Goal: Task Accomplishment & Management: Complete application form

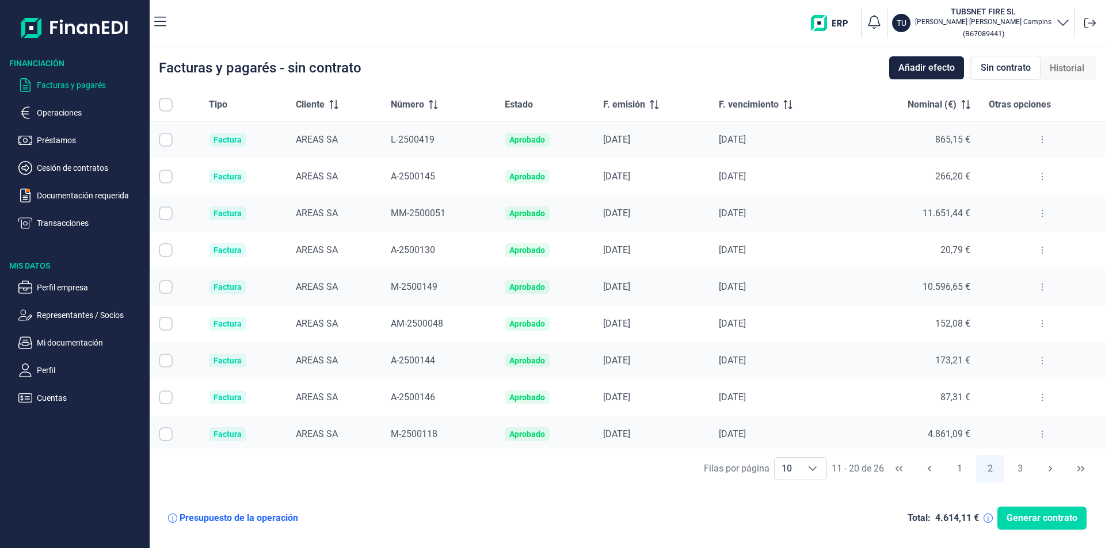
click at [635, 105] on span "F. emisión" at bounding box center [624, 105] width 42 height 14
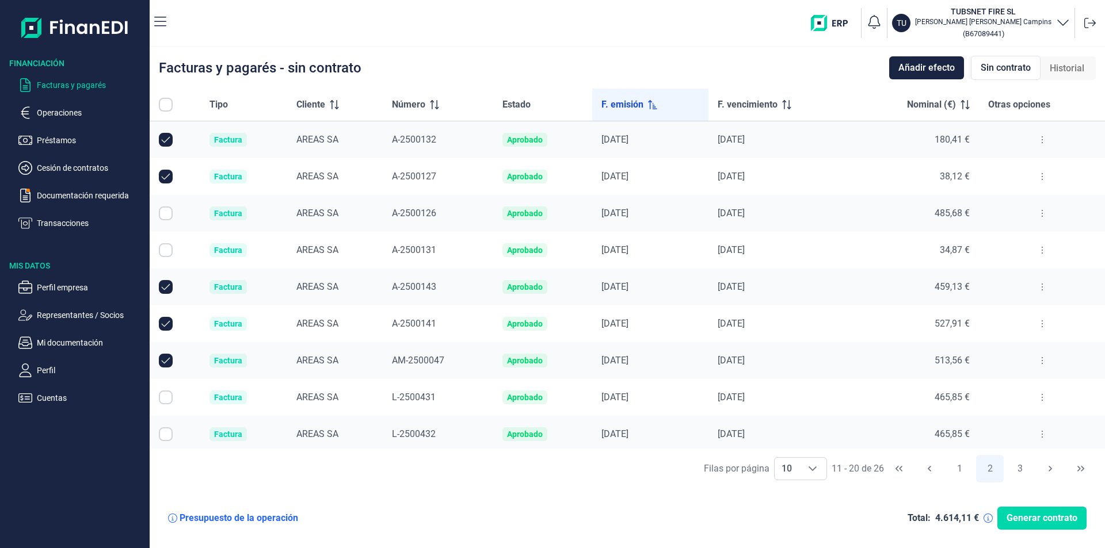
click at [167, 246] on input "Row Selected null" at bounding box center [166, 250] width 14 height 14
click at [168, 249] on input "Row Unselected null" at bounding box center [166, 250] width 14 height 14
checkbox input "false"
click at [155, 209] on td at bounding box center [175, 213] width 51 height 37
click at [161, 209] on input "Row Selected null" at bounding box center [166, 214] width 14 height 14
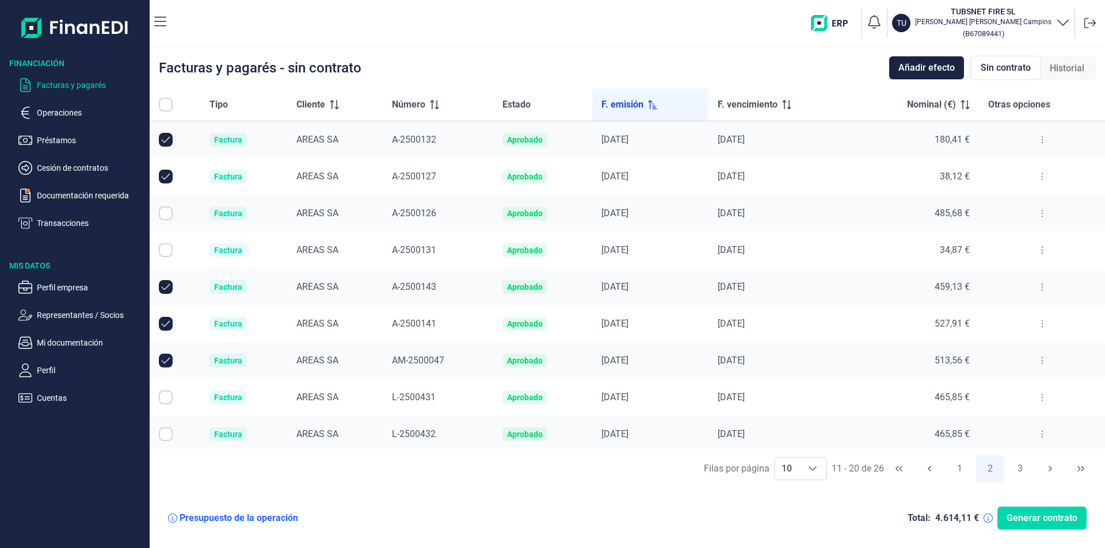
checkbox input "true"
click at [165, 251] on input "Row Selected null" at bounding box center [166, 250] width 14 height 14
checkbox input "true"
click at [169, 399] on input "Row Selected null" at bounding box center [166, 398] width 14 height 14
checkbox input "true"
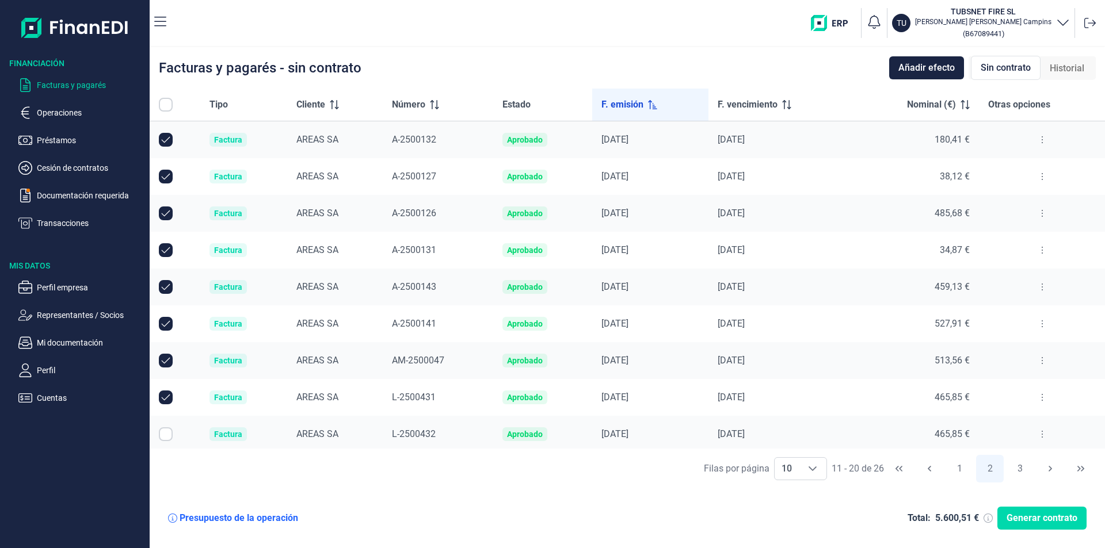
click at [165, 435] on input "Row Selected null" at bounding box center [166, 435] width 14 height 14
checkbox input "true"
click at [1019, 472] on button "3" at bounding box center [1020, 469] width 28 height 28
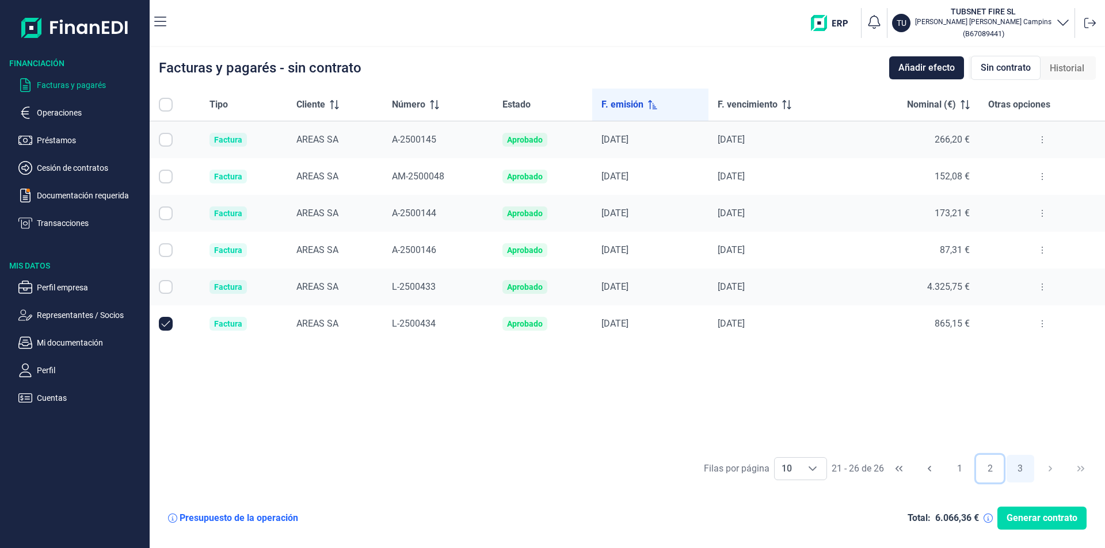
click at [990, 471] on button "2" at bounding box center [990, 469] width 28 height 28
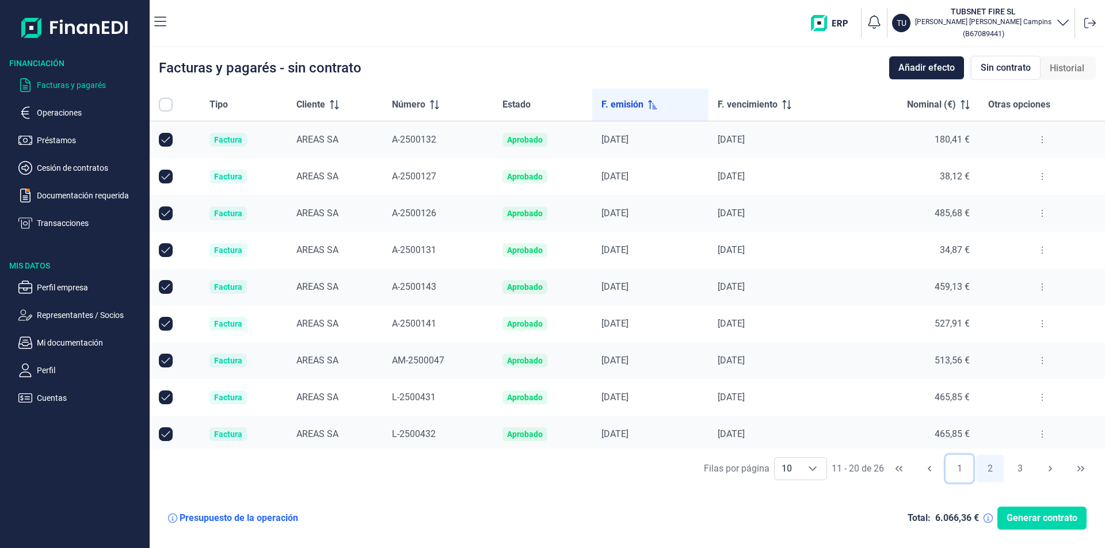
click at [963, 471] on button "1" at bounding box center [959, 469] width 28 height 28
click at [993, 466] on button "2" at bounding box center [990, 469] width 28 height 28
click at [1021, 467] on button "3" at bounding box center [1020, 469] width 28 height 28
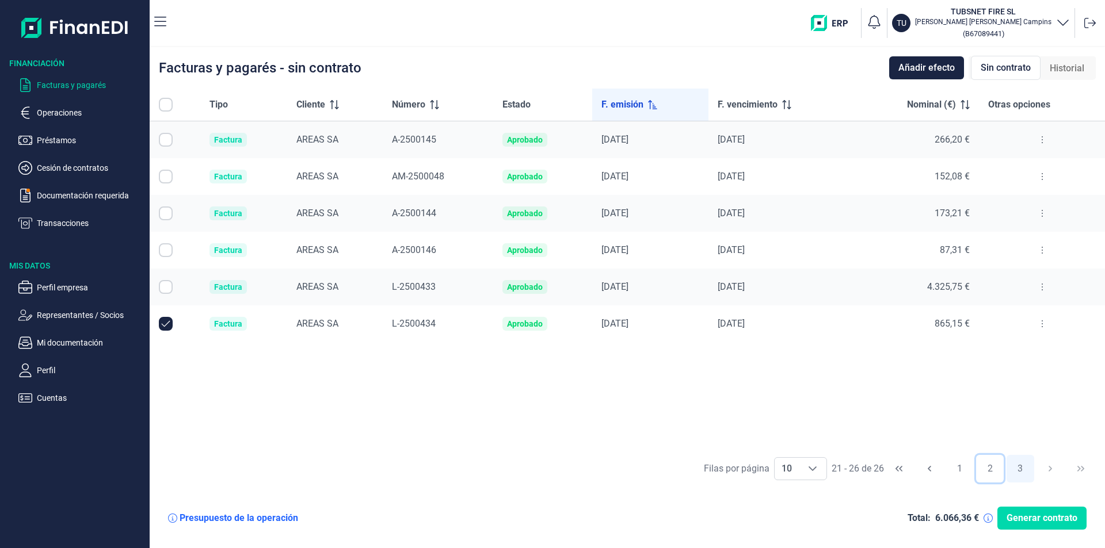
click at [987, 468] on button "2" at bounding box center [990, 469] width 28 height 28
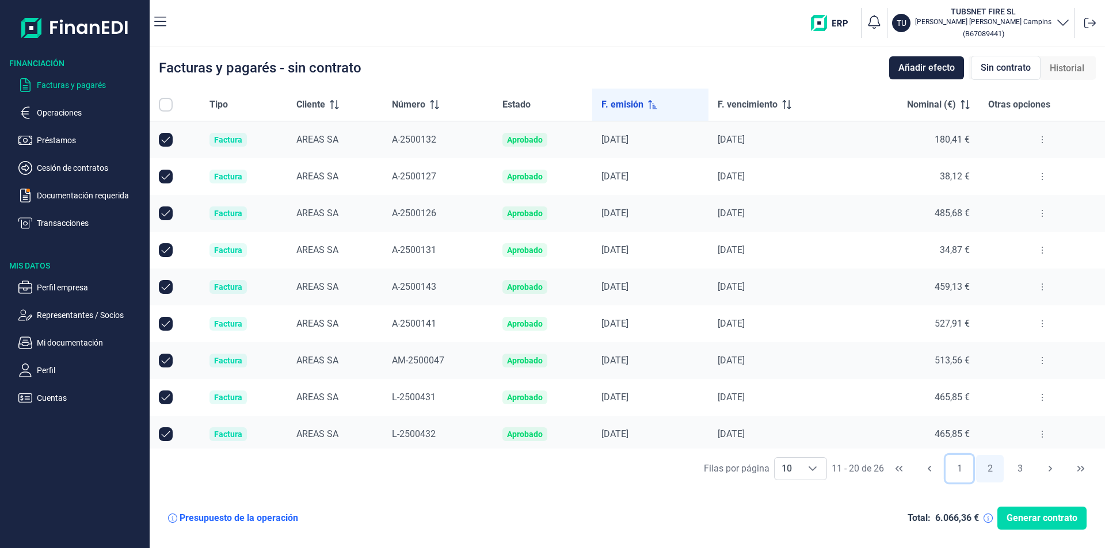
click at [956, 470] on button "1" at bounding box center [959, 469] width 28 height 28
click at [1063, 63] on span "Historial" at bounding box center [1067, 69] width 35 height 14
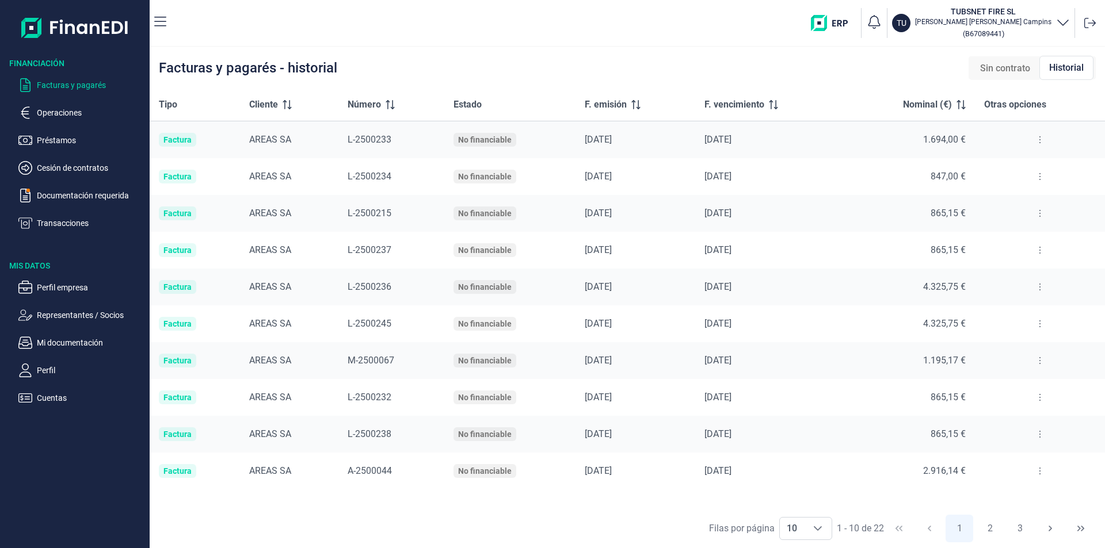
click at [603, 105] on span "F. emisión" at bounding box center [606, 105] width 42 height 14
click at [635, 104] on icon at bounding box center [635, 104] width 9 height 9
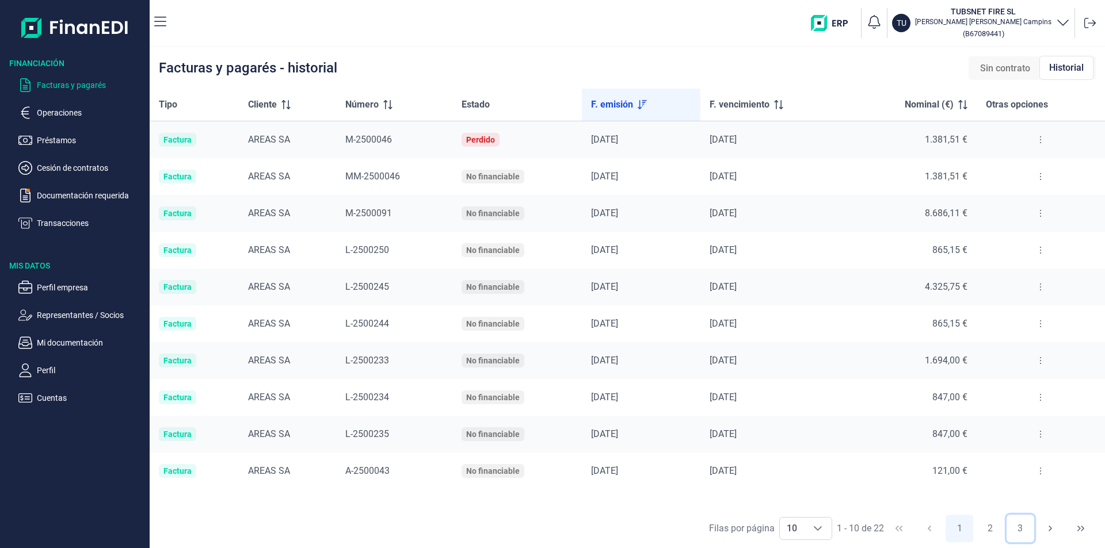
click at [1015, 530] on button "3" at bounding box center [1020, 529] width 28 height 28
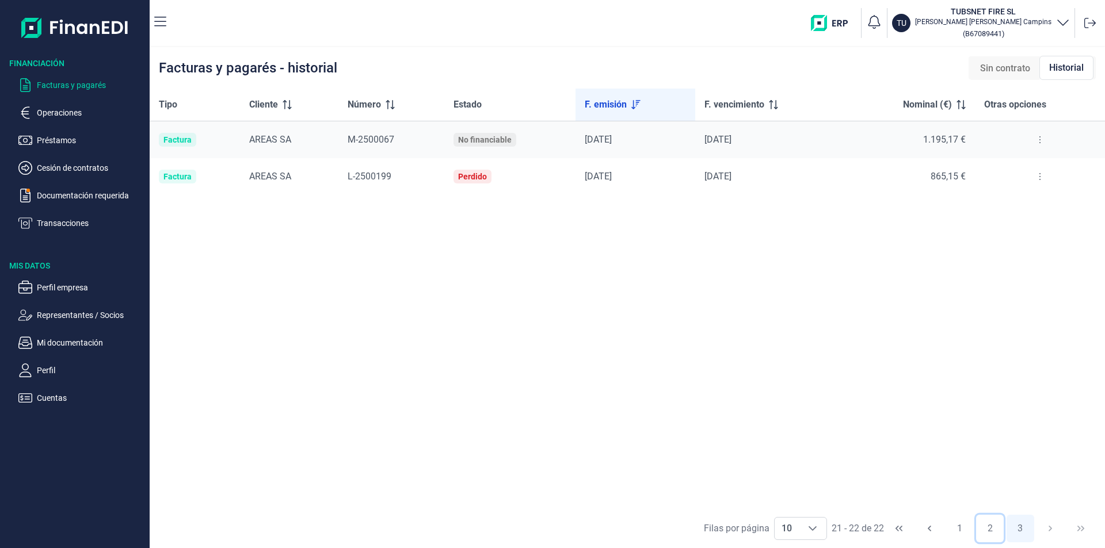
click at [990, 528] on button "2" at bounding box center [990, 529] width 28 height 28
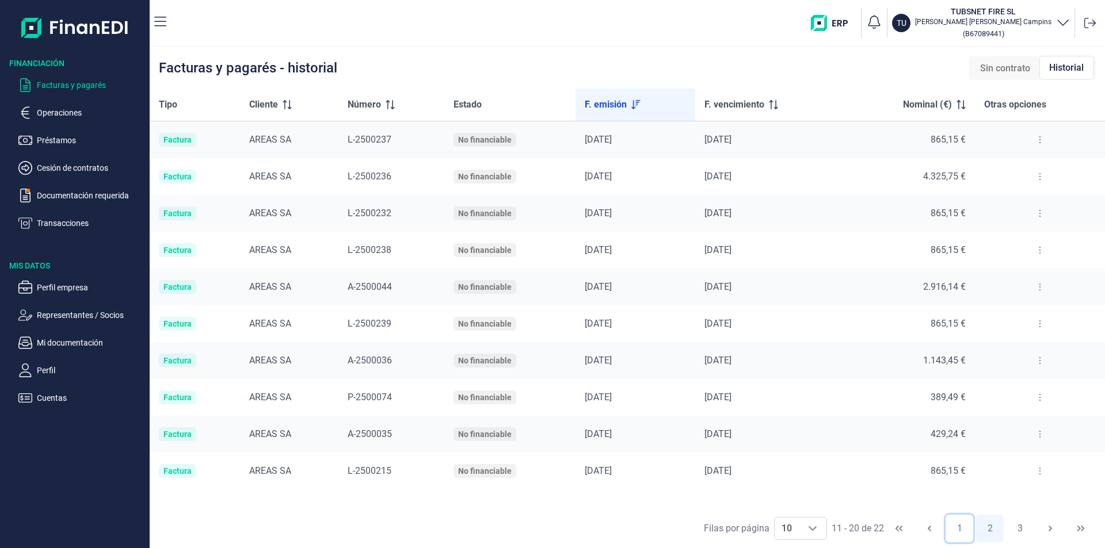
click at [953, 525] on button "1" at bounding box center [959, 529] width 28 height 28
click at [981, 524] on button "2" at bounding box center [990, 529] width 28 height 28
click at [1020, 527] on button "3" at bounding box center [1020, 529] width 28 height 28
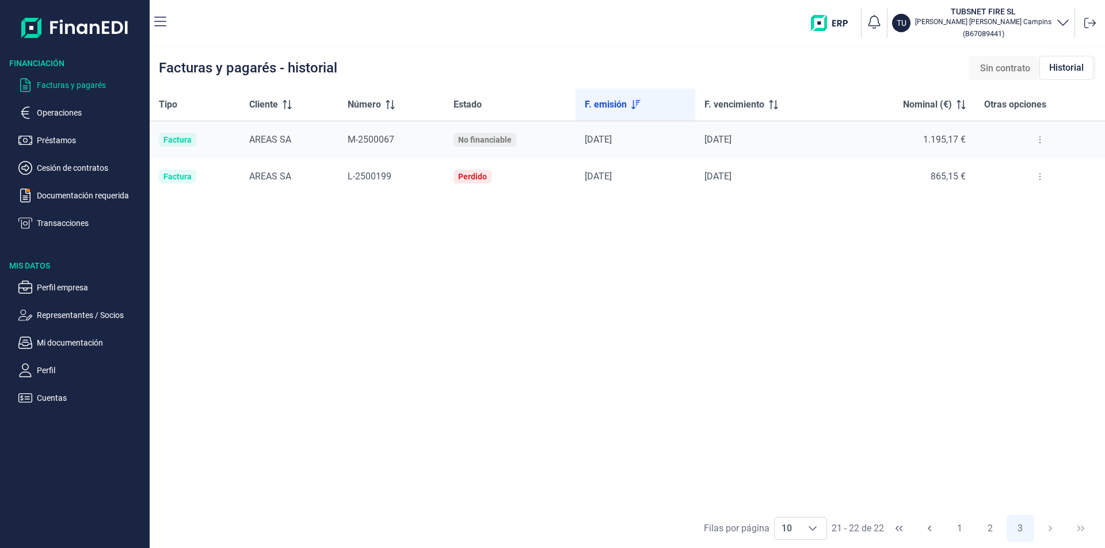
click at [990, 71] on span "Sin contrato" at bounding box center [1005, 69] width 50 height 14
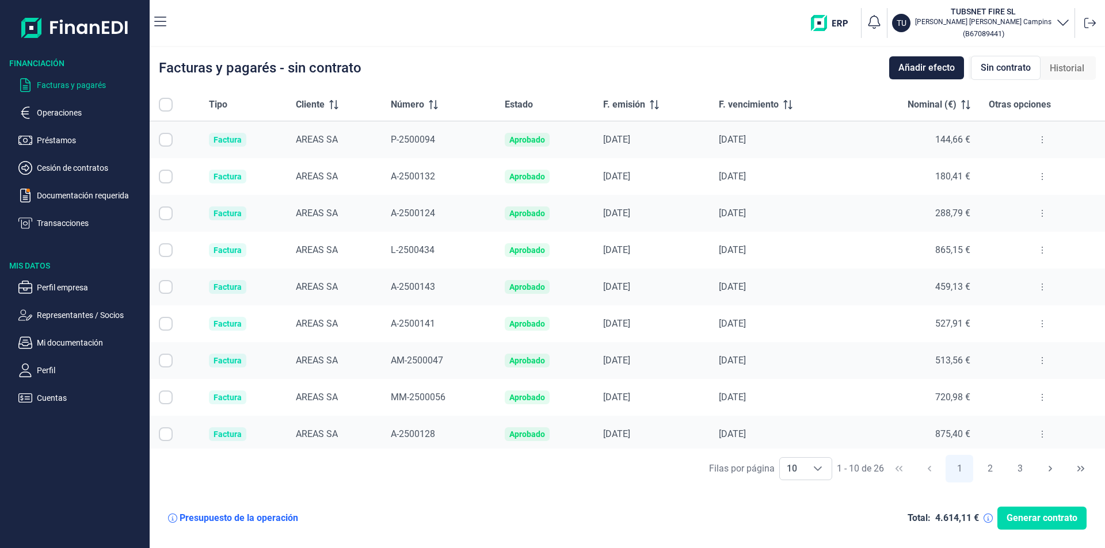
checkbox input "true"
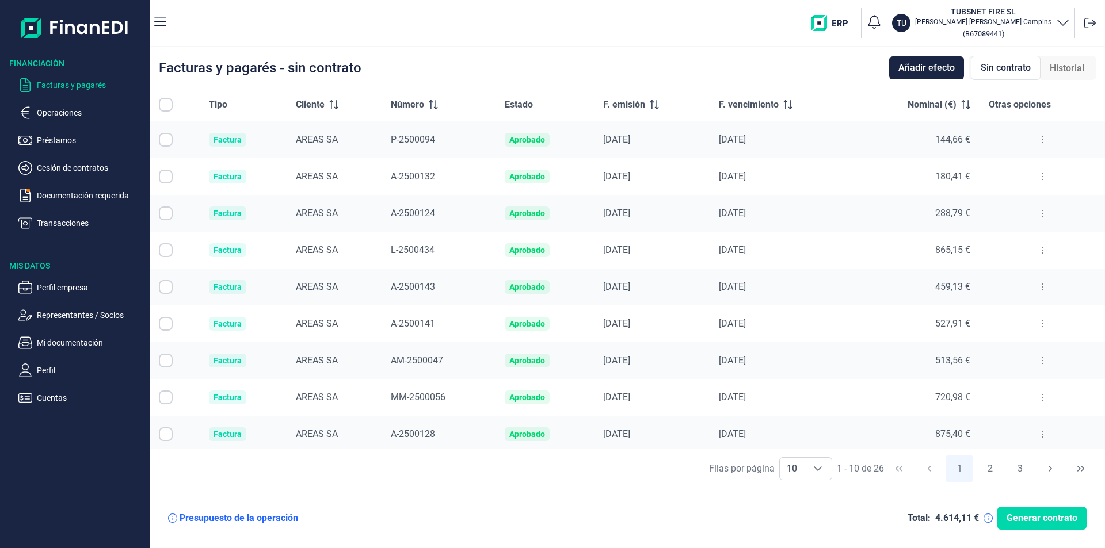
checkbox input "true"
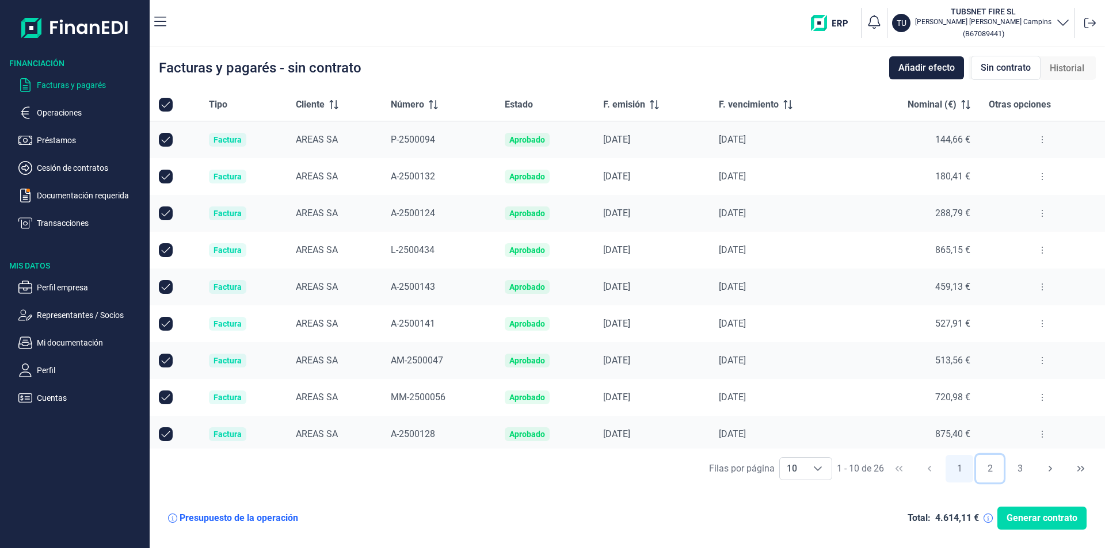
click at [992, 464] on button "2" at bounding box center [990, 469] width 28 height 28
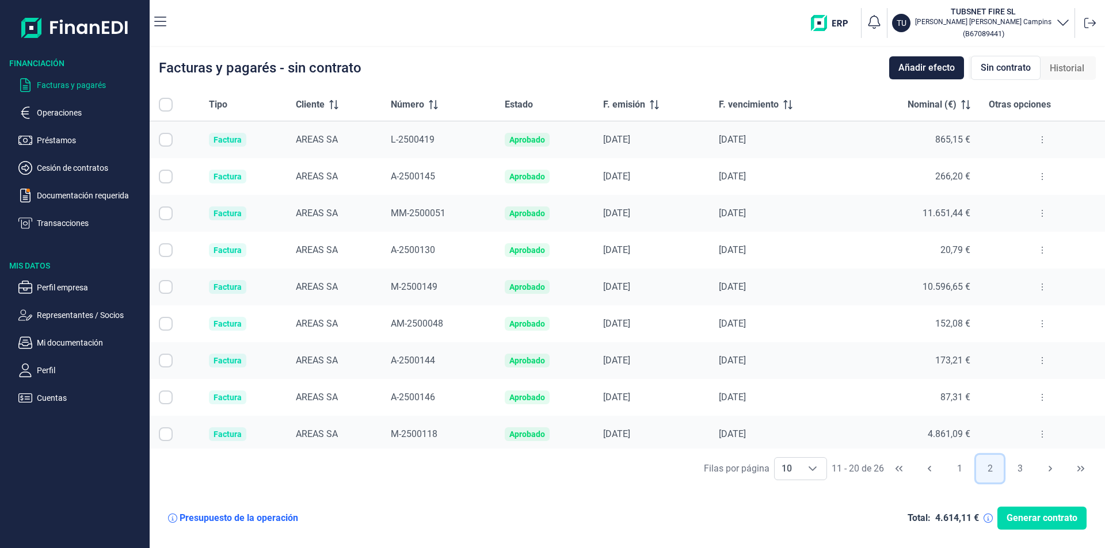
checkbox input "false"
click at [1021, 471] on button "3" at bounding box center [1020, 469] width 28 height 28
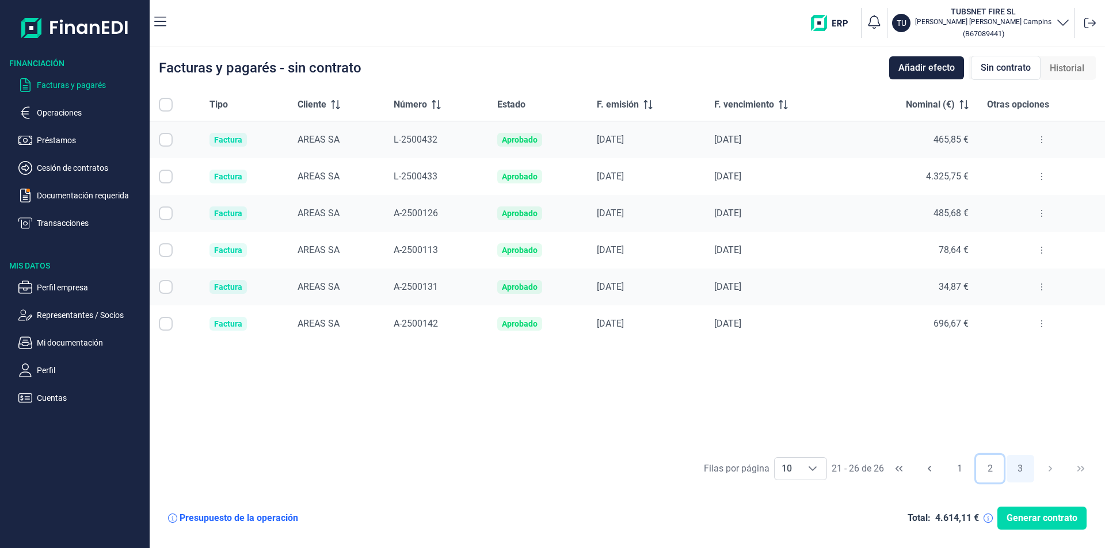
click at [982, 460] on button "2" at bounding box center [990, 469] width 28 height 28
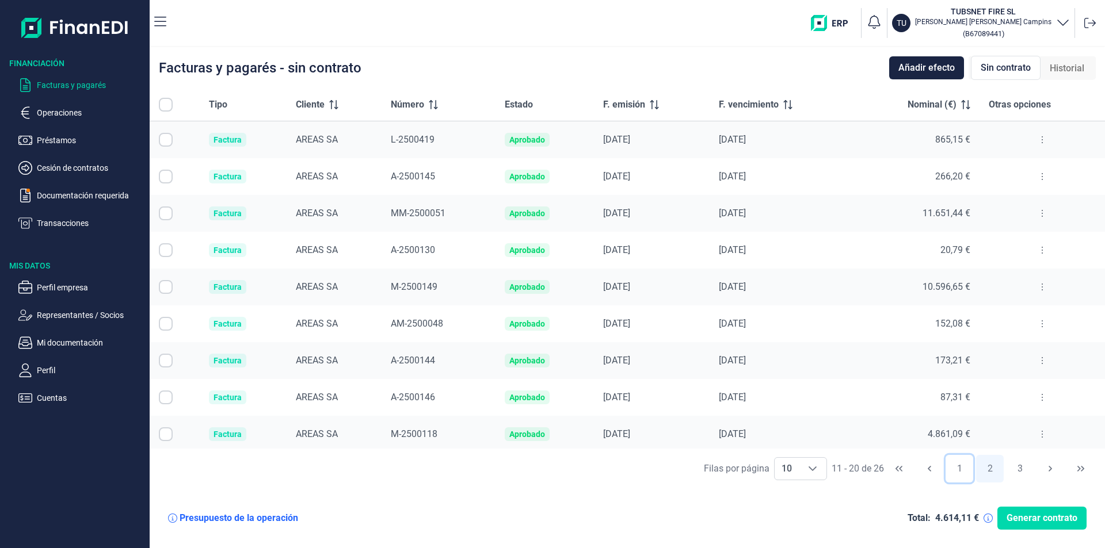
click at [956, 467] on button "1" at bounding box center [959, 469] width 28 height 28
checkbox input "true"
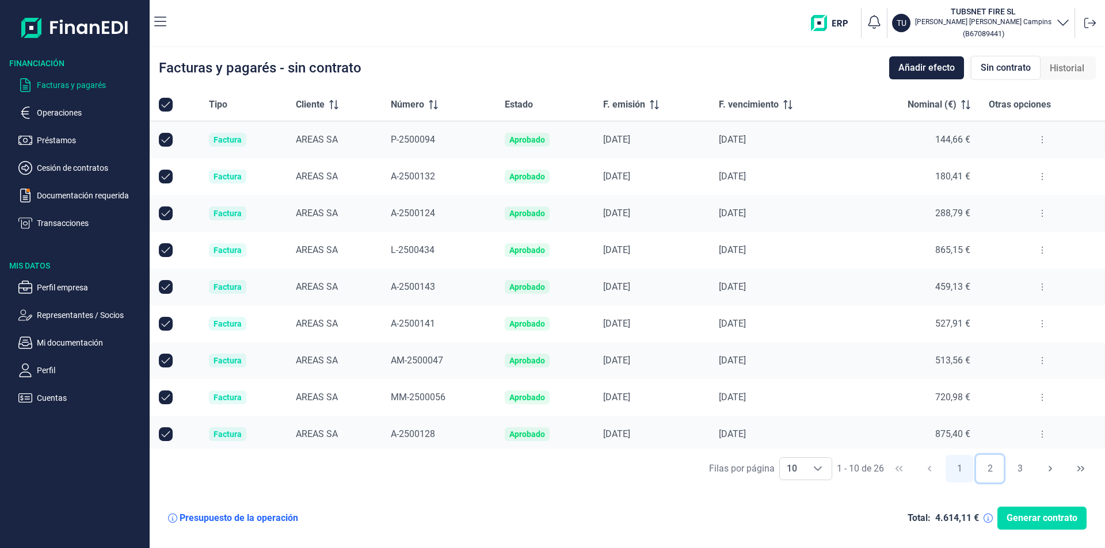
click at [983, 468] on button "2" at bounding box center [990, 469] width 28 height 28
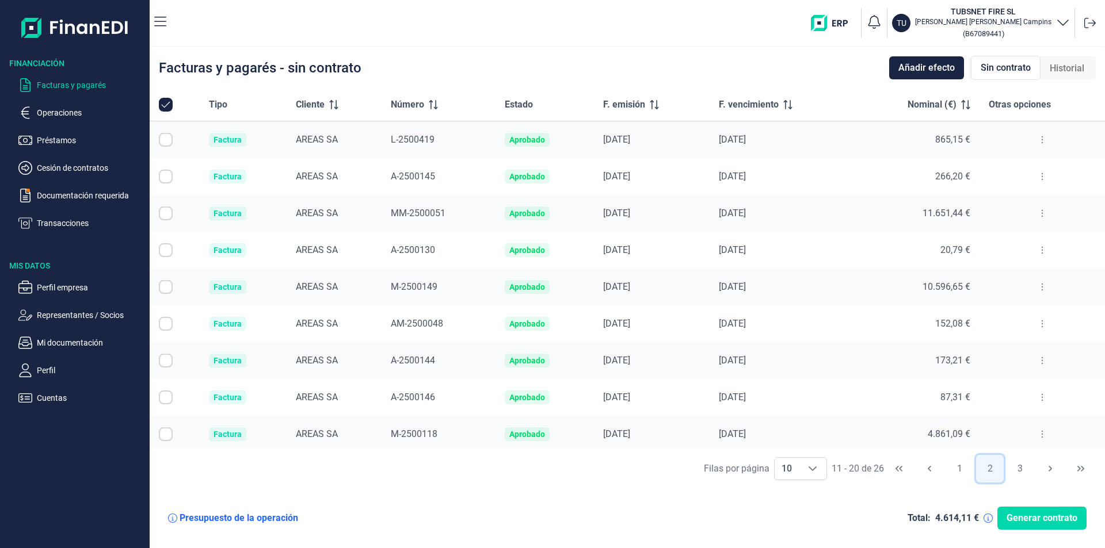
checkbox input "false"
click at [1020, 468] on button "3" at bounding box center [1020, 469] width 28 height 28
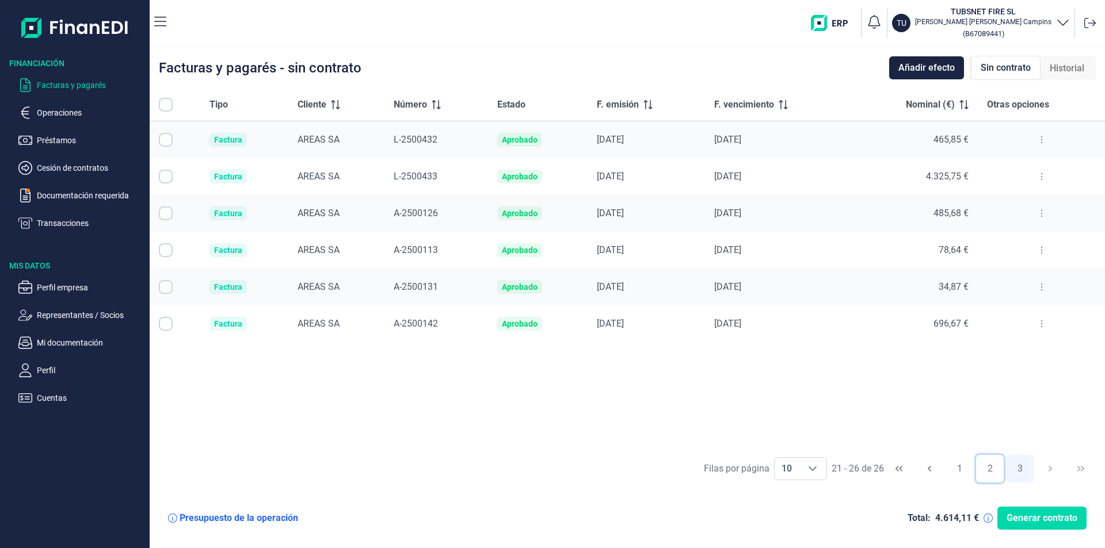
click at [990, 467] on button "2" at bounding box center [990, 469] width 28 height 28
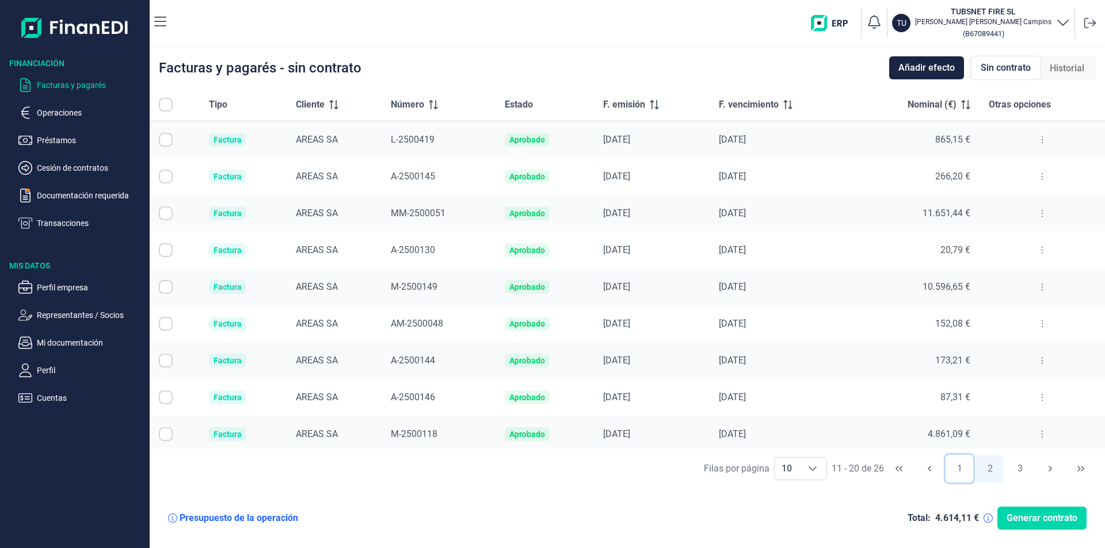
click at [963, 475] on button "1" at bounding box center [959, 469] width 28 height 28
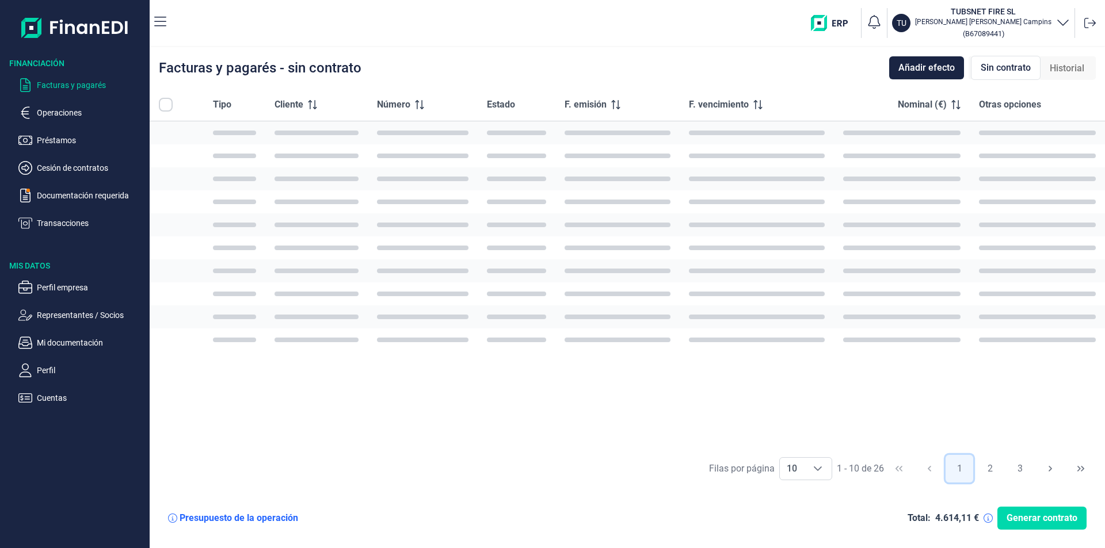
checkbox input "true"
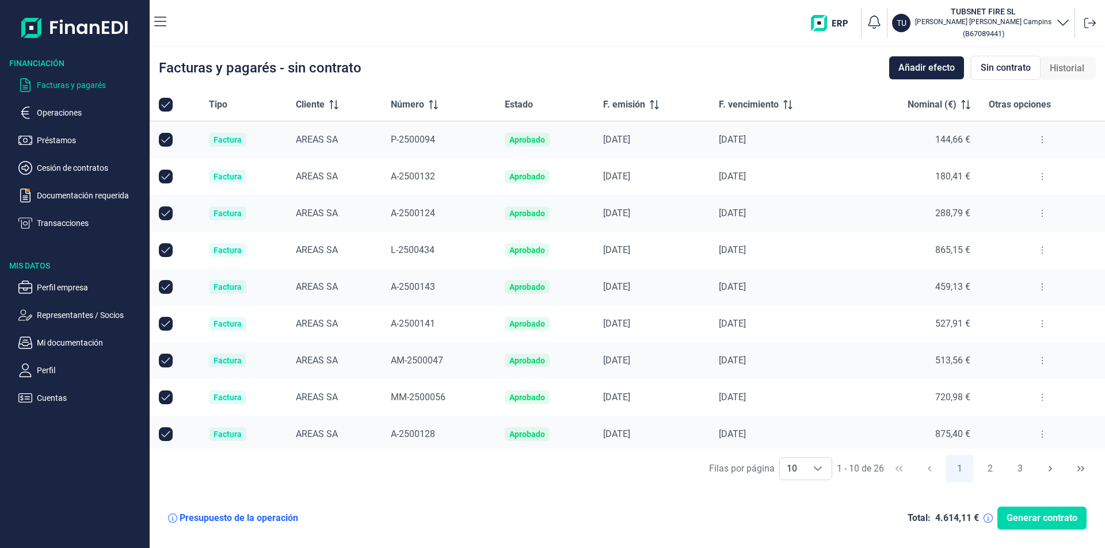
click at [1078, 74] on span "Historial" at bounding box center [1067, 69] width 35 height 14
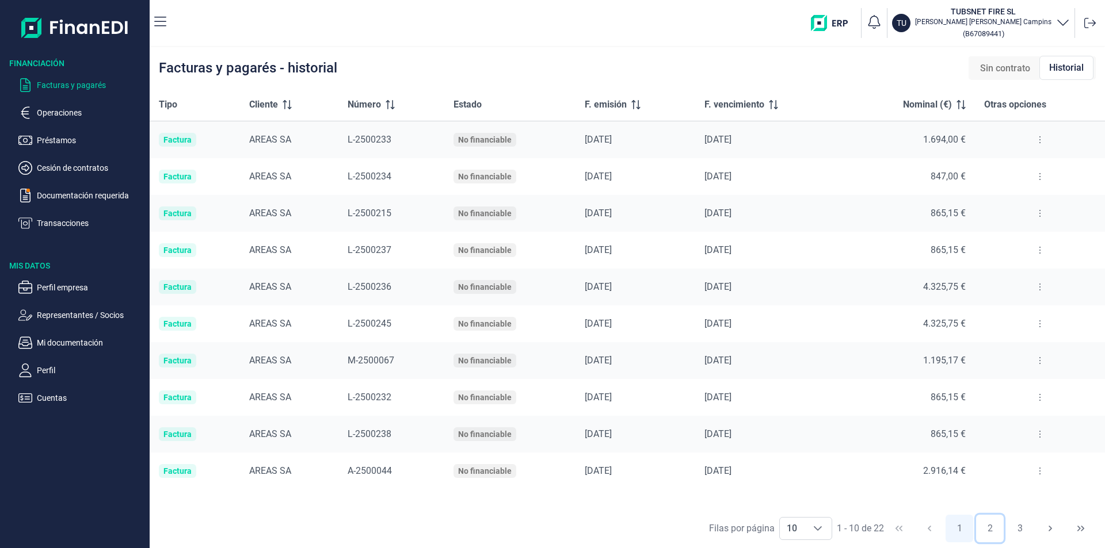
click at [988, 528] on button "2" at bounding box center [990, 529] width 28 height 28
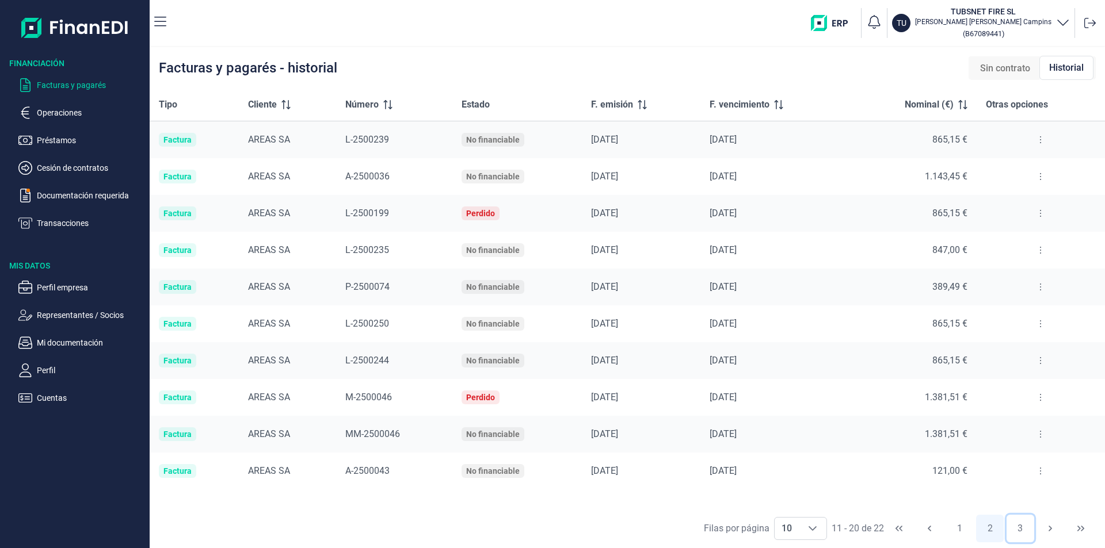
click at [1021, 528] on button "3" at bounding box center [1020, 529] width 28 height 28
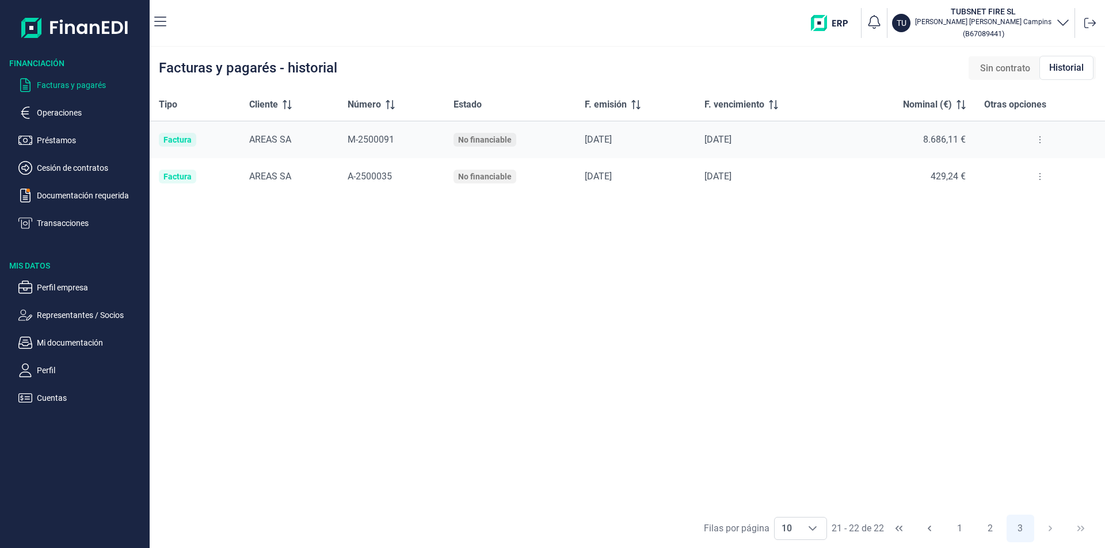
click at [993, 64] on span "Sin contrato" at bounding box center [1005, 69] width 50 height 14
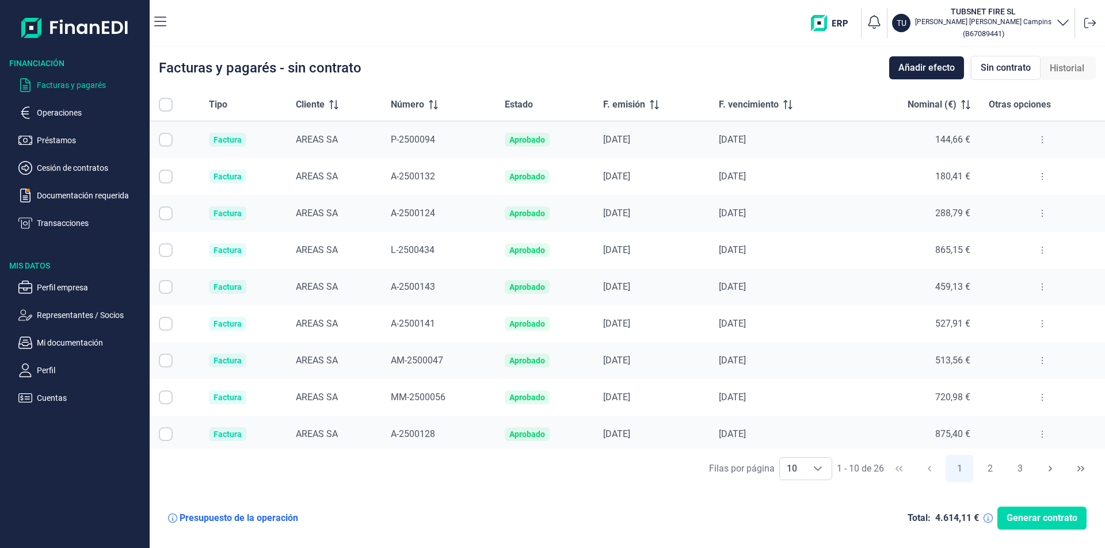
checkbox input "true"
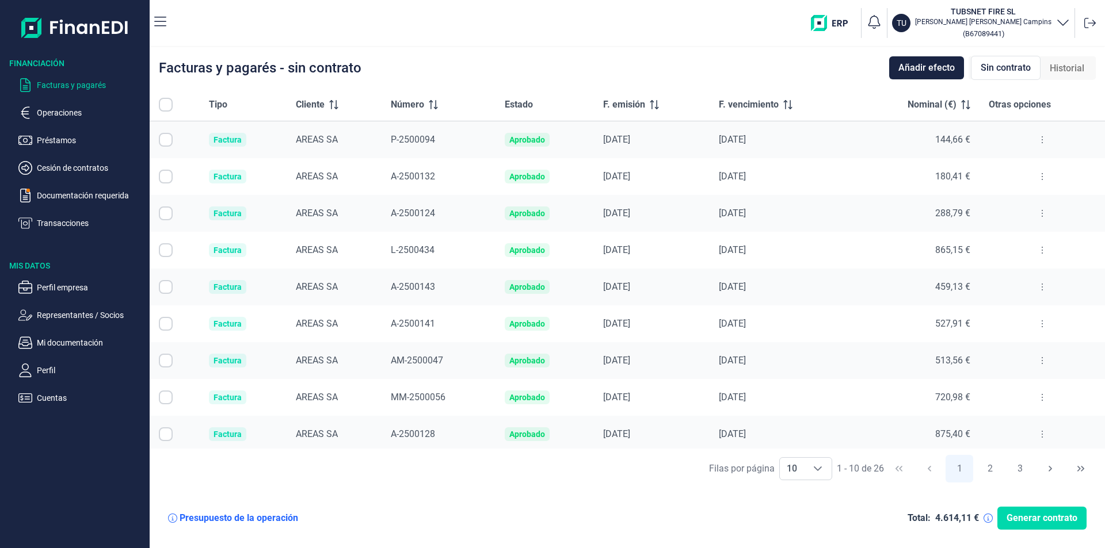
checkbox input "true"
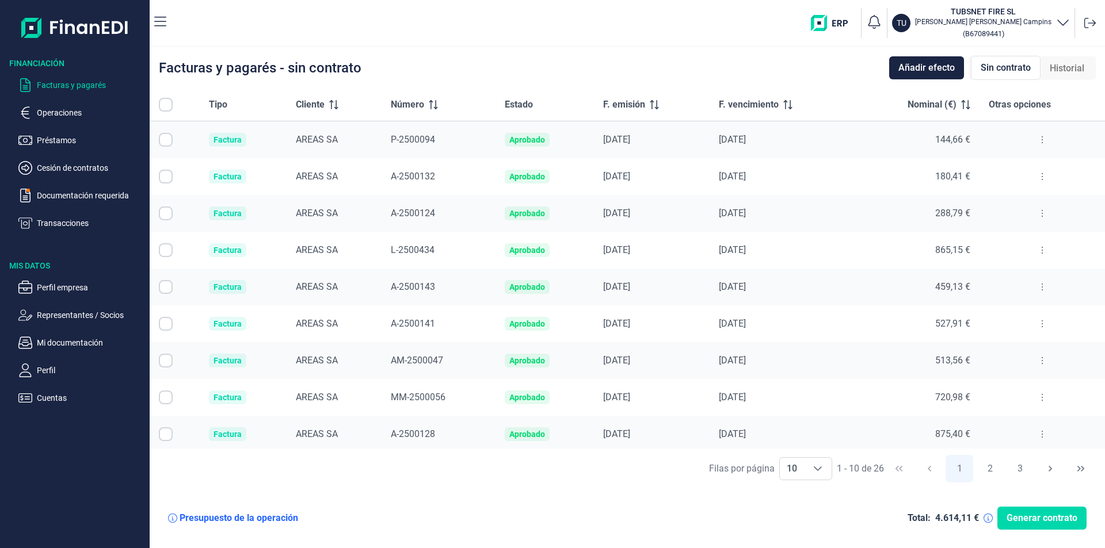
checkbox input "true"
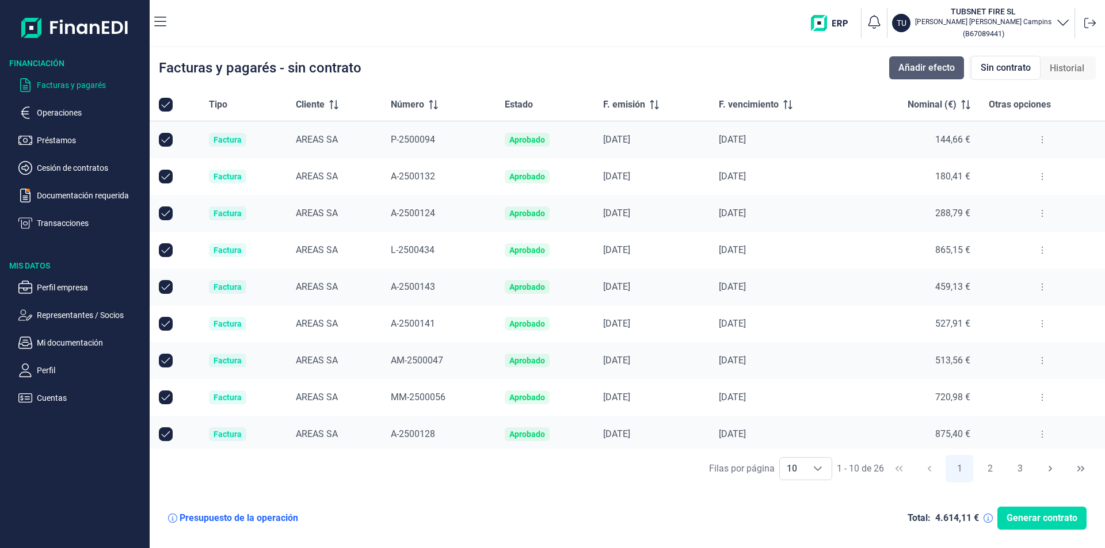
click at [913, 67] on span "Añadir efecto" at bounding box center [926, 68] width 56 height 14
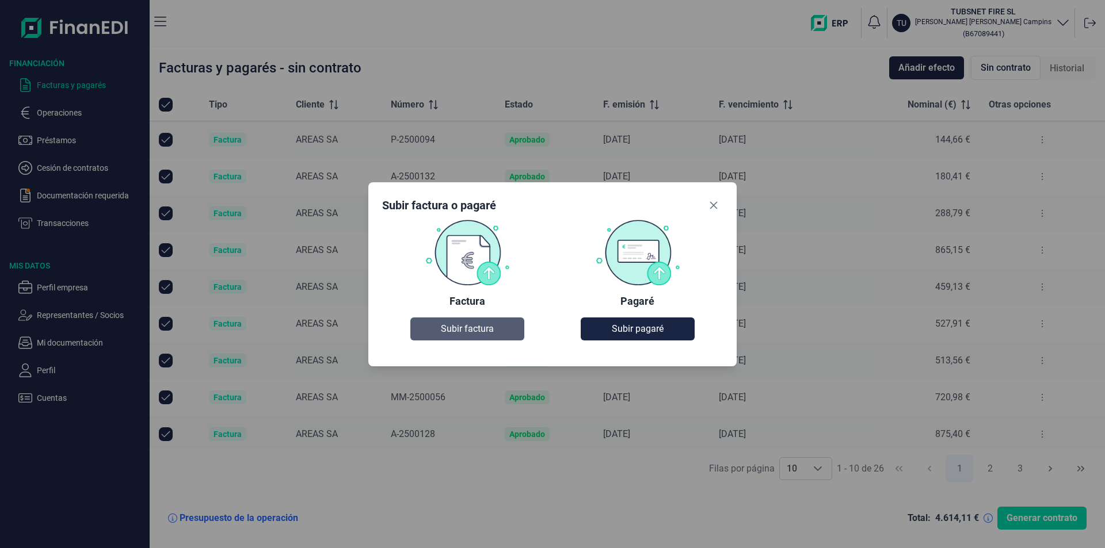
click at [489, 329] on span "Subir factura" at bounding box center [467, 329] width 53 height 14
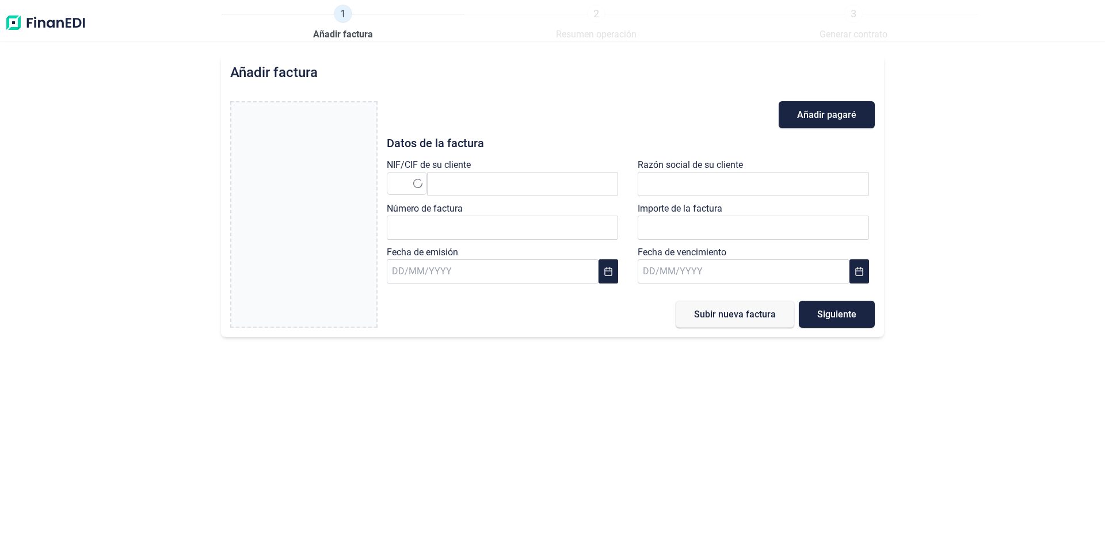
type input "0,00 €"
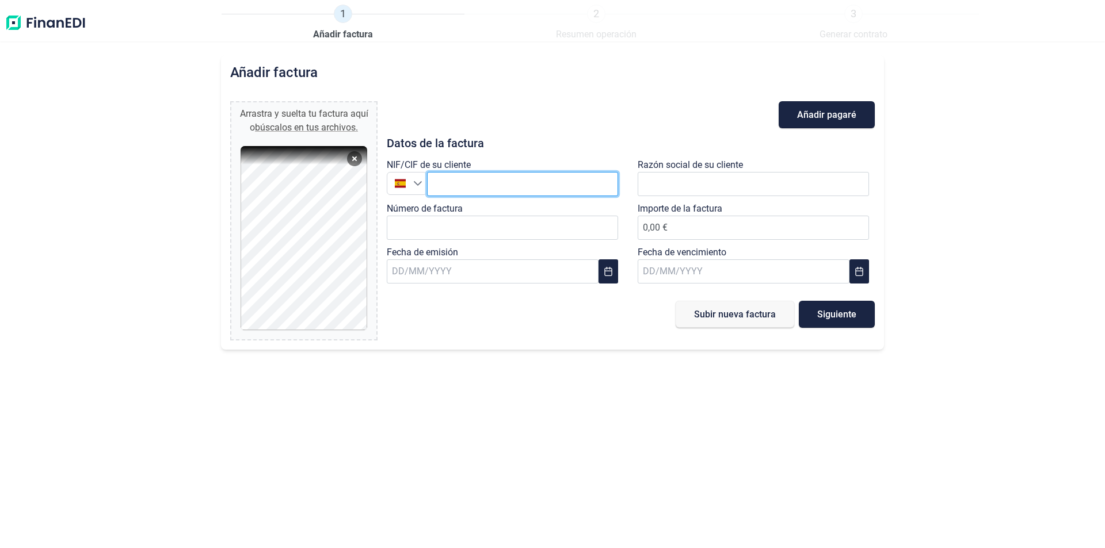
click at [502, 181] on input "text" at bounding box center [522, 184] width 191 height 24
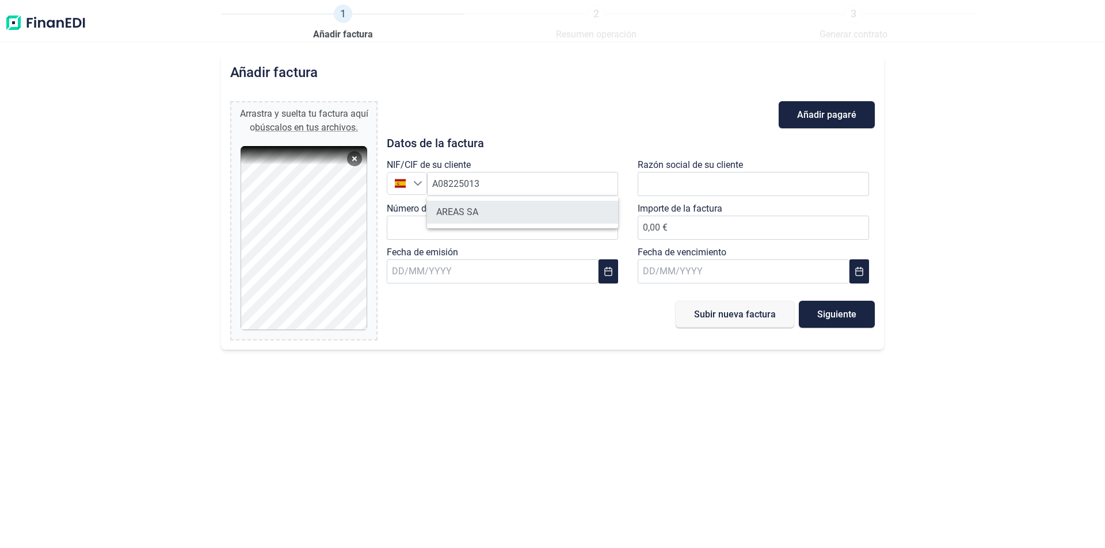
click at [493, 208] on li "AREAS SA" at bounding box center [522, 212] width 191 height 23
type input "A08225013"
type input "AREAS SA"
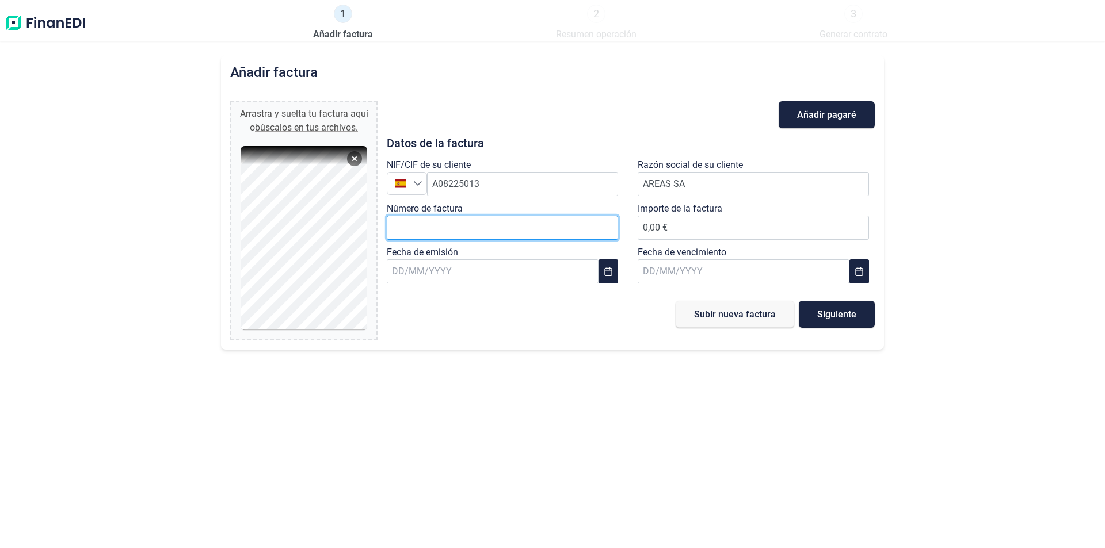
click at [446, 219] on input "Número de factura" at bounding box center [502, 228] width 231 height 24
type input "A-2500127"
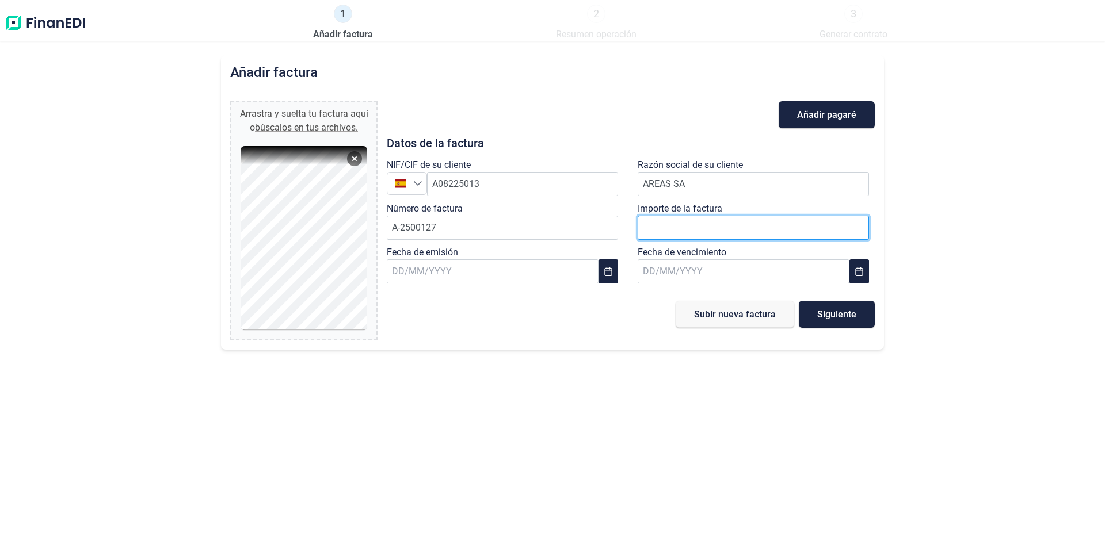
click at [735, 230] on input "number" at bounding box center [753, 228] width 231 height 24
type input "38"
type input "38,12 €"
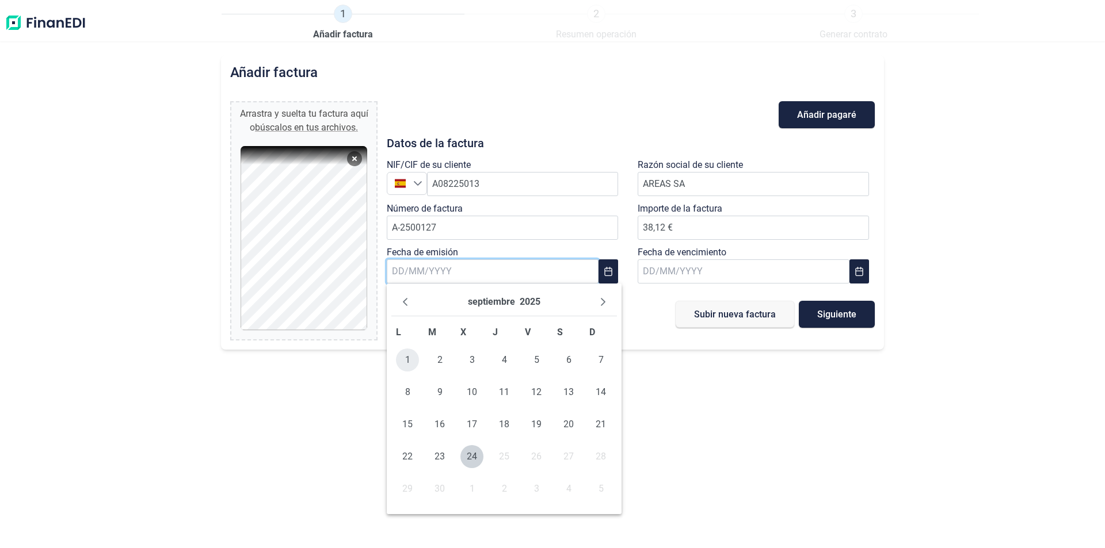
click at [409, 357] on span "1" at bounding box center [407, 360] width 23 height 23
type input "[DATE]"
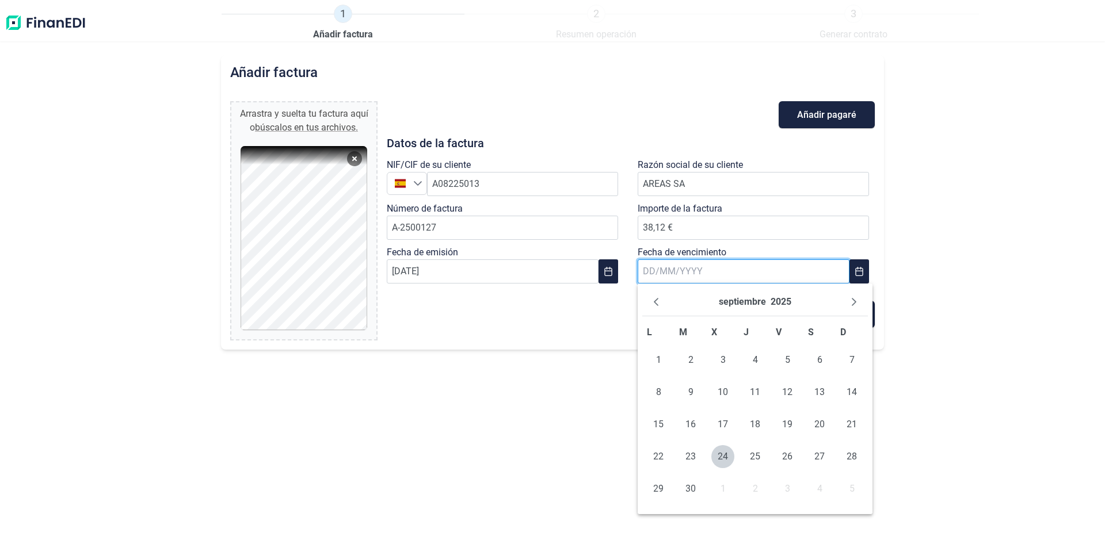
click at [698, 261] on input "text" at bounding box center [744, 272] width 212 height 24
click at [649, 273] on input "text" at bounding box center [744, 272] width 212 height 24
type input "[DATE]"
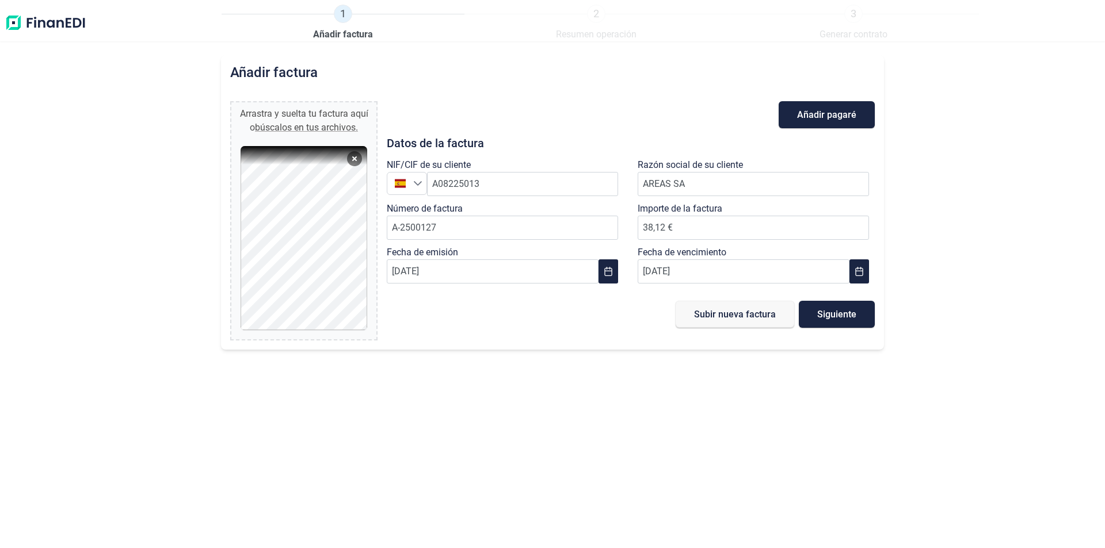
click at [498, 414] on div "Añadir factura Arrastra y suelta tu factura aquí o búscalos en tus archivos. FA…" at bounding box center [552, 301] width 1105 height 493
drag, startPoint x: 851, startPoint y: 317, endPoint x: 722, endPoint y: 312, distance: 129.0
click at [722, 312] on div "Subir nueva factura Siguiente" at bounding box center [631, 314] width 488 height 27
click at [722, 312] on span "Subir nueva factura" at bounding box center [735, 314] width 82 height 9
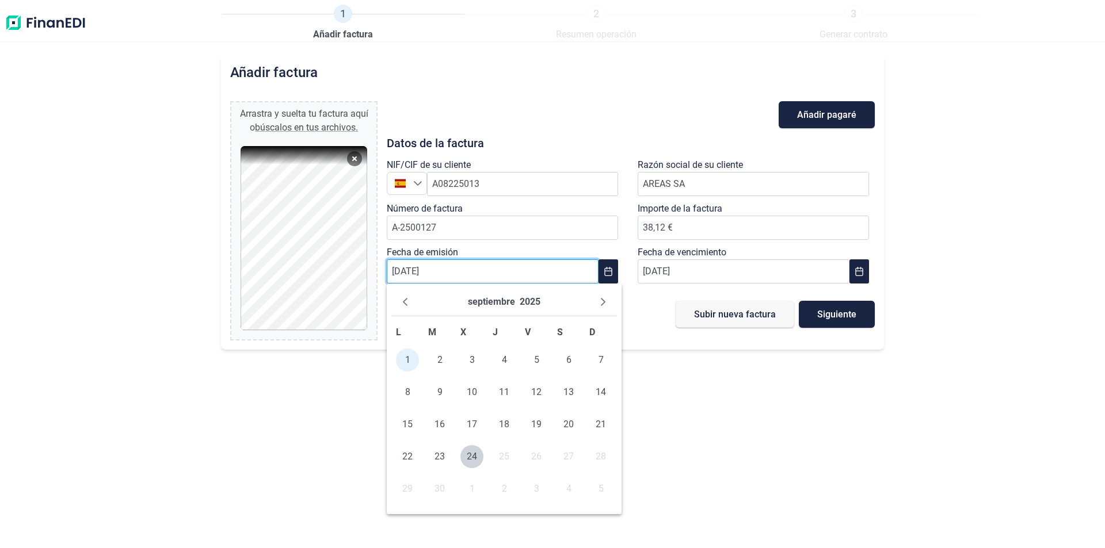
click at [522, 281] on input "[DATE]" at bounding box center [493, 272] width 212 height 24
drag, startPoint x: 441, startPoint y: 277, endPoint x: 203, endPoint y: 242, distance: 240.2
click at [125, 256] on div "Añadir factura Arrastra y suelta tu factura aquí o búscalos en tus archivos. FA…" at bounding box center [552, 301] width 1105 height 493
type input "[DATE]"
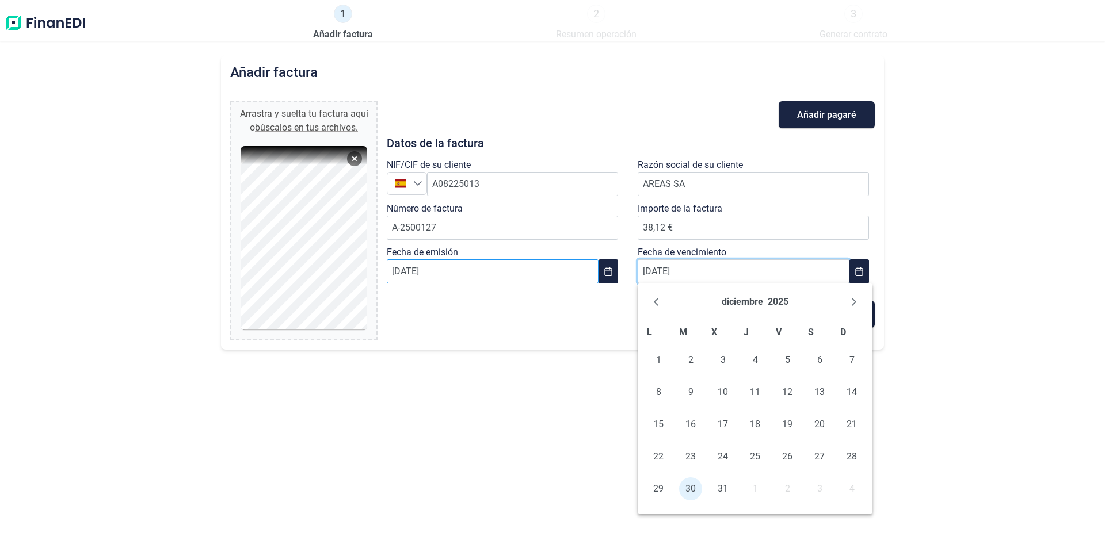
drag, startPoint x: 662, startPoint y: 264, endPoint x: 504, endPoint y: 258, distance: 157.8
click at [493, 264] on div "NIF/CIF de su cliente España A08225013 Razón social de su cliente AREAS SA Núme…" at bounding box center [631, 223] width 502 height 131
drag, startPoint x: 696, startPoint y: 278, endPoint x: 592, endPoint y: 272, distance: 104.9
click at [592, 272] on div "NIF/CIF de su cliente España A08225013 Razón social de su cliente AREAS SA Núme…" at bounding box center [631, 223] width 502 height 131
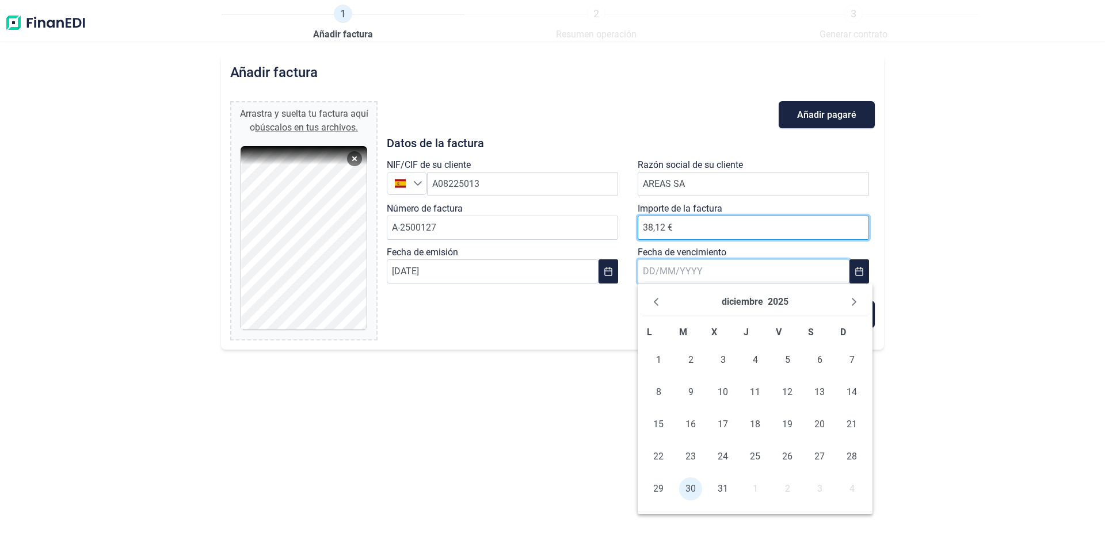
type input "38.12"
type input "[DATE]"
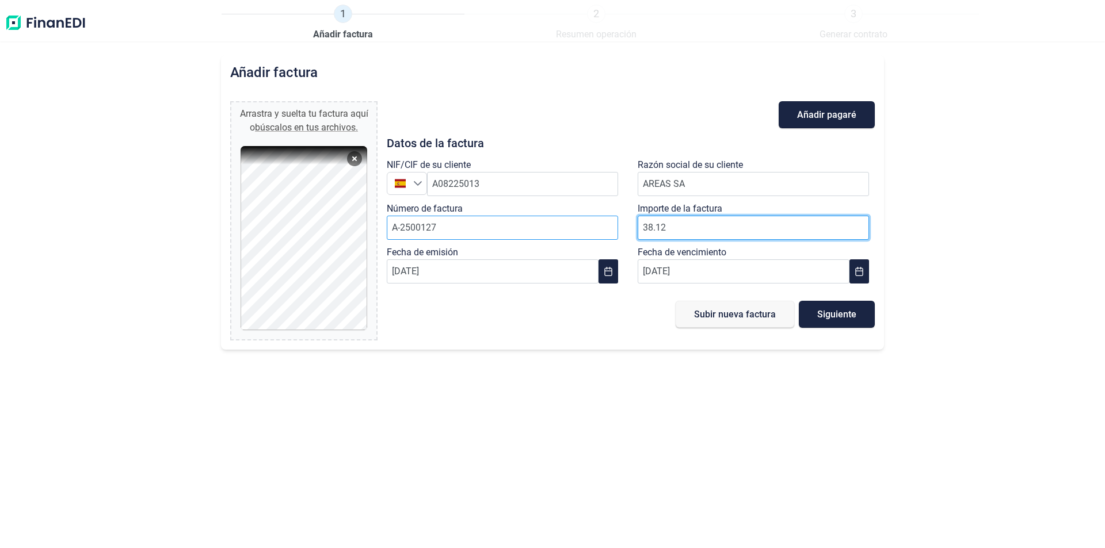
drag, startPoint x: 676, startPoint y: 238, endPoint x: 417, endPoint y: 235, distance: 259.0
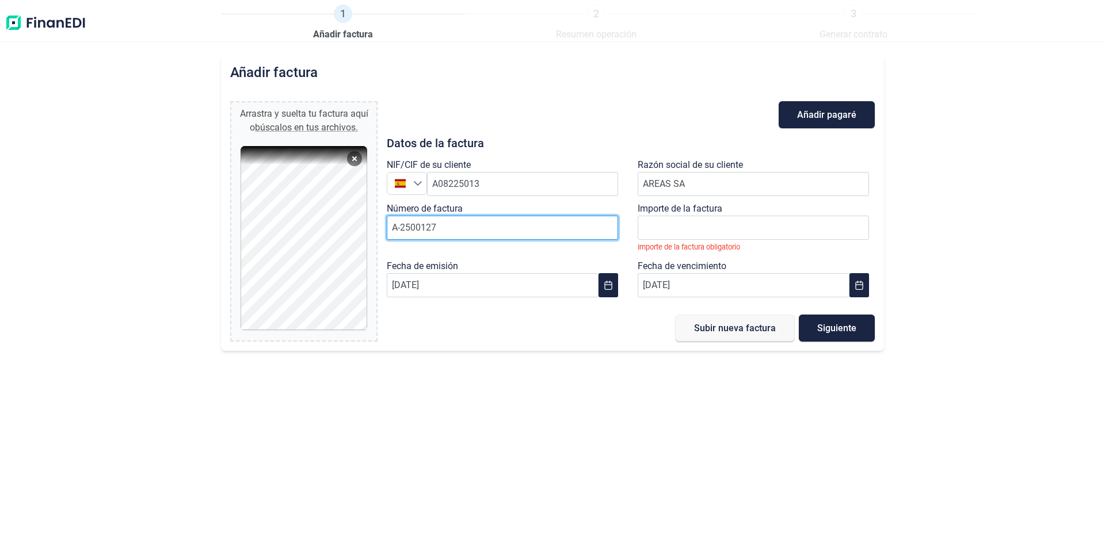
drag, startPoint x: 451, startPoint y: 234, endPoint x: 179, endPoint y: 208, distance: 272.8
click at [179, 208] on div "Añadir factura Arrastra y suelta tu factura aquí o búscalos en tus archivos. FA…" at bounding box center [552, 301] width 1105 height 493
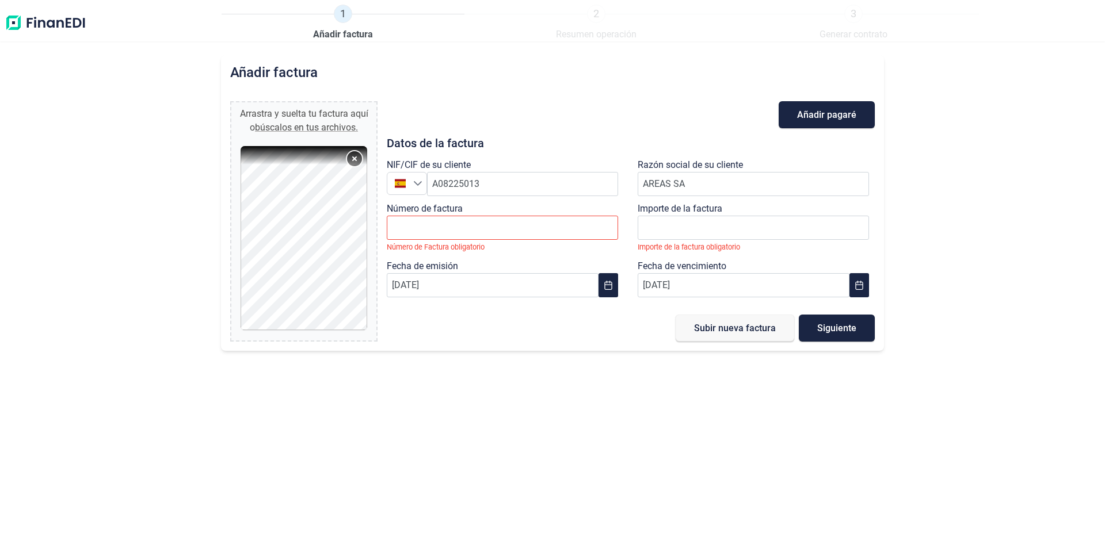
click at [354, 158] on button "Remove" at bounding box center [354, 158] width 15 height 15
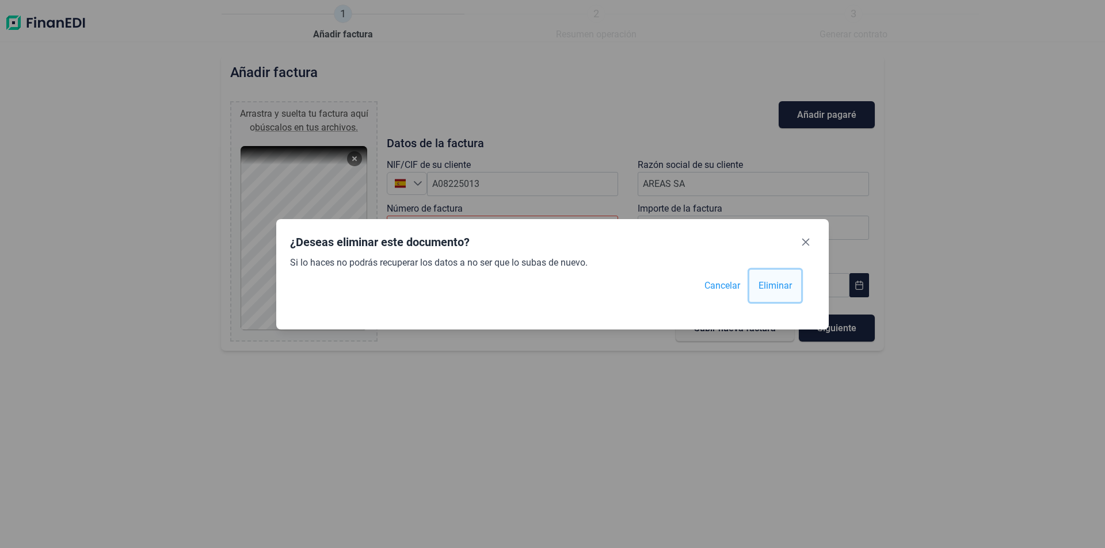
click at [760, 288] on span "Eliminar" at bounding box center [774, 286] width 33 height 14
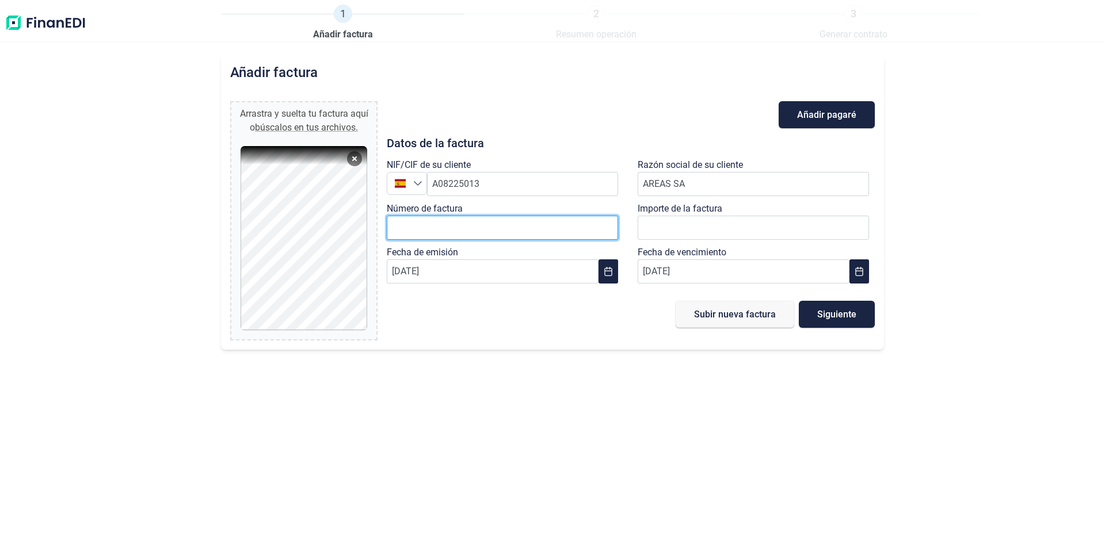
click at [546, 224] on input "Número de factura" at bounding box center [502, 228] width 231 height 24
type input "L-250041"
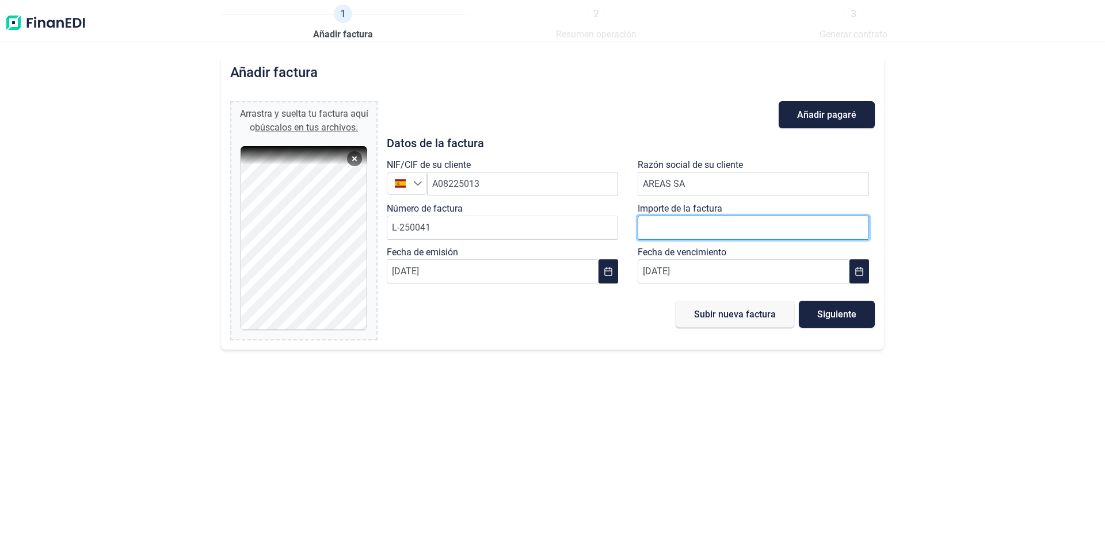
click at [775, 219] on input "number" at bounding box center [753, 228] width 231 height 24
type input "1.730,00 €"
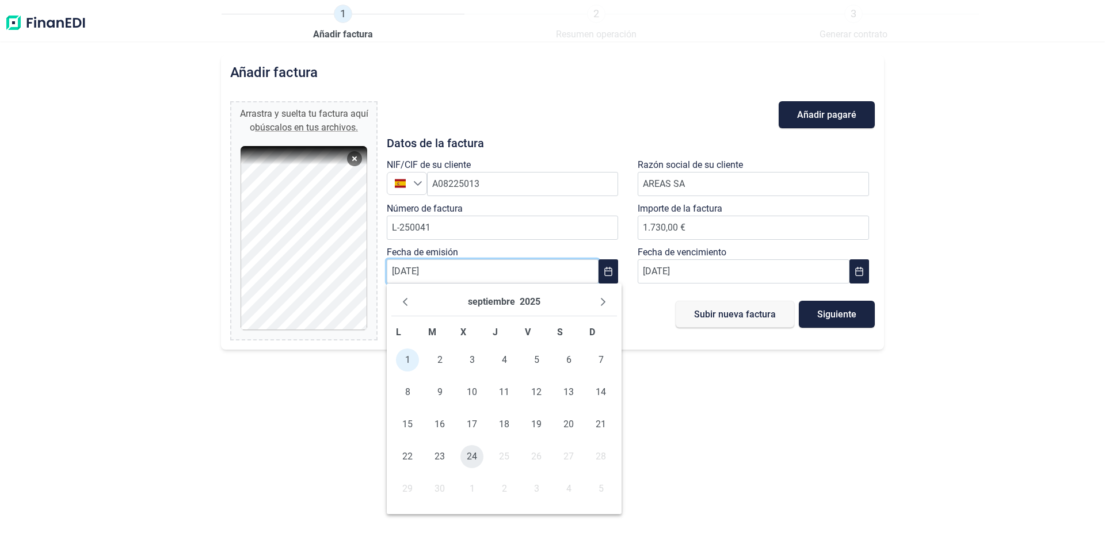
click at [467, 454] on span "24" at bounding box center [471, 456] width 23 height 23
type input "[DATE]"
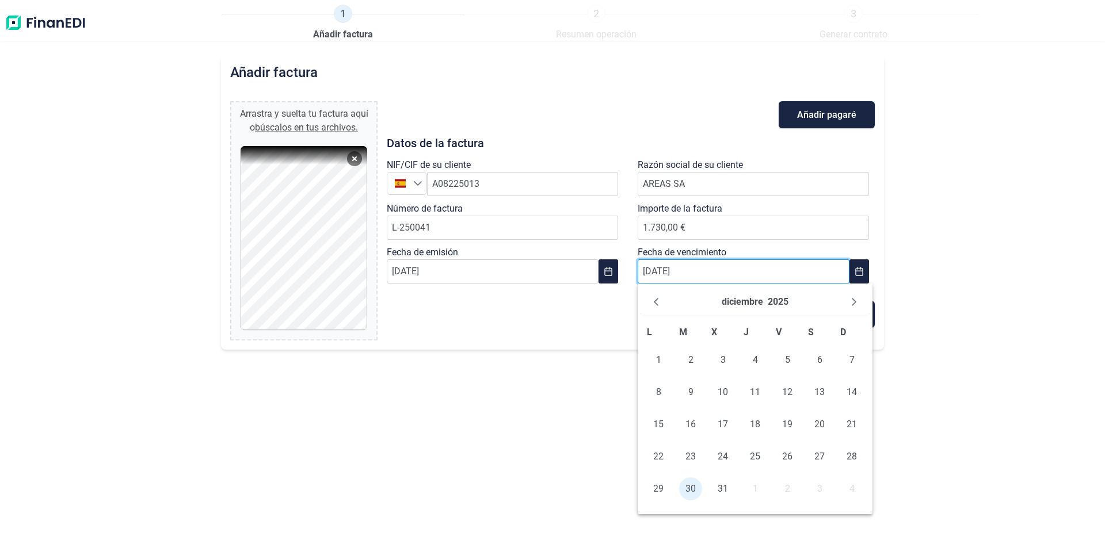
drag, startPoint x: 666, startPoint y: 271, endPoint x: 690, endPoint y: 289, distance: 30.0
click at [665, 271] on input "[DATE]" at bounding box center [744, 272] width 212 height 24
type input "[DATE]"
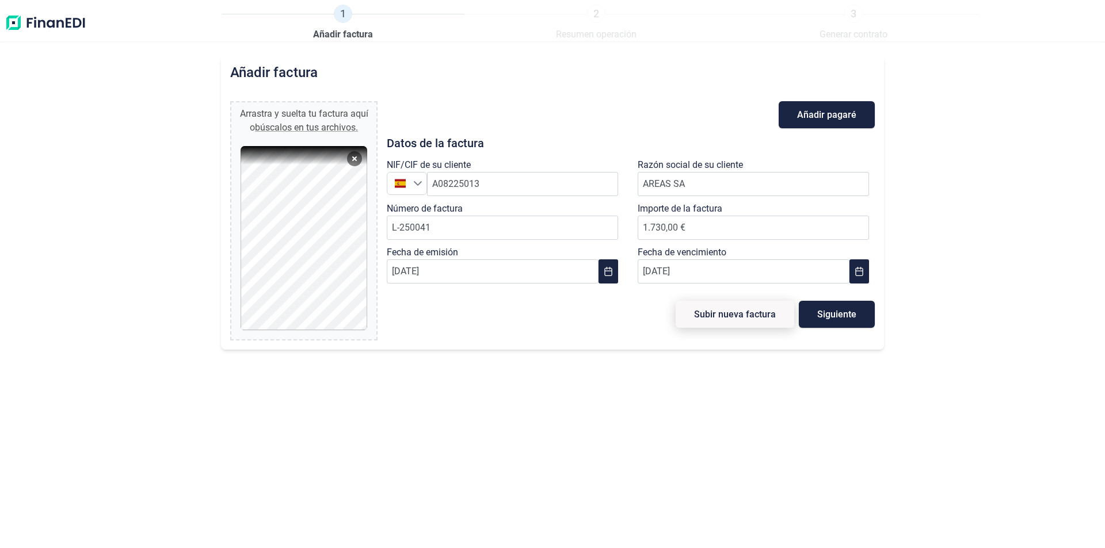
drag, startPoint x: 826, startPoint y: 308, endPoint x: 710, endPoint y: 315, distance: 117.0
click at [710, 315] on div "Subir nueva factura Siguiente" at bounding box center [631, 314] width 488 height 27
click at [713, 315] on span "Subir nueva factura" at bounding box center [735, 314] width 82 height 9
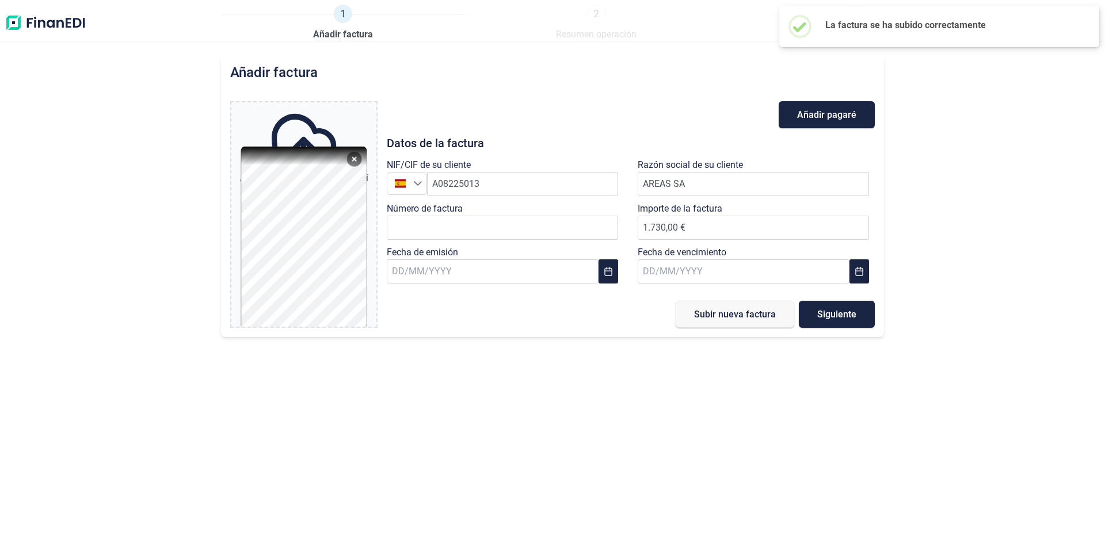
type input "0,00 €"
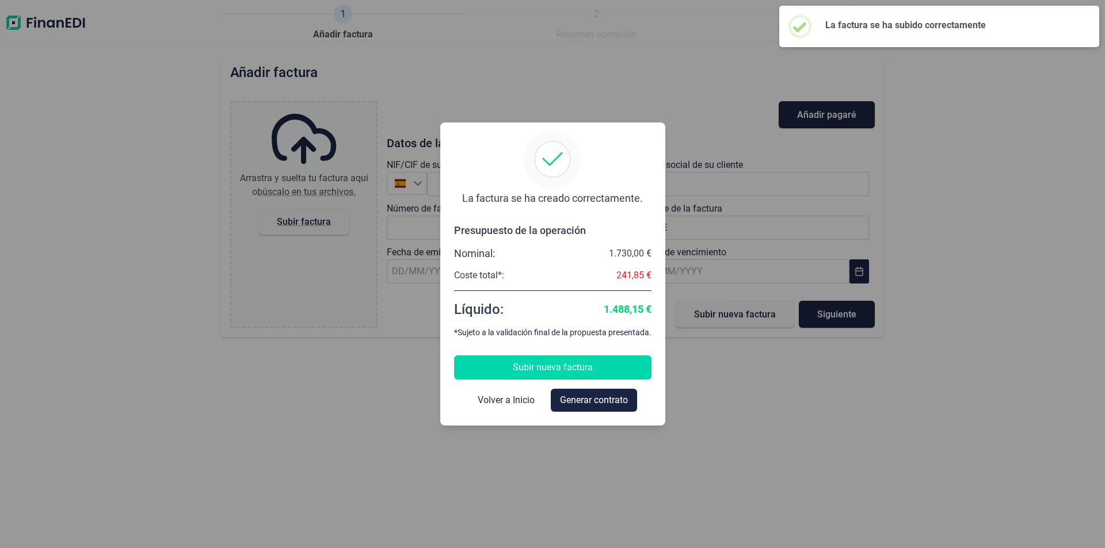
click at [544, 372] on span "Subir nueva factura" at bounding box center [553, 368] width 80 height 14
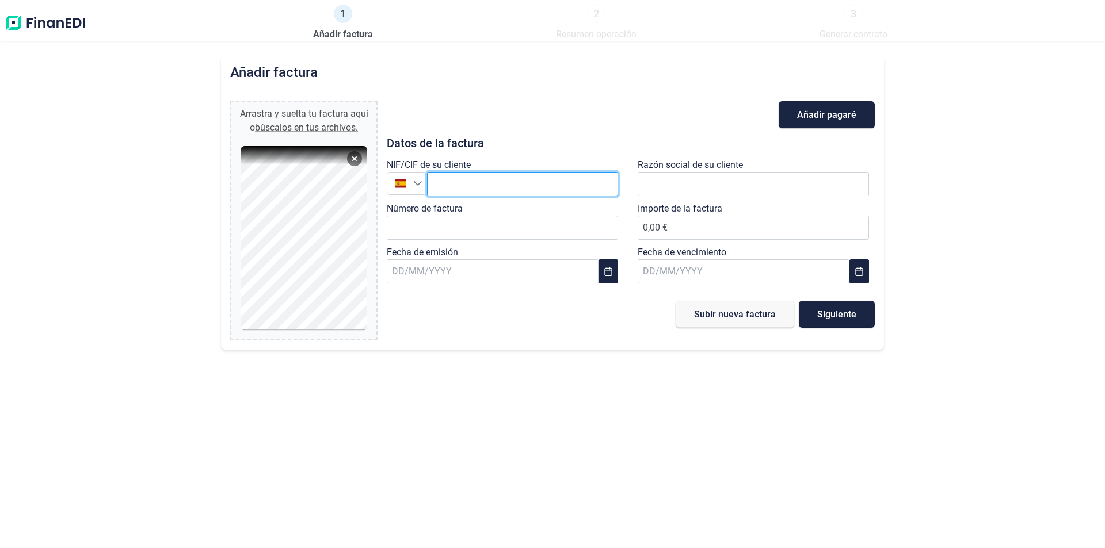
click at [481, 174] on input "text" at bounding box center [522, 184] width 191 height 24
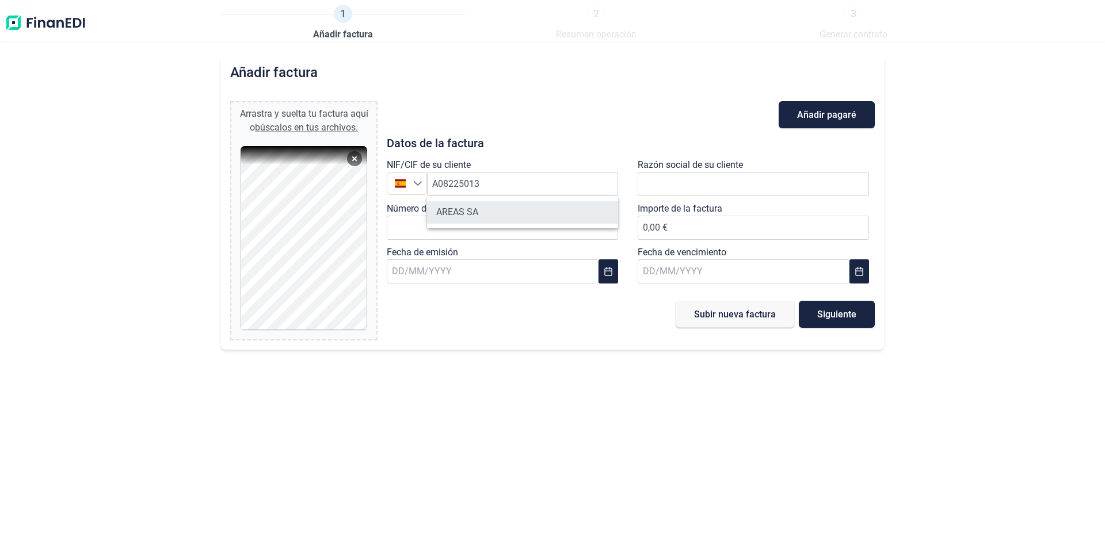
click at [457, 216] on li "AREAS SA" at bounding box center [522, 212] width 191 height 23
type input "A08225013"
type input "AREAS SA"
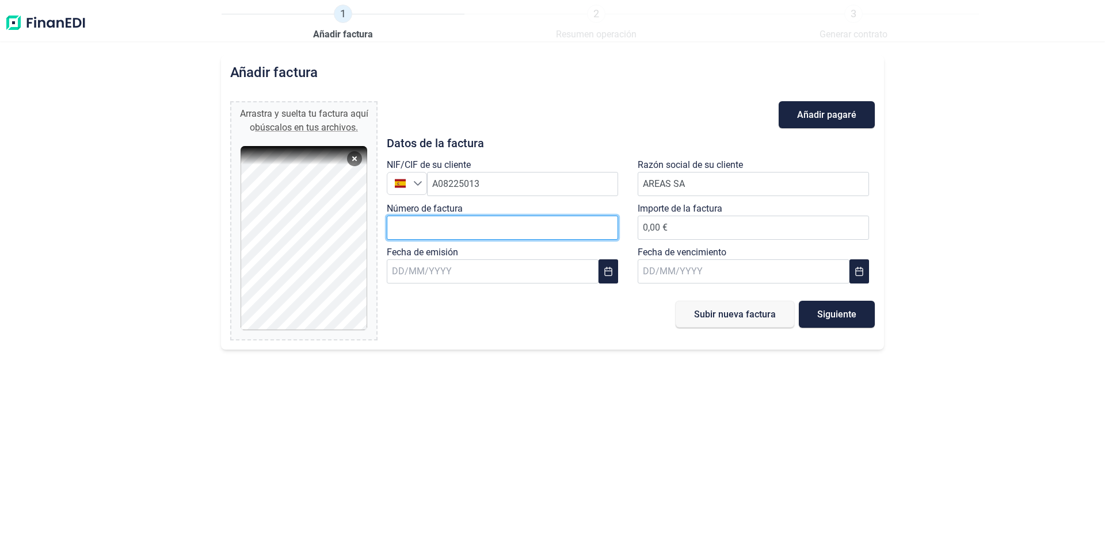
click at [459, 224] on input "Número de factura" at bounding box center [502, 228] width 231 height 24
type input "L-2500440"
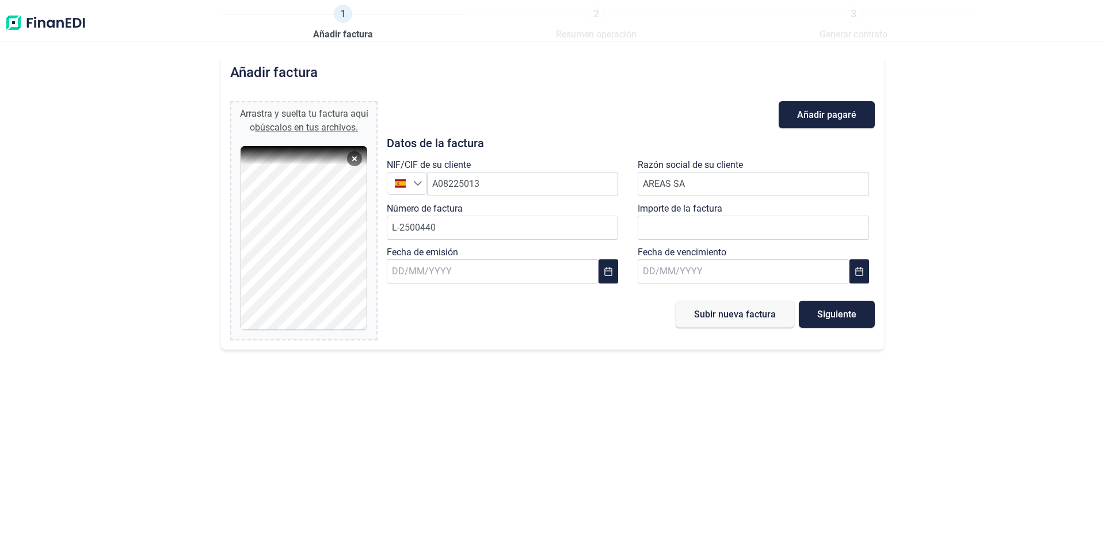
click at [674, 215] on label "Importe de la factura" at bounding box center [680, 209] width 85 height 14
drag, startPoint x: 666, startPoint y: 230, endPoint x: 636, endPoint y: 211, distance: 35.8
type input "865"
type input "865,15 €"
click at [464, 456] on span "24" at bounding box center [471, 456] width 23 height 23
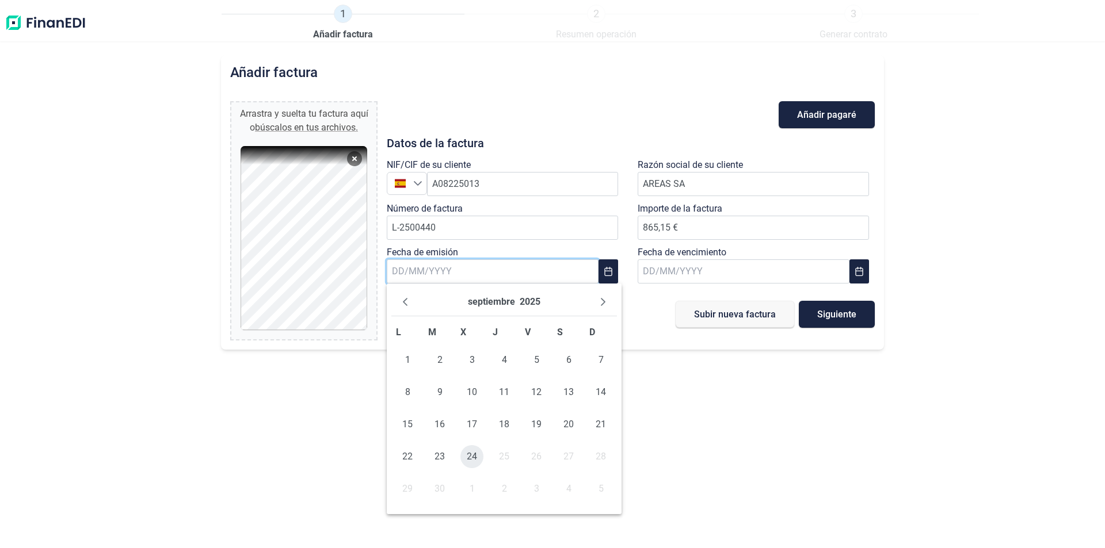
type input "[DATE]"
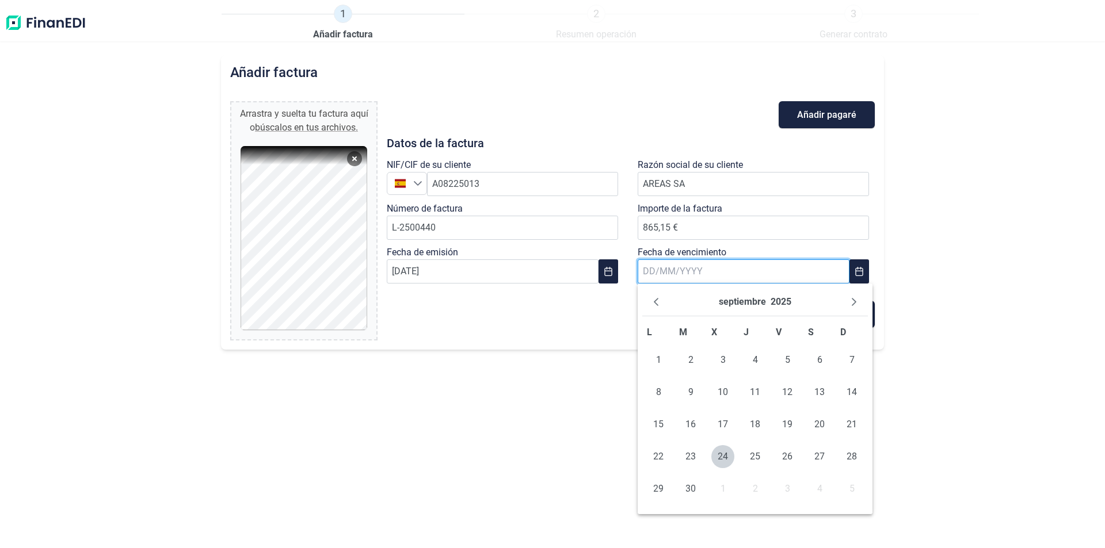
click at [739, 265] on input "text" at bounding box center [744, 272] width 212 height 24
click at [856, 303] on icon "Next Month" at bounding box center [853, 302] width 9 height 9
click at [856, 493] on span "30" at bounding box center [851, 489] width 23 height 23
type input "[DATE]"
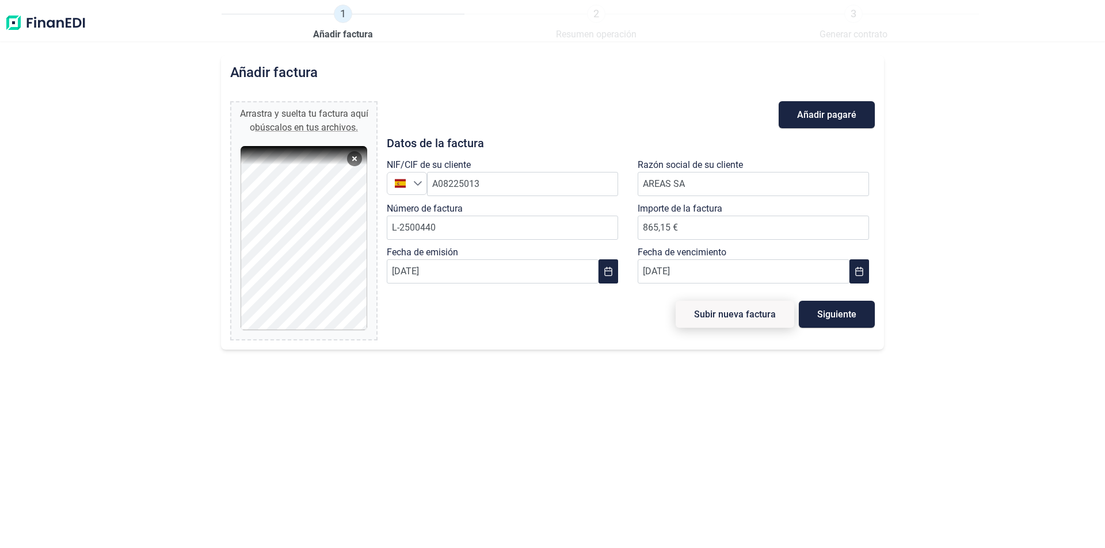
click at [762, 308] on button "Subir nueva factura" at bounding box center [735, 314] width 119 height 27
type input "0,00 €"
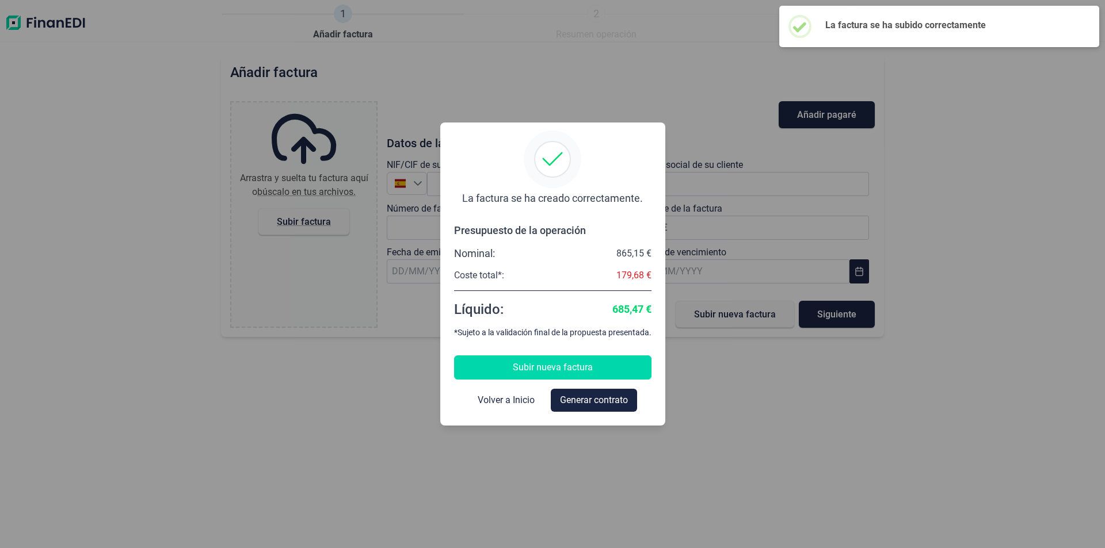
click at [516, 371] on span "Subir nueva factura" at bounding box center [553, 368] width 80 height 14
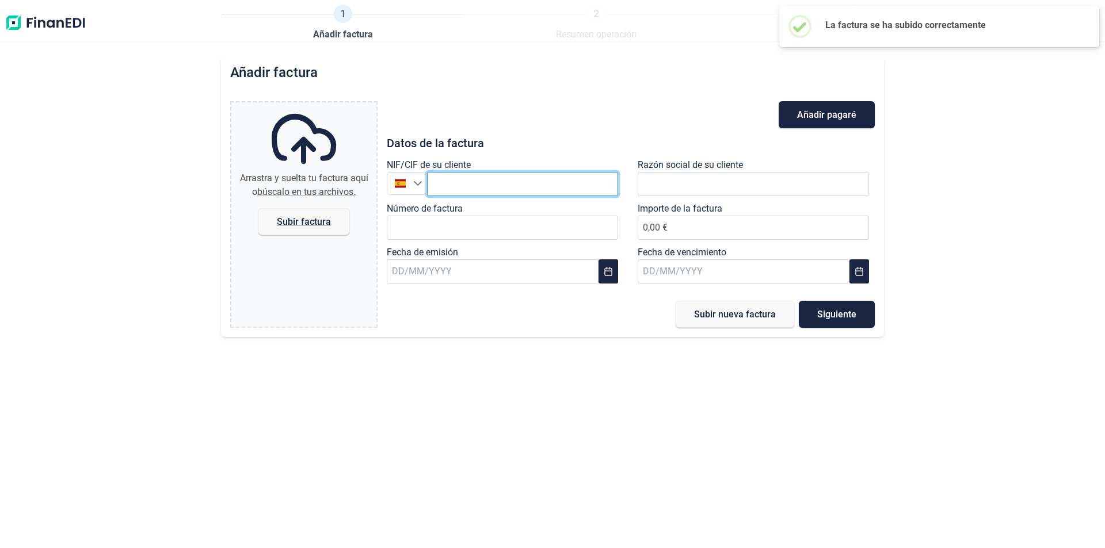
click at [516, 190] on input "text" at bounding box center [522, 184] width 191 height 24
click at [518, 189] on input "A08225013" at bounding box center [522, 184] width 191 height 24
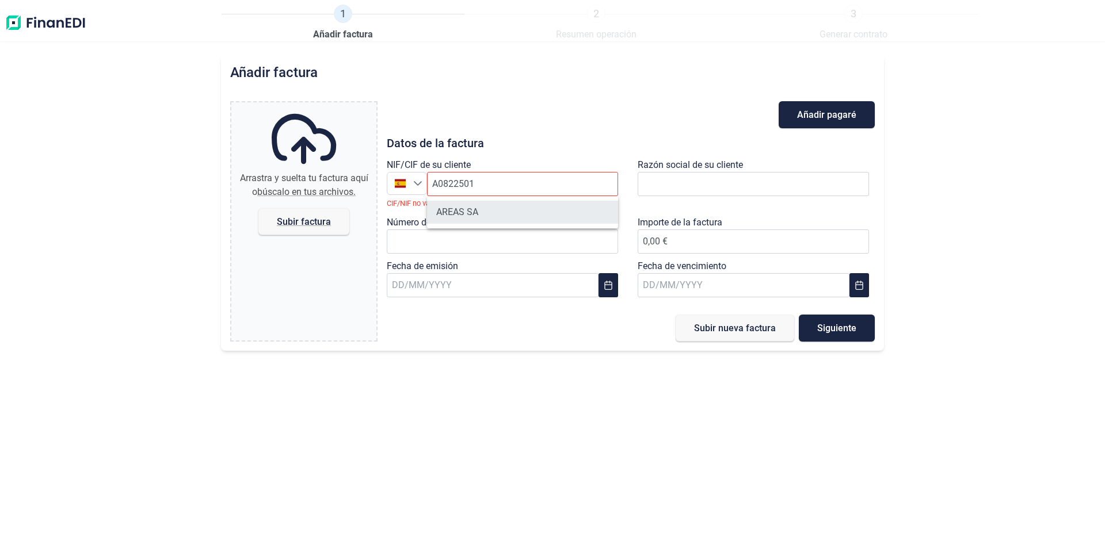
click at [462, 213] on li "AREAS SA" at bounding box center [522, 212] width 191 height 23
type input "A08225013"
type input "AREAS SA"
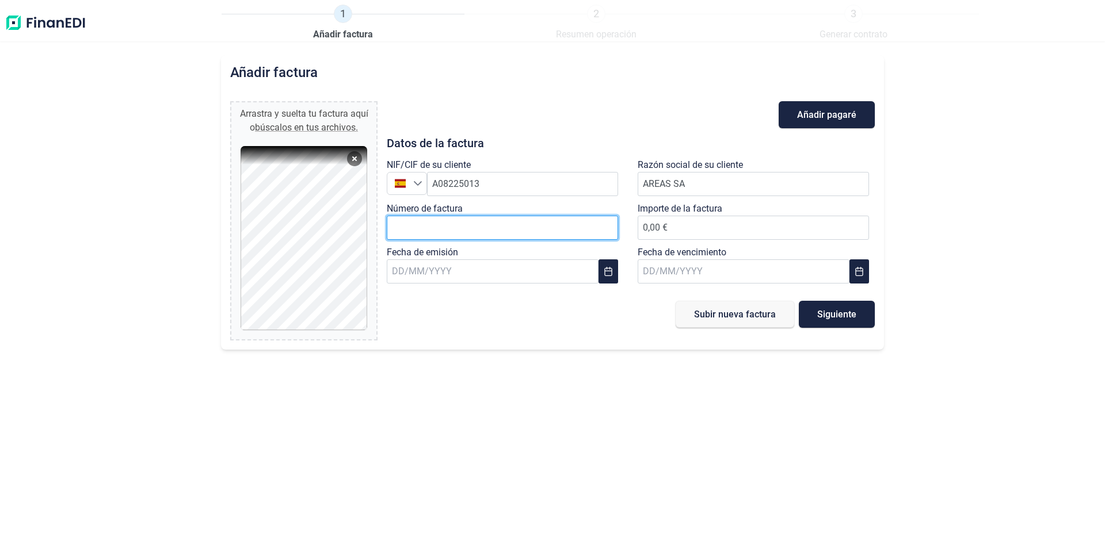
click at [512, 227] on input "Número de factura" at bounding box center [502, 228] width 231 height 24
type input "AM-2500051"
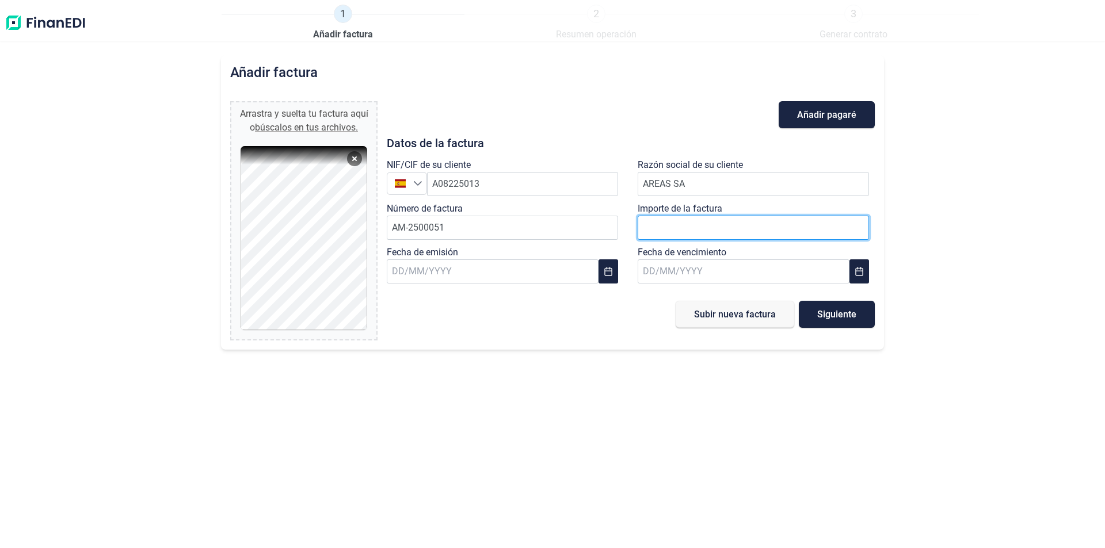
click at [758, 232] on input "number" at bounding box center [753, 228] width 231 height 24
type input "209"
type input "2097"
type input "2.097,16 €"
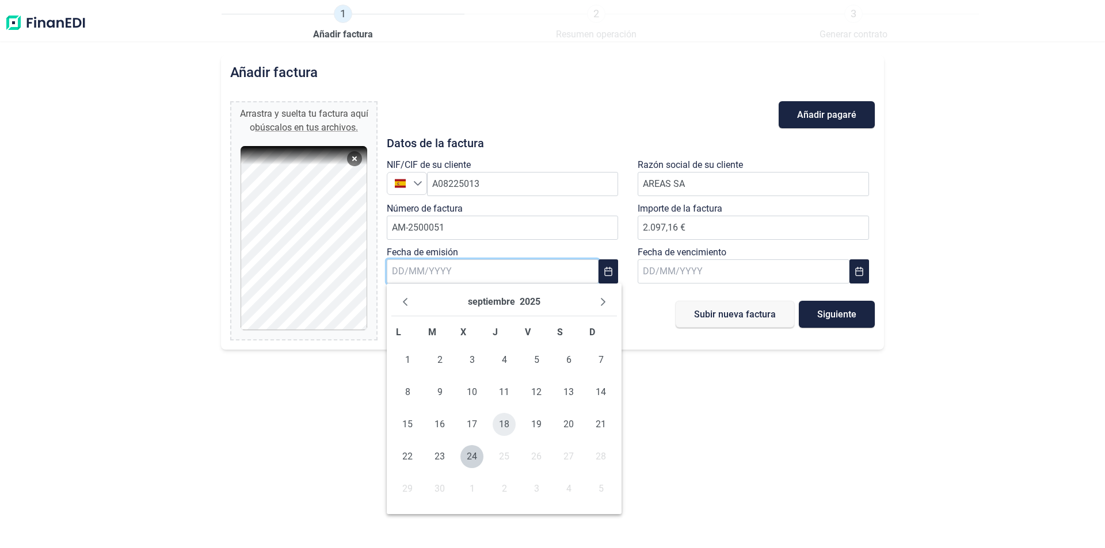
click at [501, 426] on span "18" at bounding box center [504, 424] width 23 height 23
type input "[DATE]"
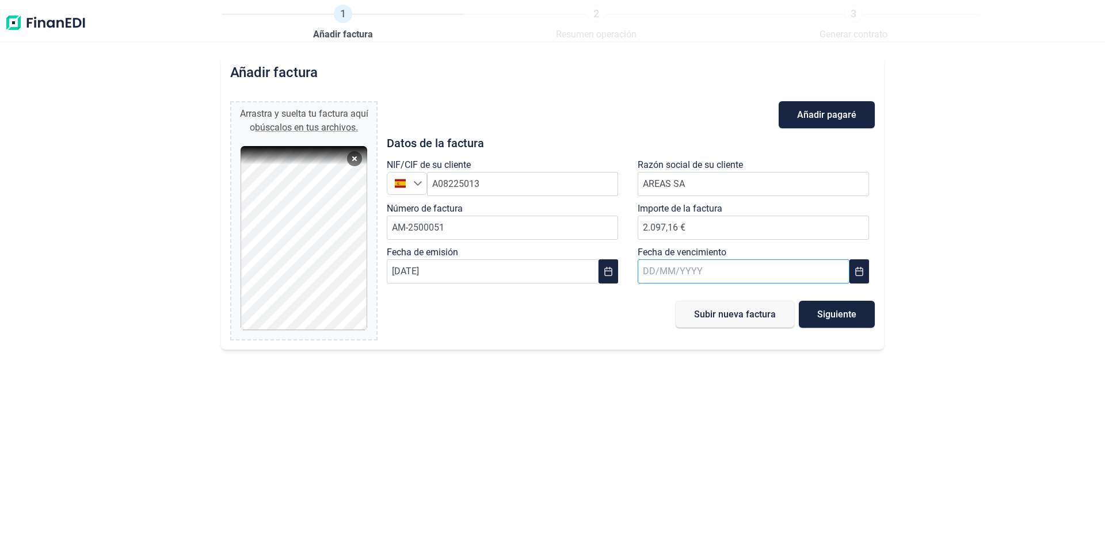
click at [739, 277] on input "text" at bounding box center [744, 272] width 212 height 24
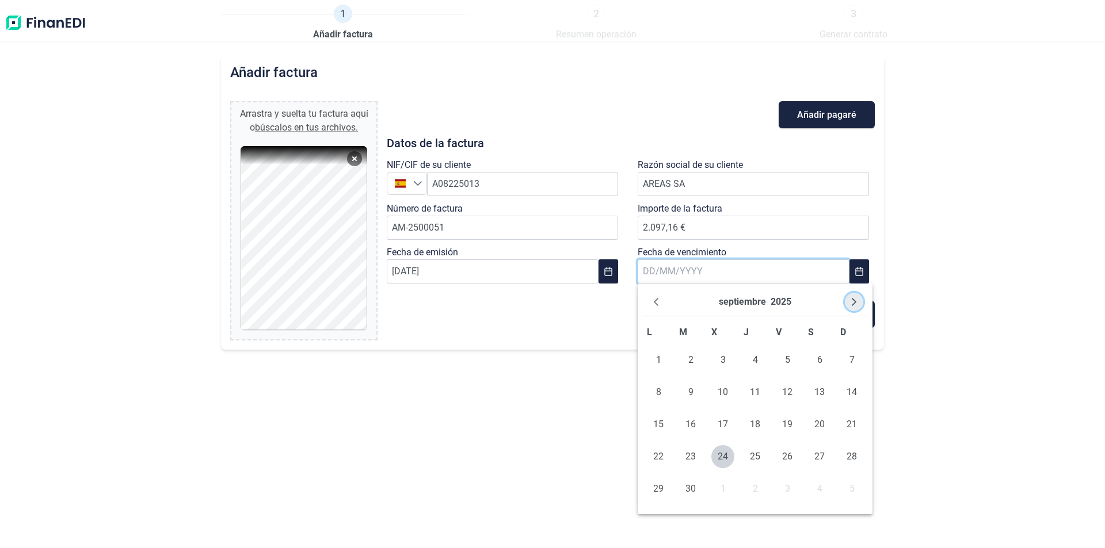
click at [857, 305] on icon "Next Month" at bounding box center [853, 302] width 9 height 9
click at [691, 494] on span "30" at bounding box center [690, 489] width 23 height 23
type input "[DATE]"
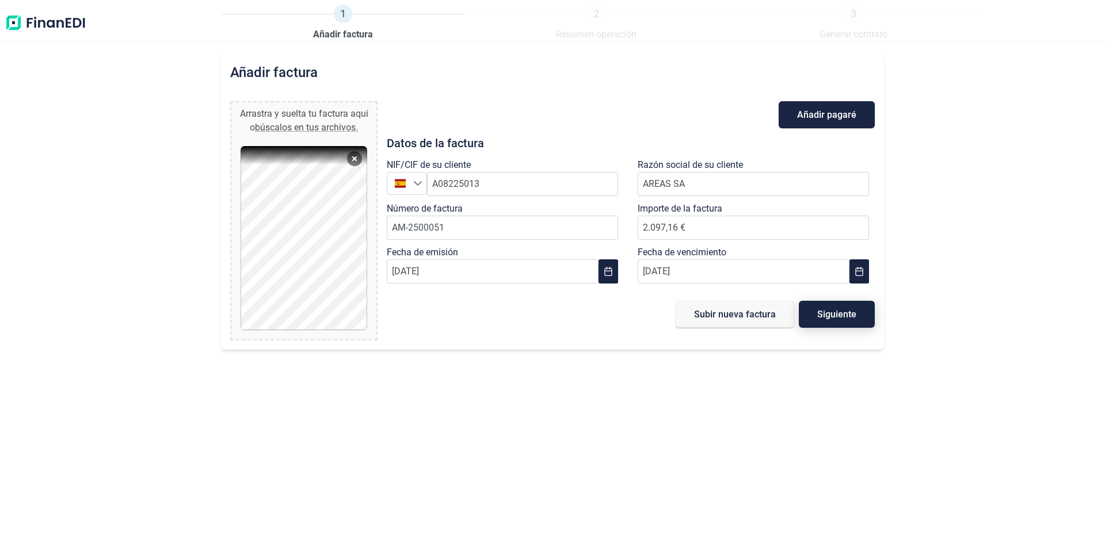
click at [839, 313] on span "Siguiente" at bounding box center [836, 314] width 39 height 9
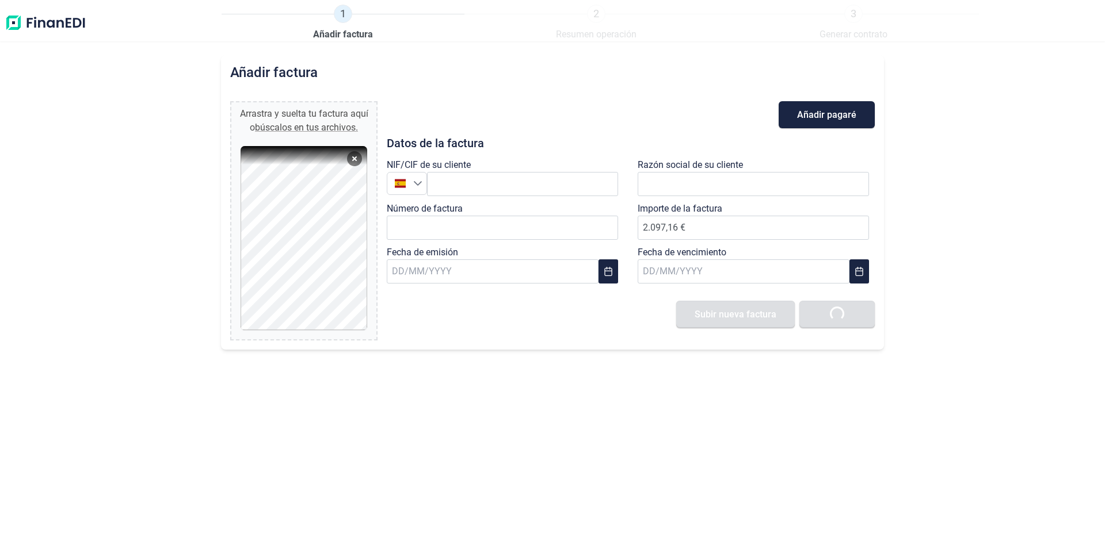
type input "0,00 €"
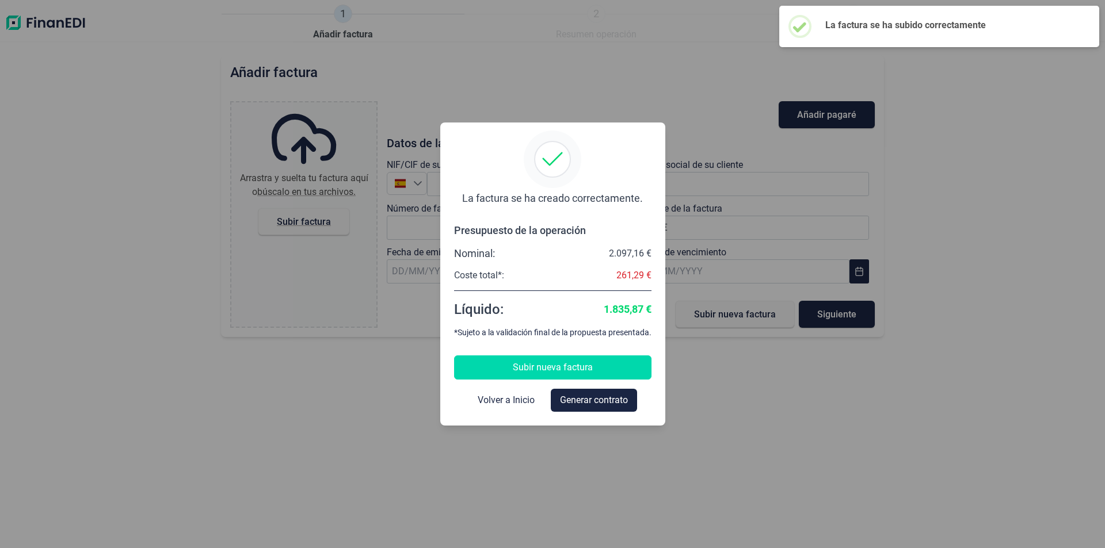
click at [570, 363] on span "Subir nueva factura" at bounding box center [553, 368] width 80 height 14
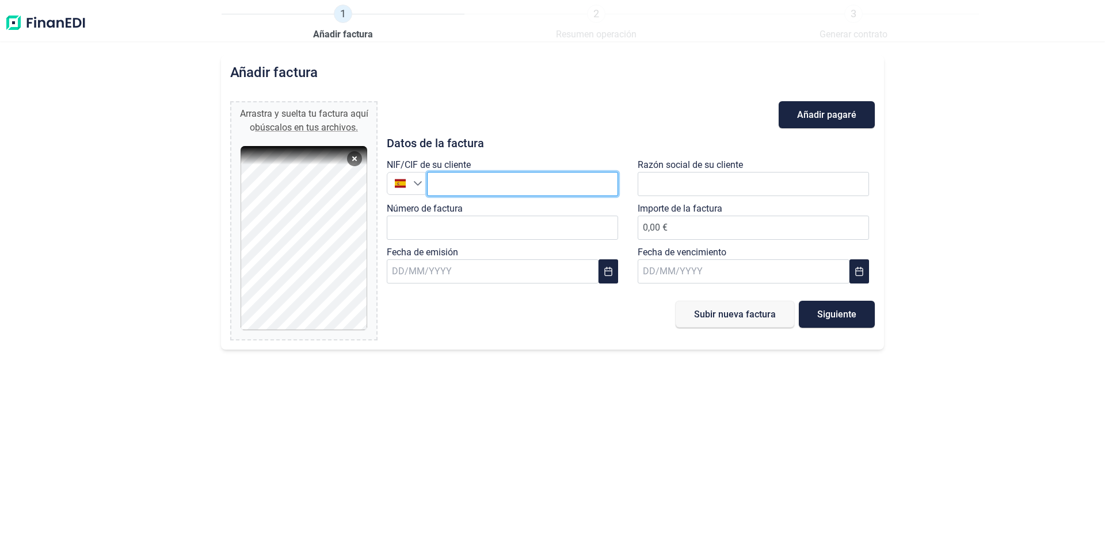
click at [451, 183] on input "text" at bounding box center [522, 184] width 191 height 24
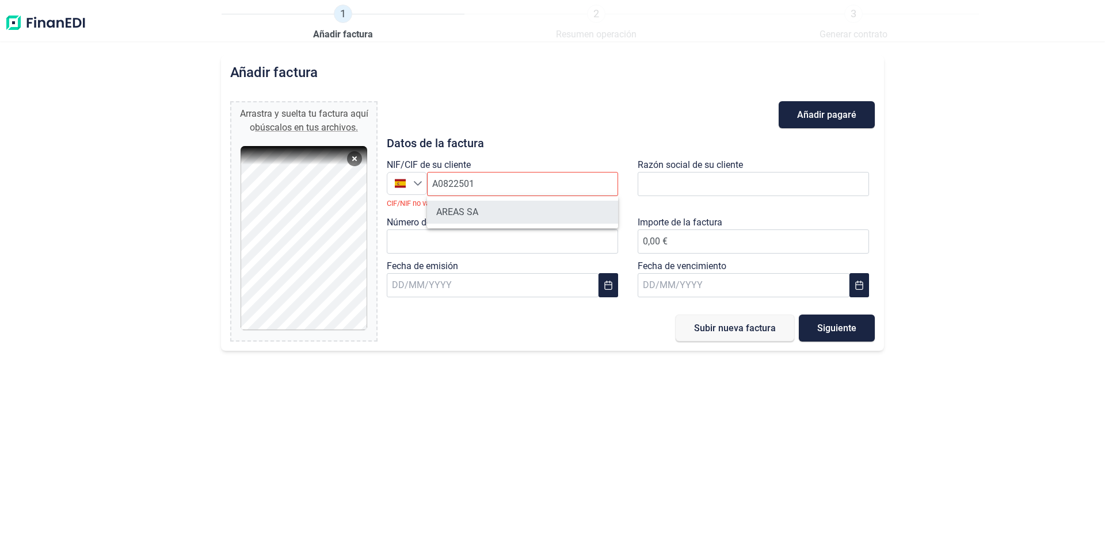
click at [477, 203] on li "AREAS SA" at bounding box center [522, 212] width 191 height 23
type input "A08225013"
type input "AREAS SA"
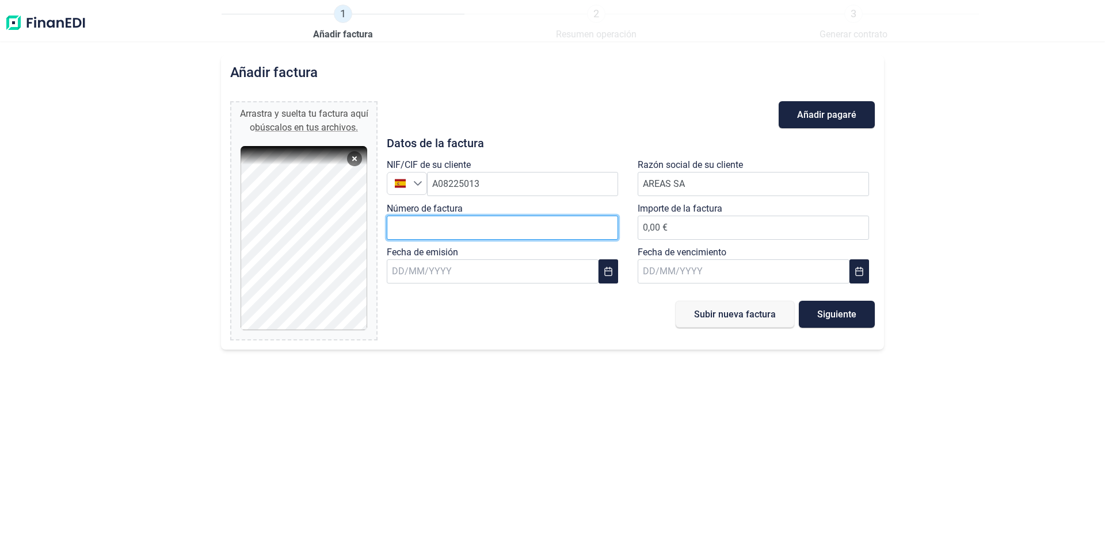
click at [425, 228] on input "Número de factura" at bounding box center [502, 228] width 231 height 24
type input "A-2500149"
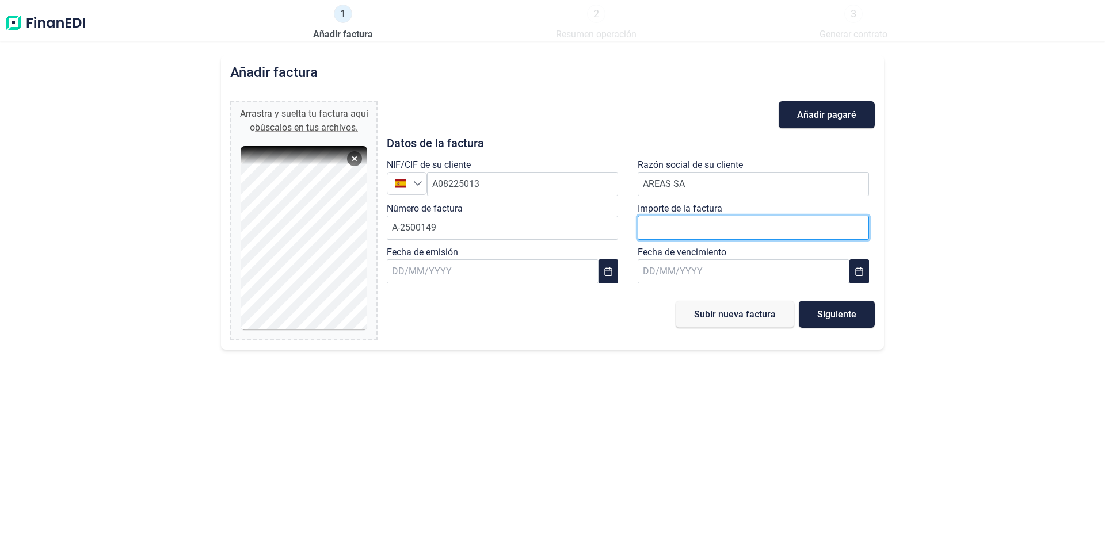
click at [788, 225] on input "number" at bounding box center [753, 228] width 231 height 24
type input "310"
type input "310,97 €"
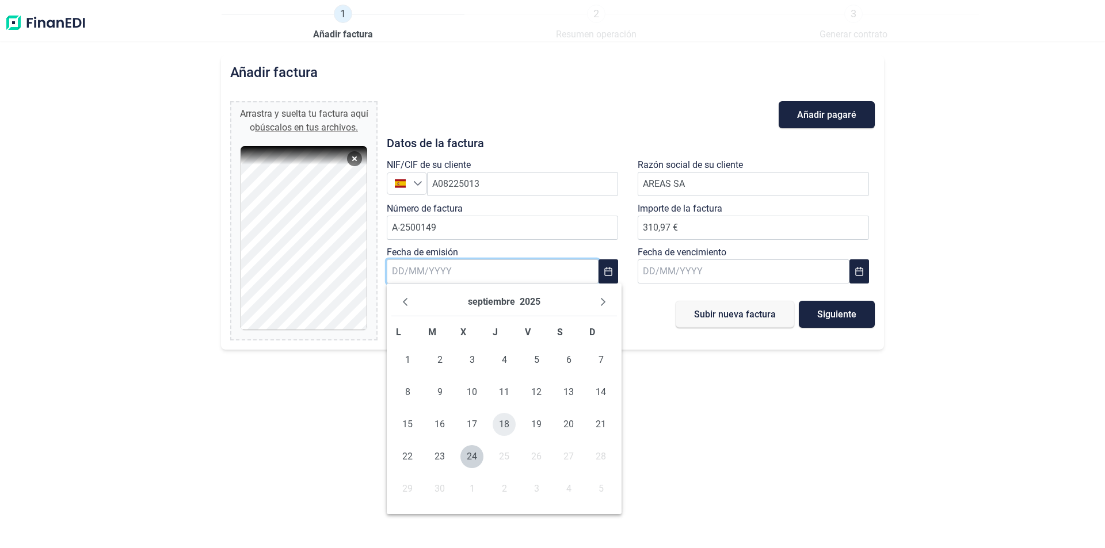
click at [503, 426] on span "18" at bounding box center [504, 424] width 23 height 23
type input "[DATE]"
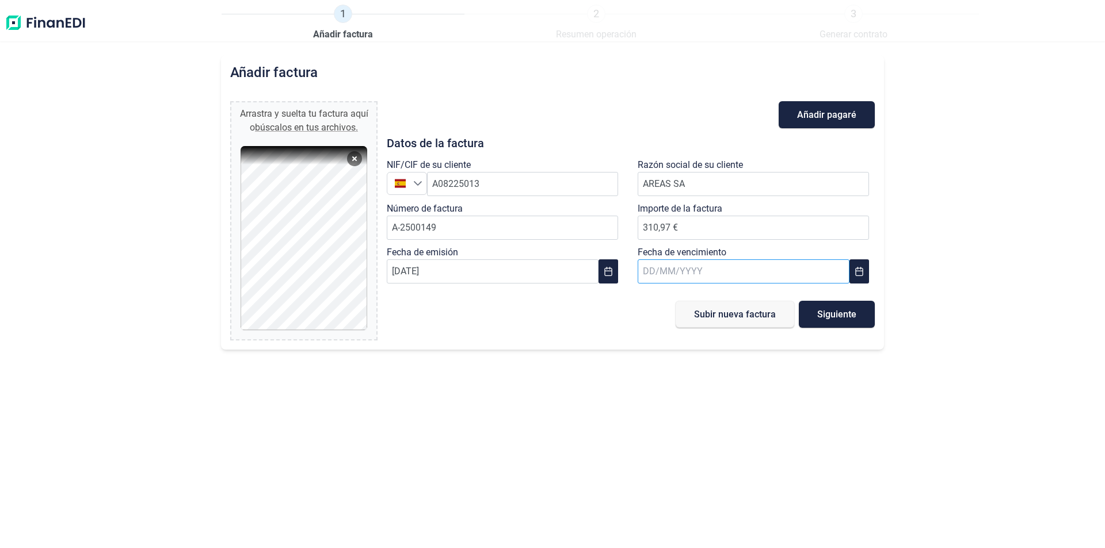
drag, startPoint x: 631, startPoint y: 272, endPoint x: 645, endPoint y: 268, distance: 14.4
click at [634, 270] on div "Fecha de vencimiento" at bounding box center [756, 268] width 251 height 44
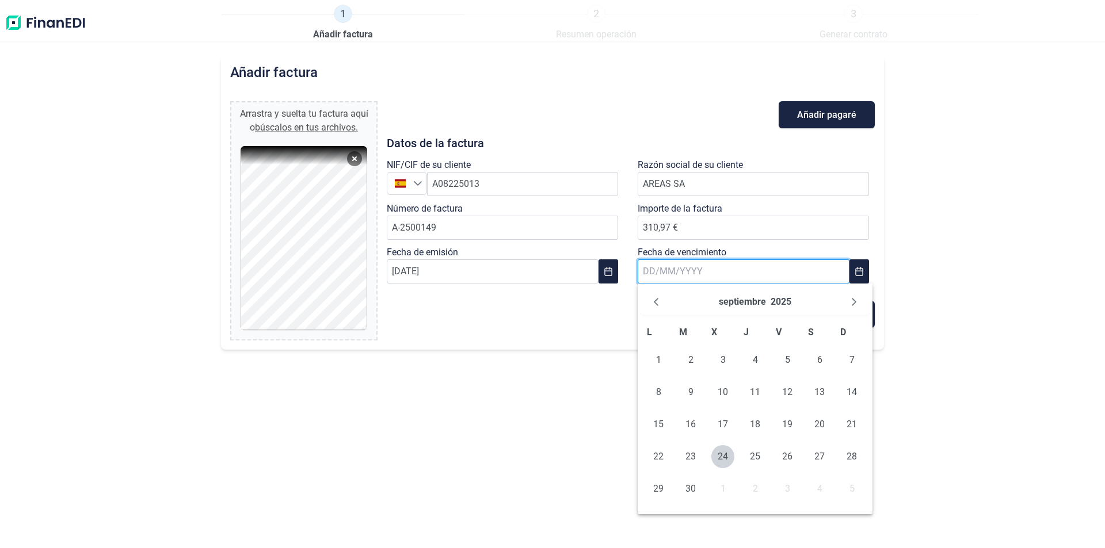
click at [645, 268] on input "text" at bounding box center [744, 272] width 212 height 24
click at [646, 268] on input "text" at bounding box center [744, 272] width 212 height 24
type input "[DATE]"
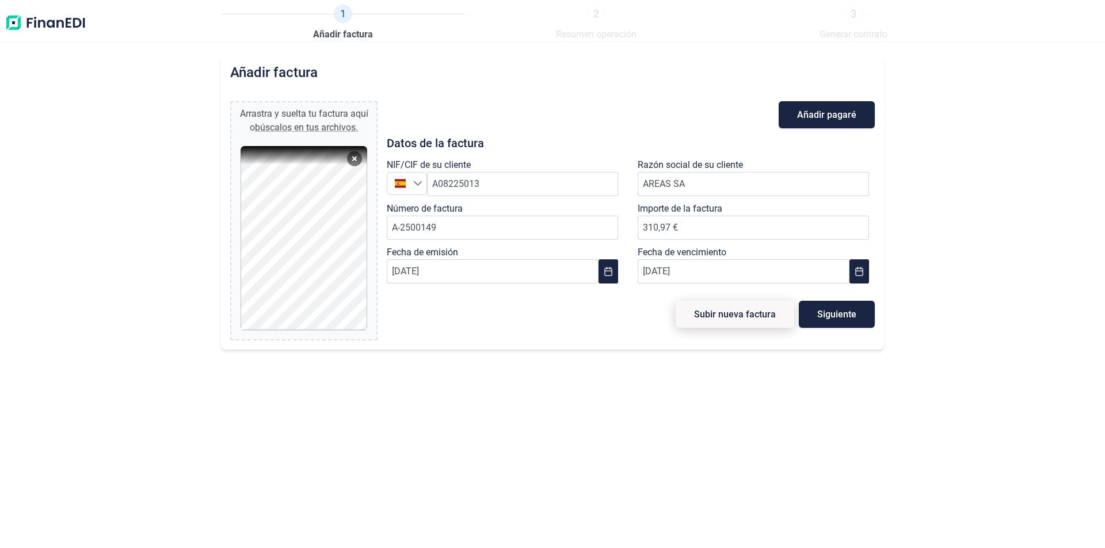
click at [712, 316] on span "Subir nueva factura" at bounding box center [735, 314] width 82 height 9
type input "0,00 €"
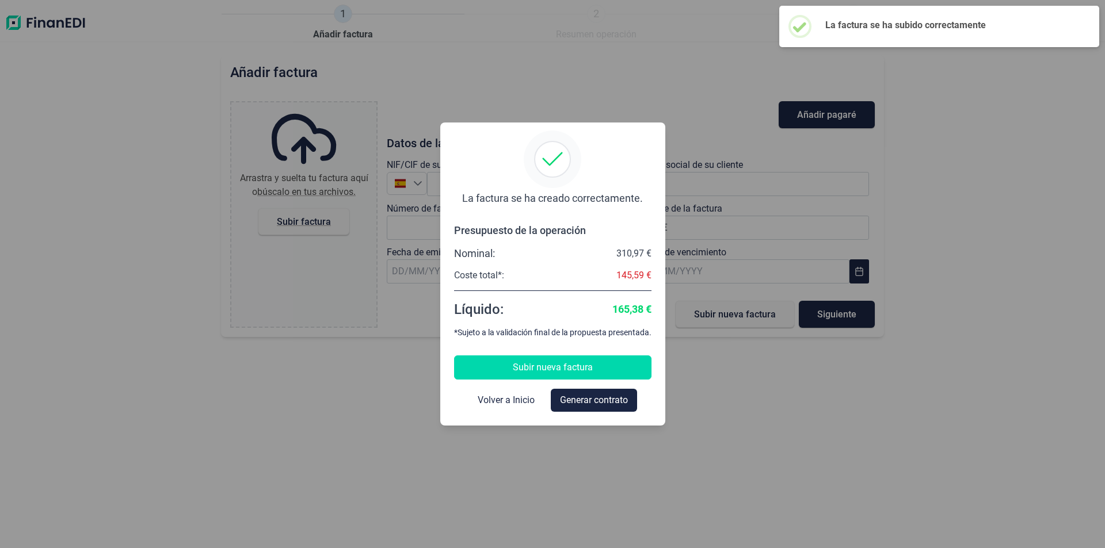
click at [525, 363] on span "Subir nueva factura" at bounding box center [553, 368] width 80 height 14
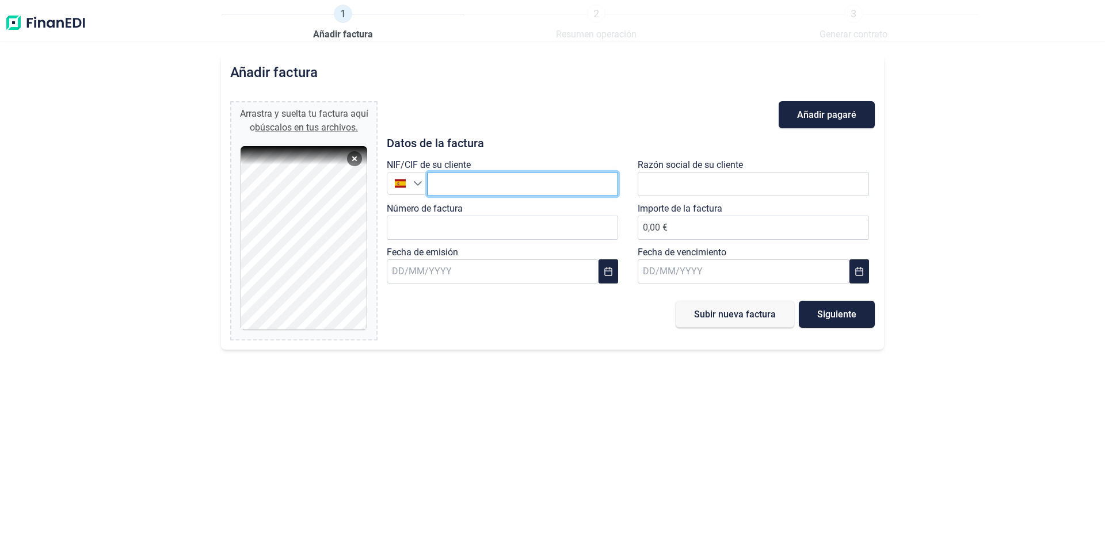
click at [552, 182] on input "text" at bounding box center [522, 184] width 191 height 24
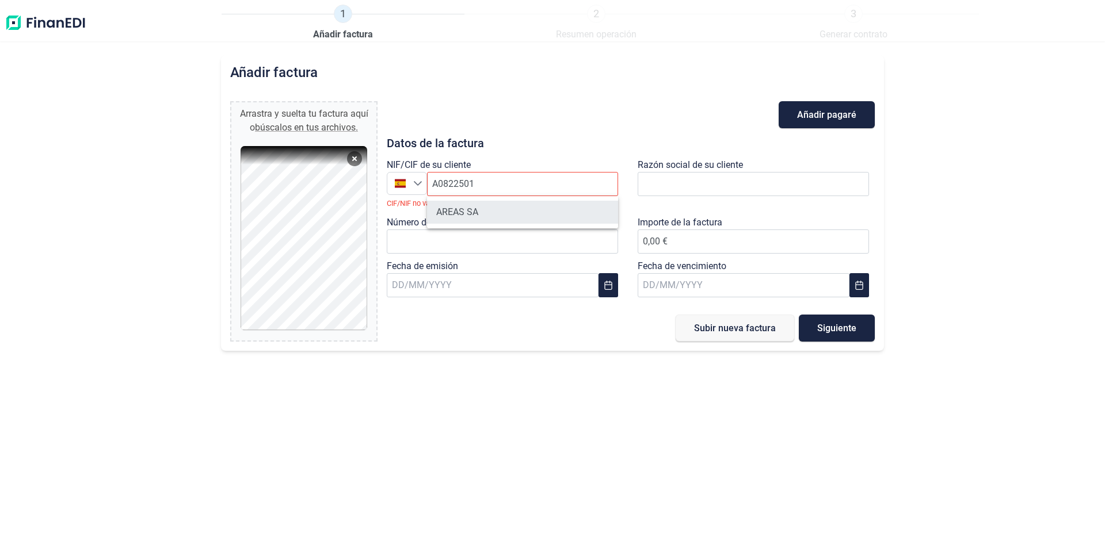
click at [493, 211] on li "AREAS SA" at bounding box center [522, 212] width 191 height 23
type input "A08225013"
type input "AREAS SA"
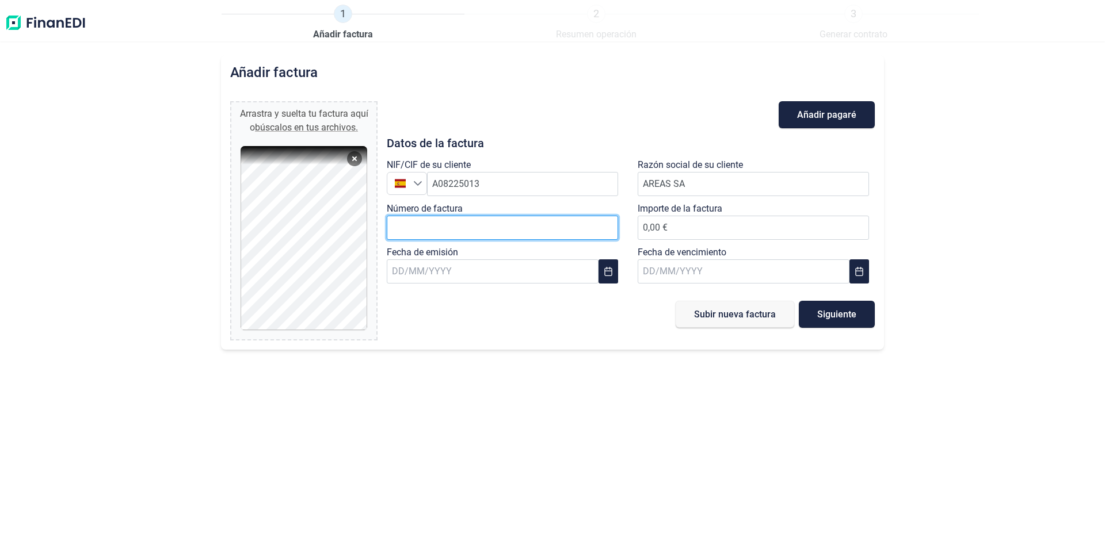
click at [440, 232] on input "Número de factura" at bounding box center [502, 228] width 231 height 24
type input "L-2500434"
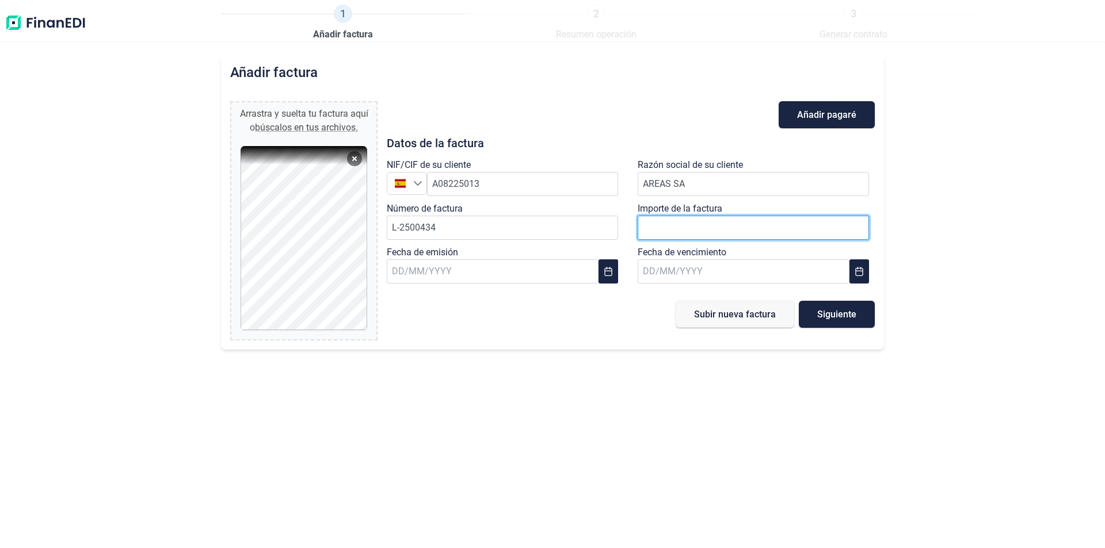
click at [693, 222] on input "number" at bounding box center [753, 228] width 231 height 24
type input "865"
type input "865,15 €"
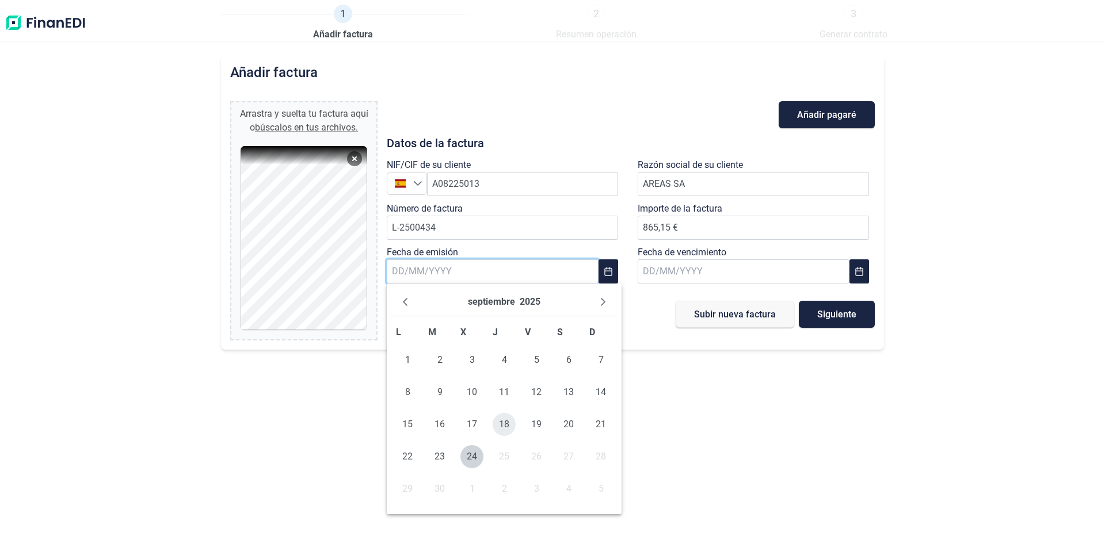
click at [494, 422] on span "18" at bounding box center [504, 424] width 23 height 23
type input "[DATE]"
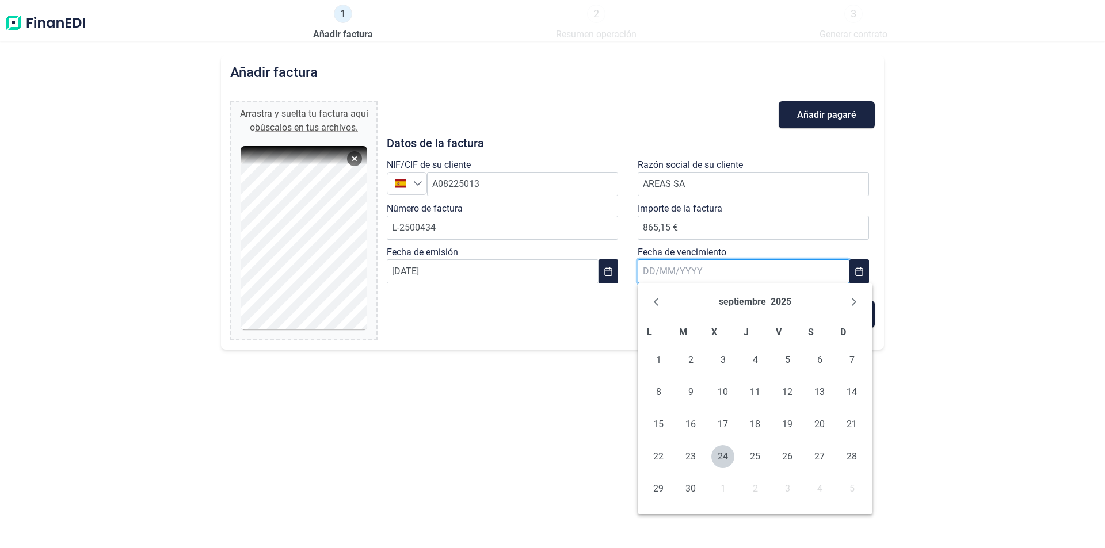
click at [674, 276] on input "text" at bounding box center [744, 272] width 212 height 24
click at [647, 277] on input "text" at bounding box center [744, 272] width 212 height 24
type input "[DATE]"
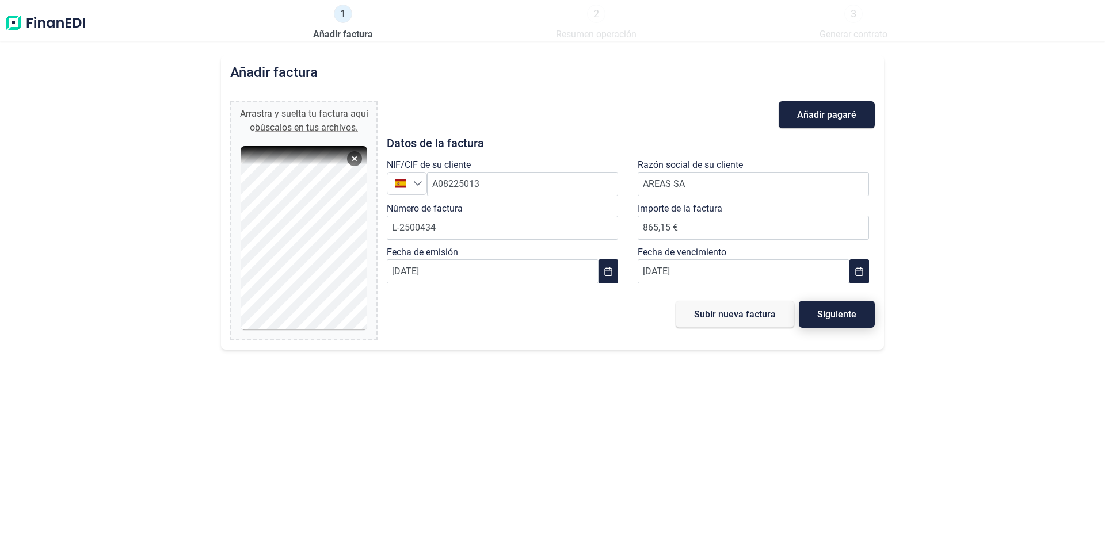
click at [832, 311] on span "Siguiente" at bounding box center [836, 314] width 39 height 9
click at [33, 21] on img at bounding box center [46, 23] width 82 height 37
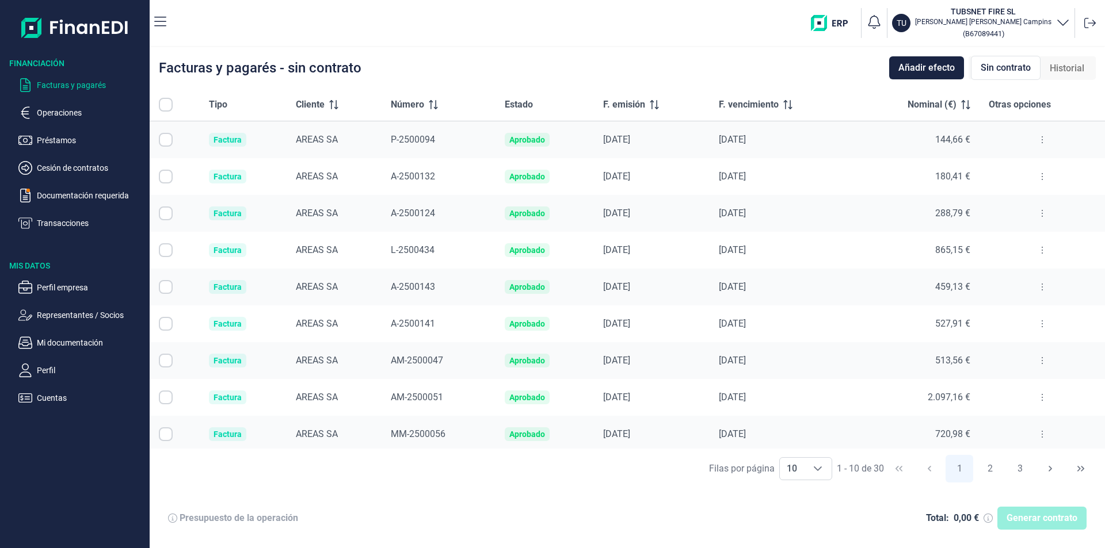
checkbox input "true"
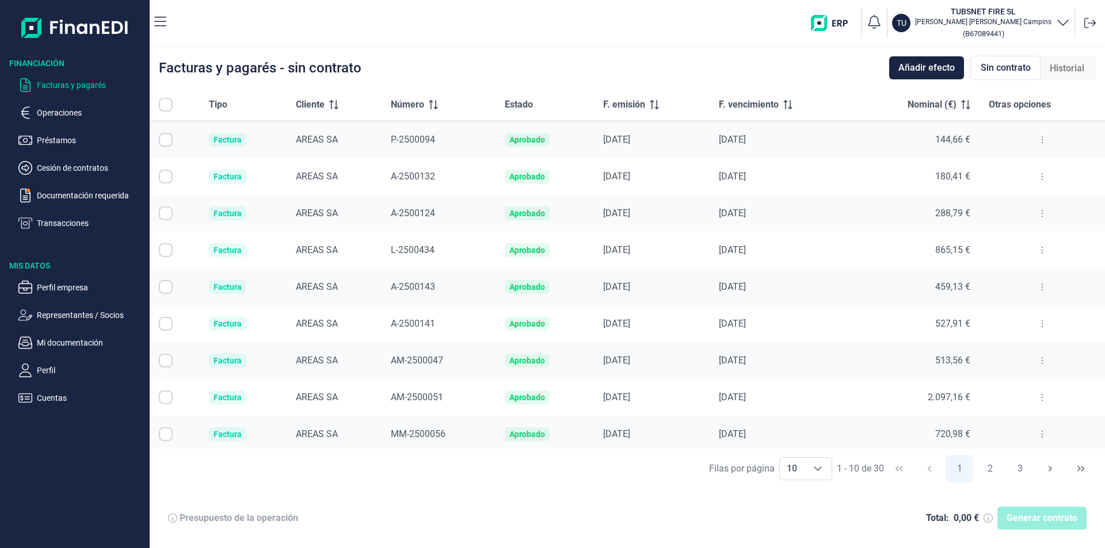
checkbox input "true"
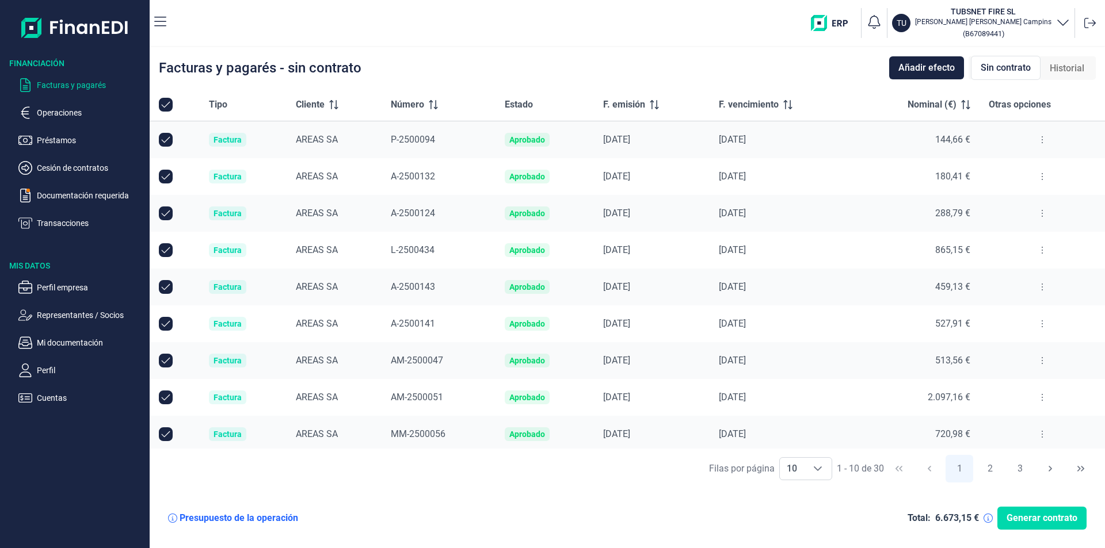
click at [163, 104] on input "All items selected" at bounding box center [166, 105] width 14 height 14
checkbox input "true"
checkbox input "false"
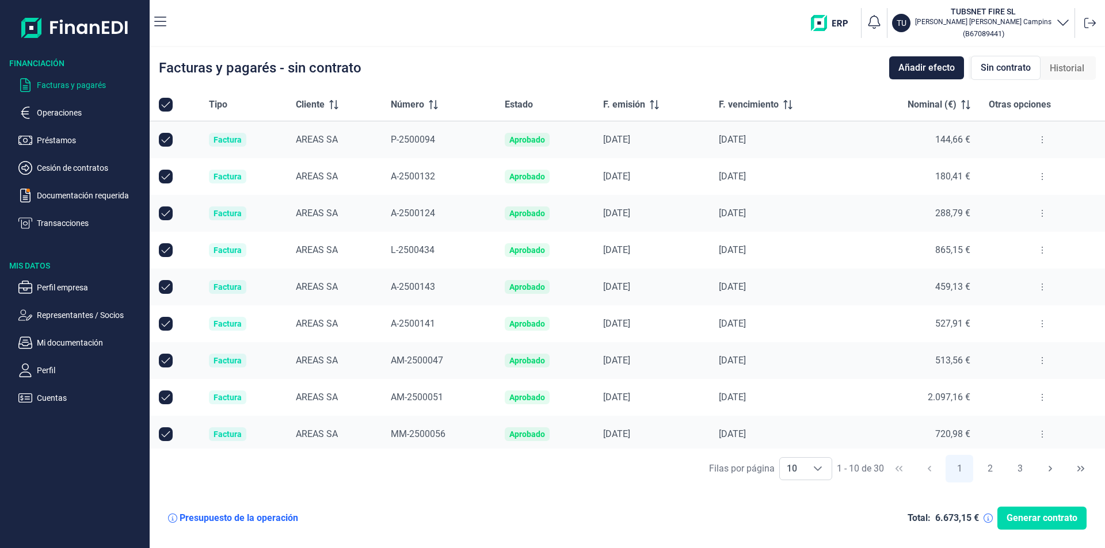
checkbox input "false"
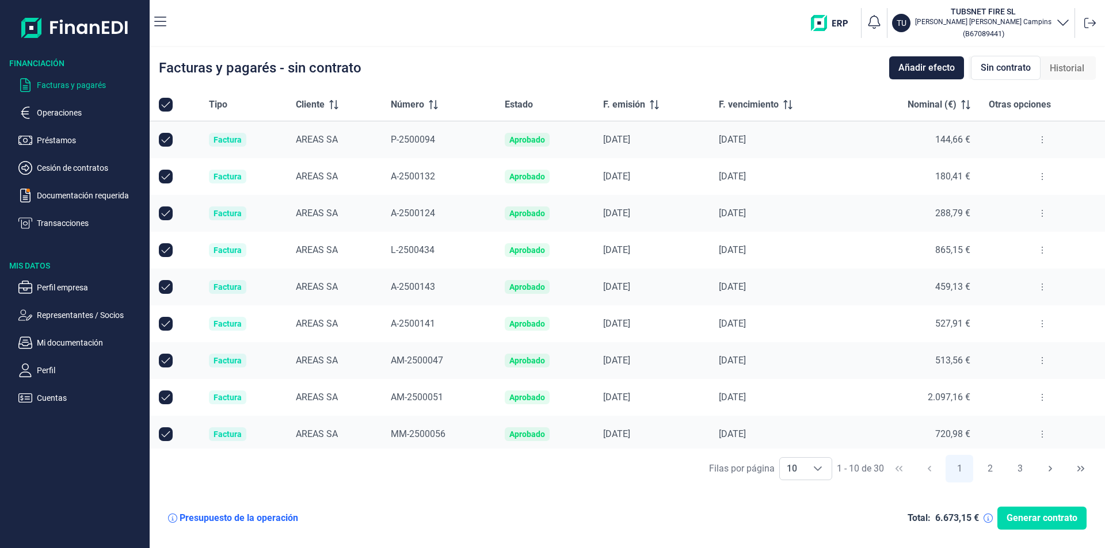
checkbox input "false"
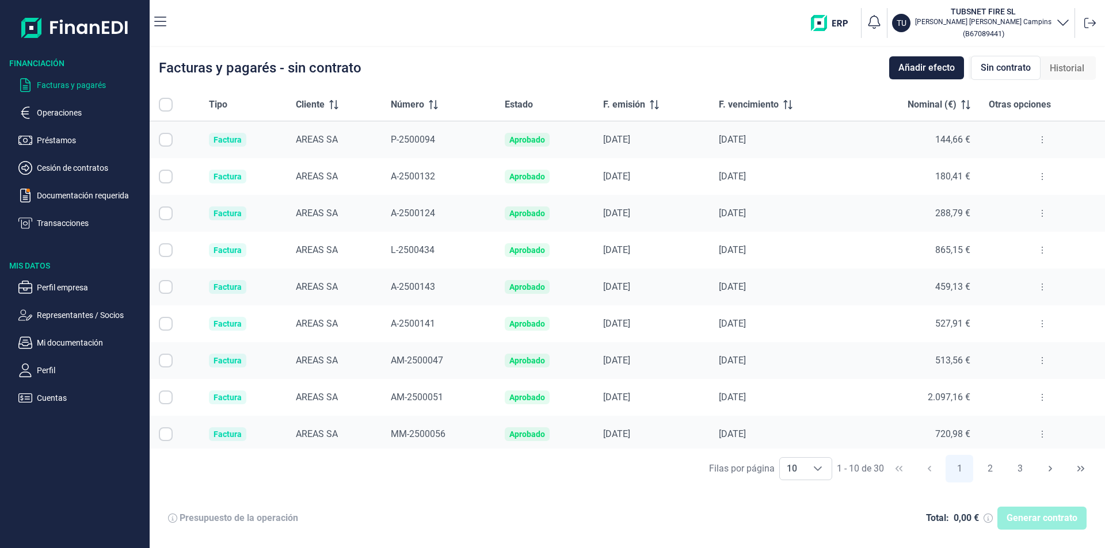
click at [166, 106] on input "All items unselected" at bounding box center [166, 105] width 14 height 14
checkbox input "false"
checkbox input "true"
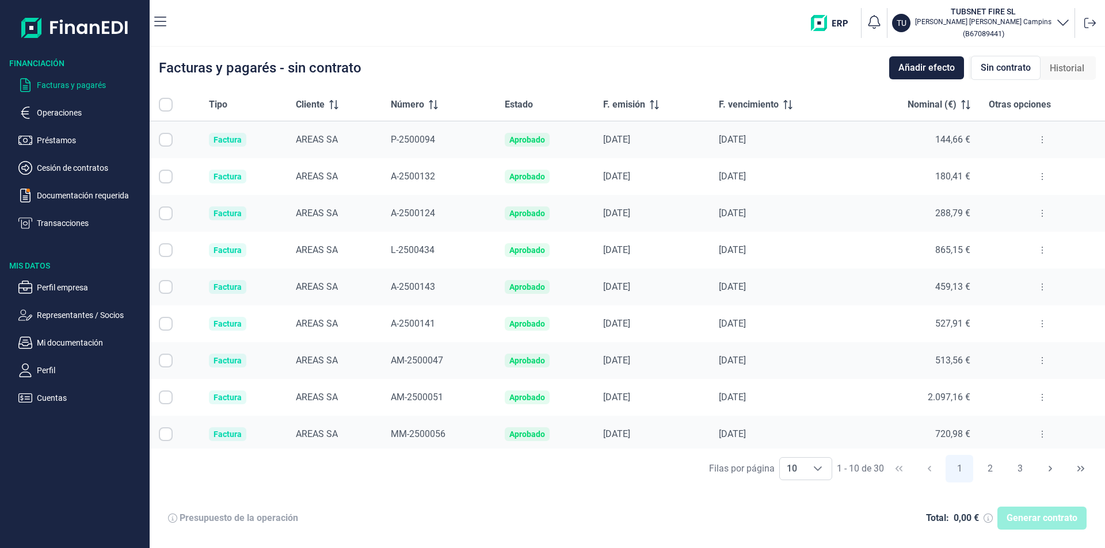
checkbox input "true"
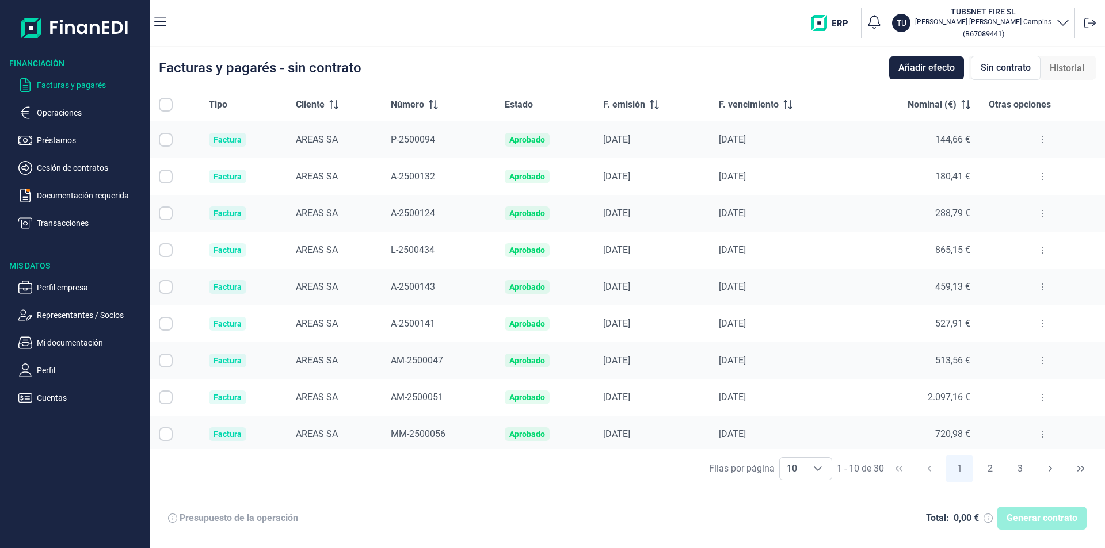
checkbox input "true"
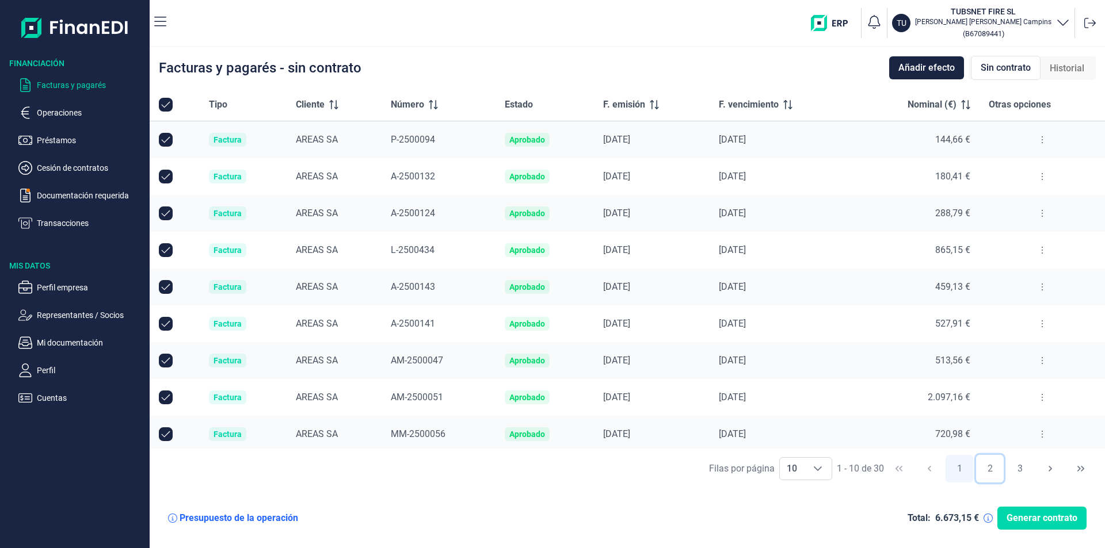
click at [995, 471] on button "2" at bounding box center [990, 469] width 28 height 28
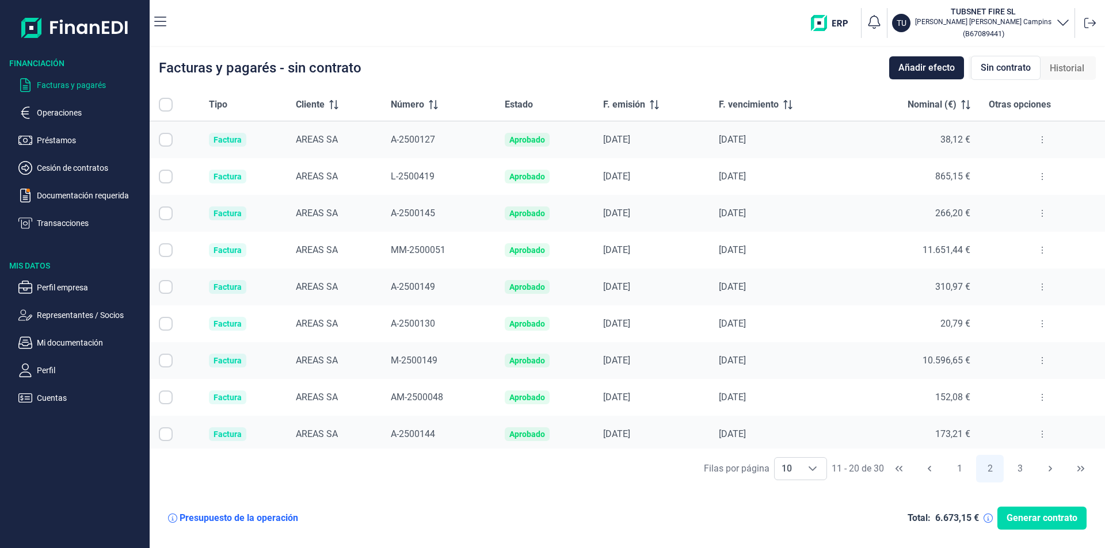
click at [165, 97] on th at bounding box center [175, 105] width 50 height 33
click at [161, 104] on input "All items unselected" at bounding box center [166, 105] width 14 height 14
checkbox input "false"
checkbox input "true"
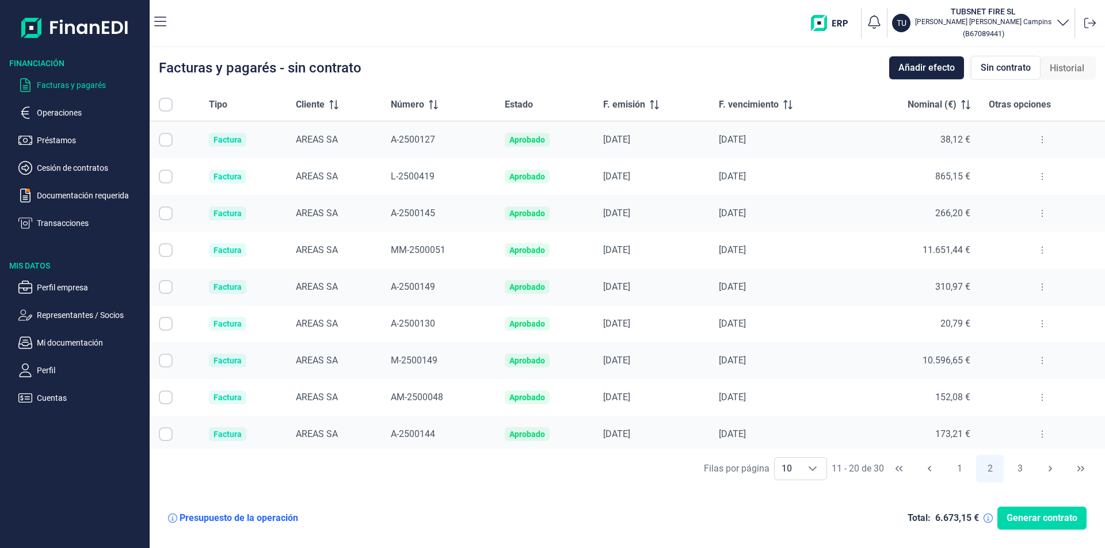
checkbox input "true"
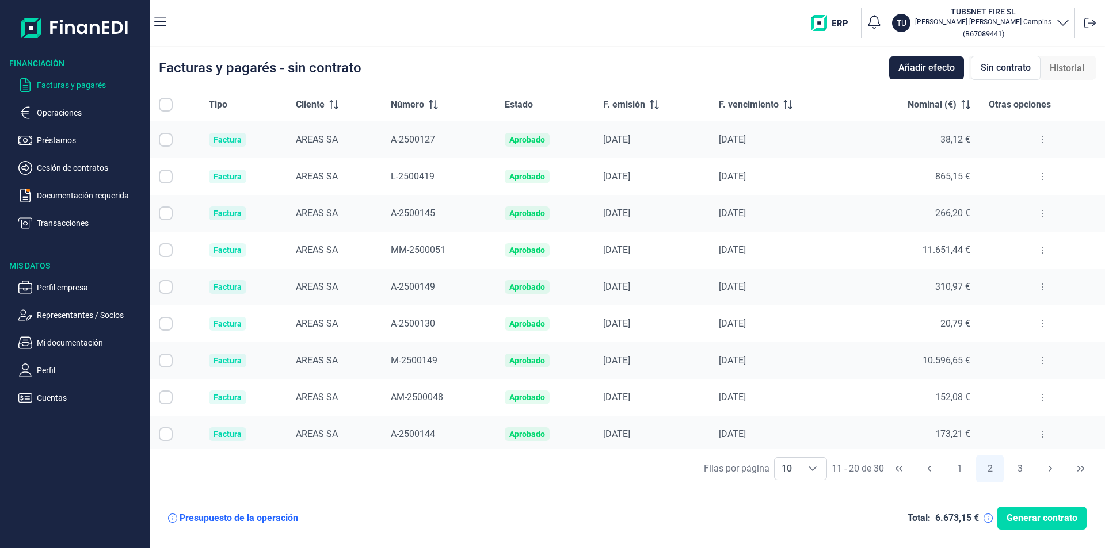
checkbox input "true"
click at [1016, 472] on button "3" at bounding box center [1020, 469] width 28 height 28
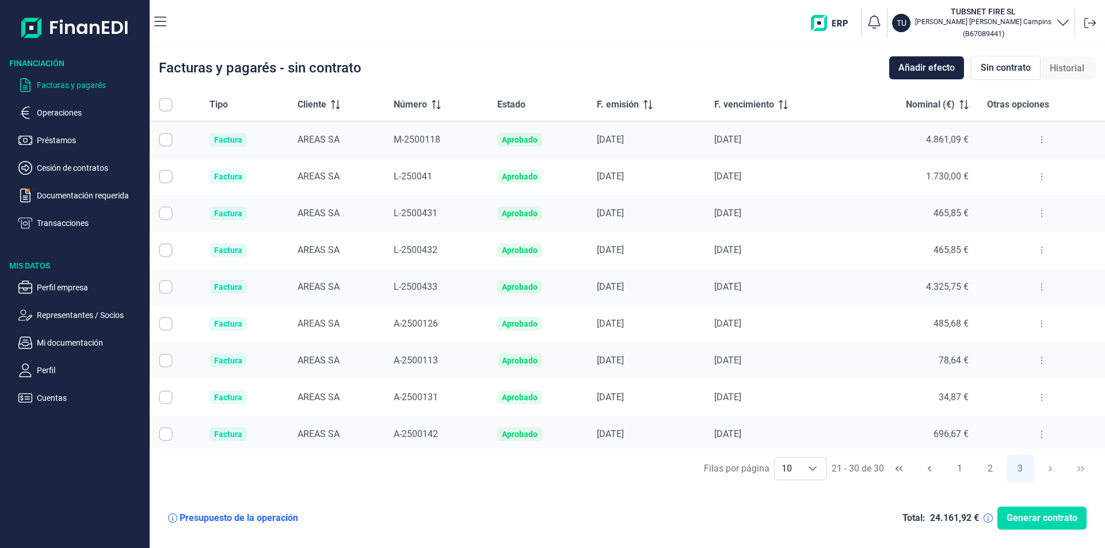
click at [164, 104] on input "All items unselected" at bounding box center [166, 105] width 14 height 14
checkbox input "false"
checkbox input "true"
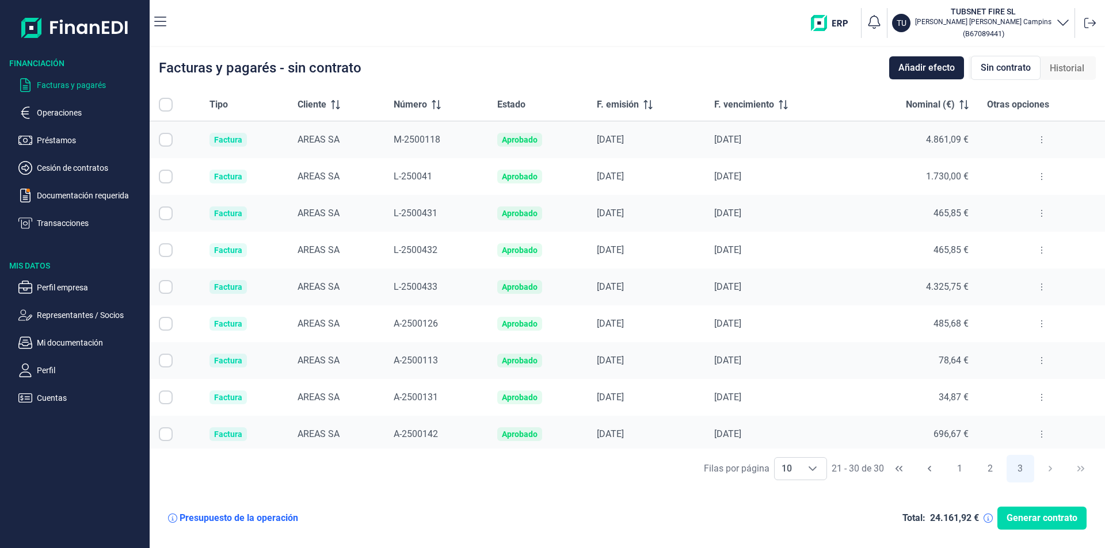
checkbox input "true"
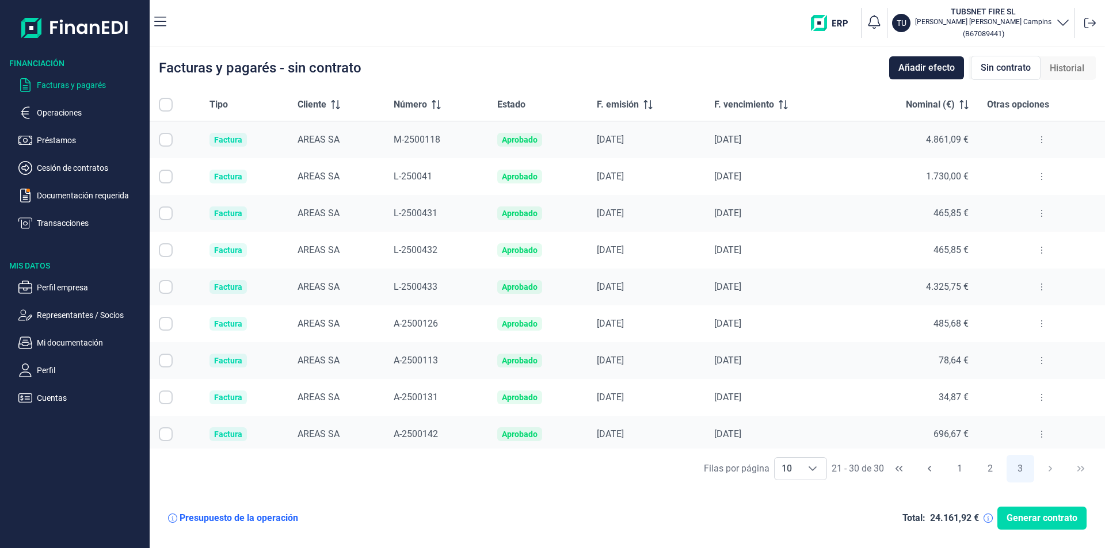
checkbox input "true"
click at [994, 466] on button "2" at bounding box center [990, 469] width 28 height 28
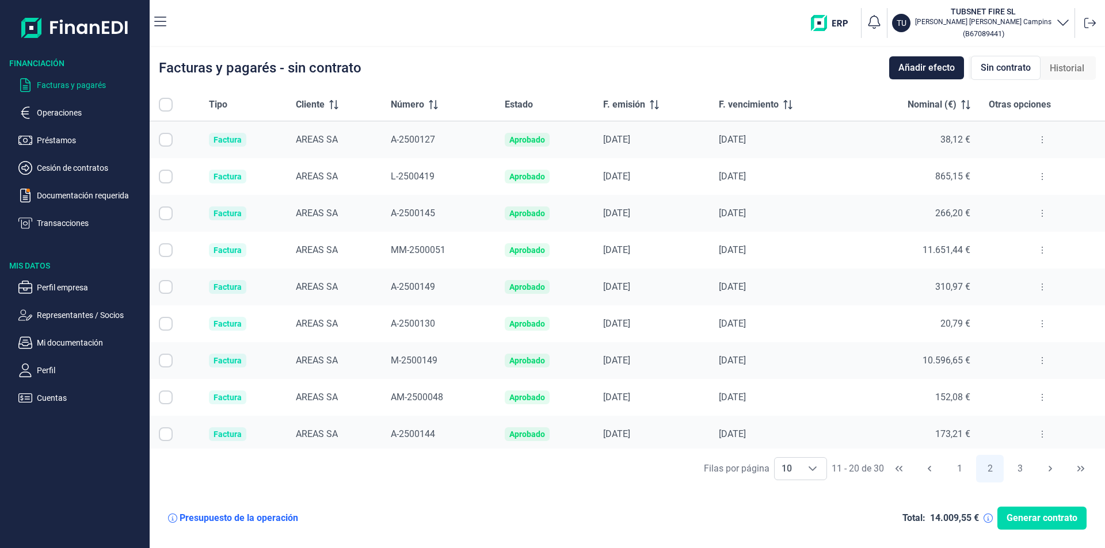
click at [161, 101] on input "All items unselected" at bounding box center [166, 105] width 14 height 14
checkbox input "false"
checkbox input "true"
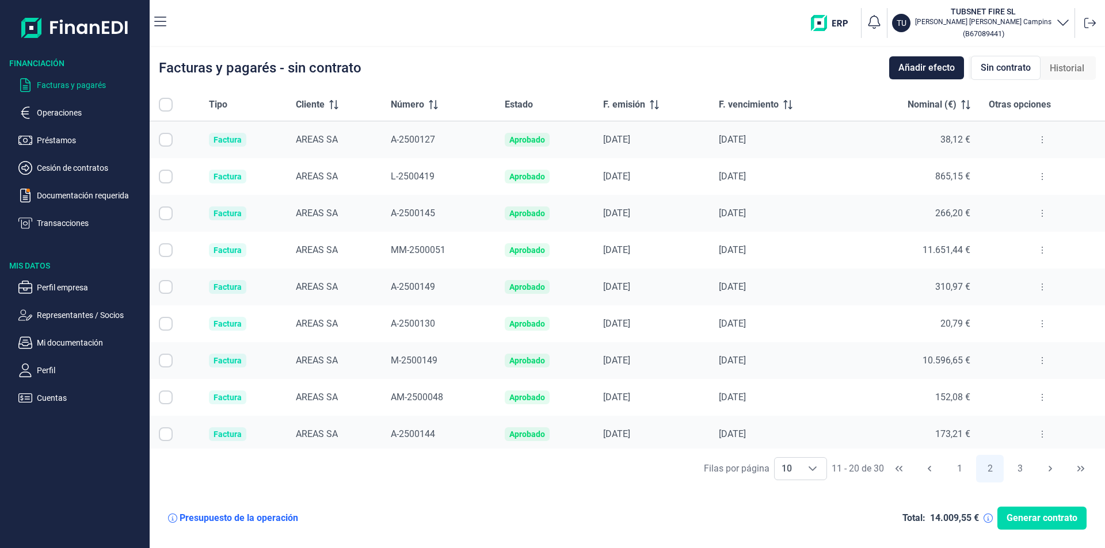
checkbox input "true"
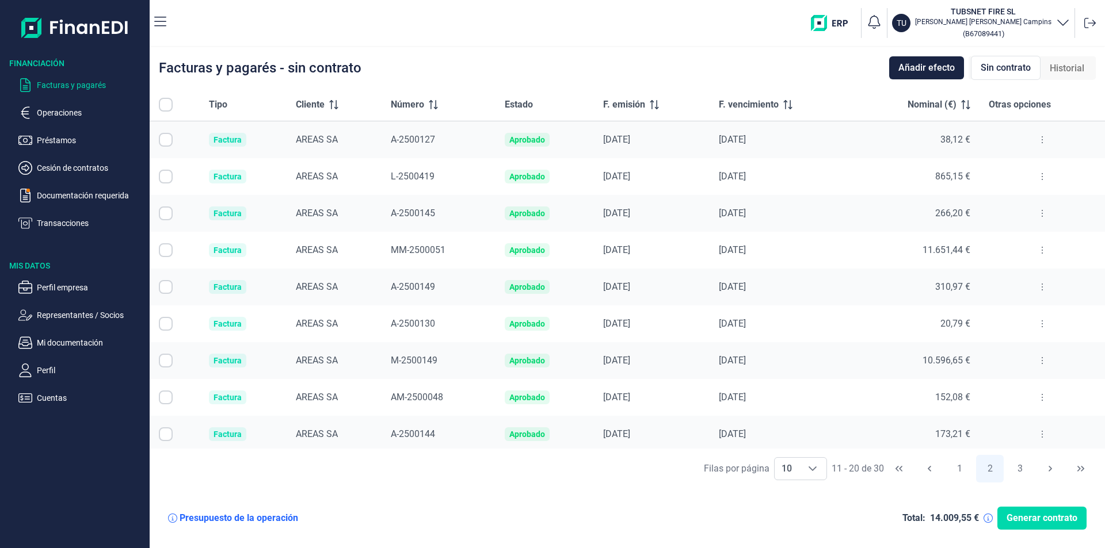
checkbox input "true"
click at [951, 470] on button "1" at bounding box center [959, 469] width 28 height 28
click at [167, 102] on input "All items unselected" at bounding box center [166, 105] width 14 height 14
checkbox input "false"
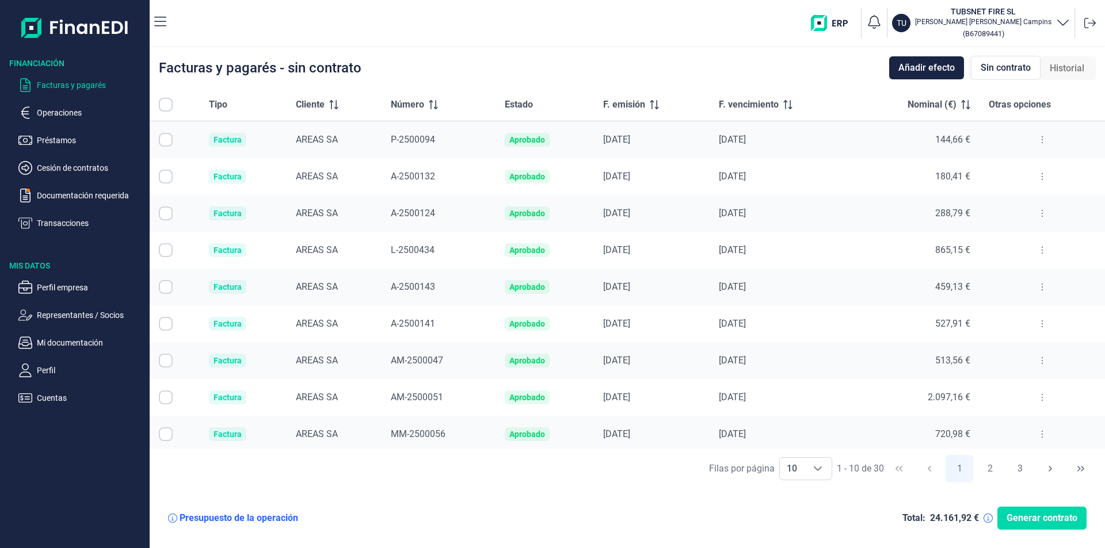
checkbox input "true"
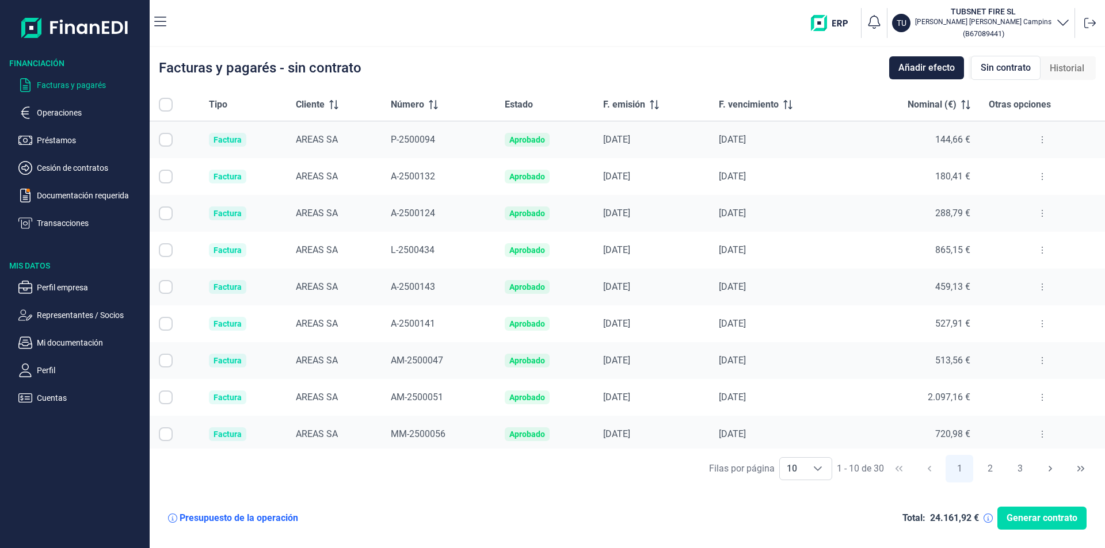
checkbox input "true"
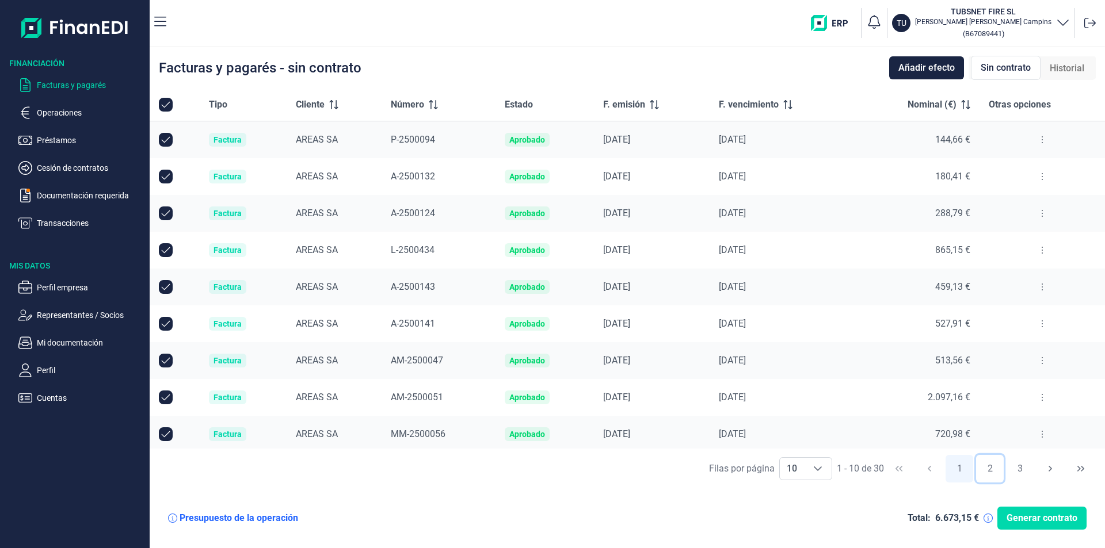
click at [989, 469] on button "2" at bounding box center [990, 469] width 28 height 28
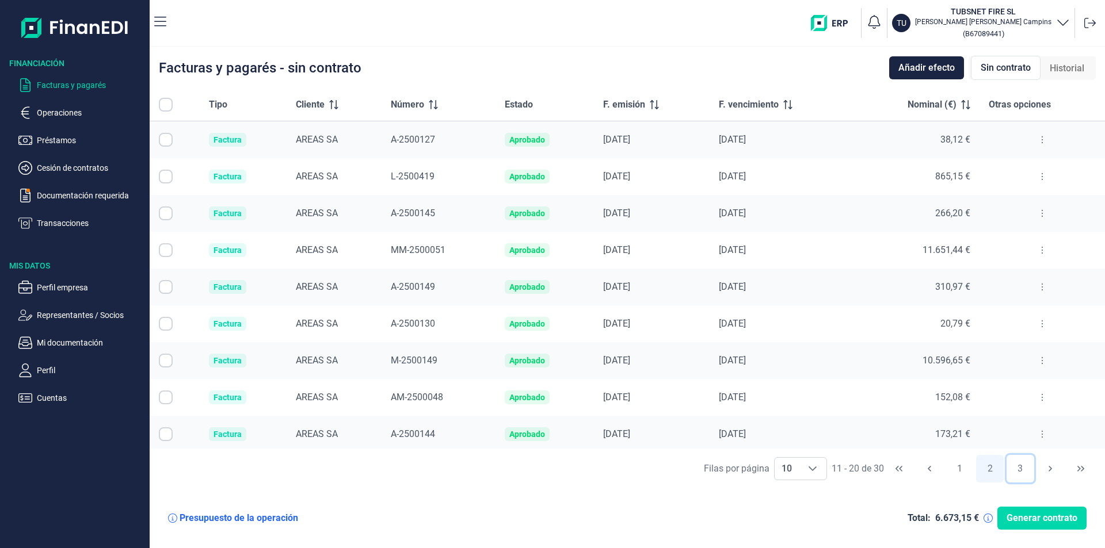
click at [1023, 474] on button "3" at bounding box center [1020, 469] width 28 height 28
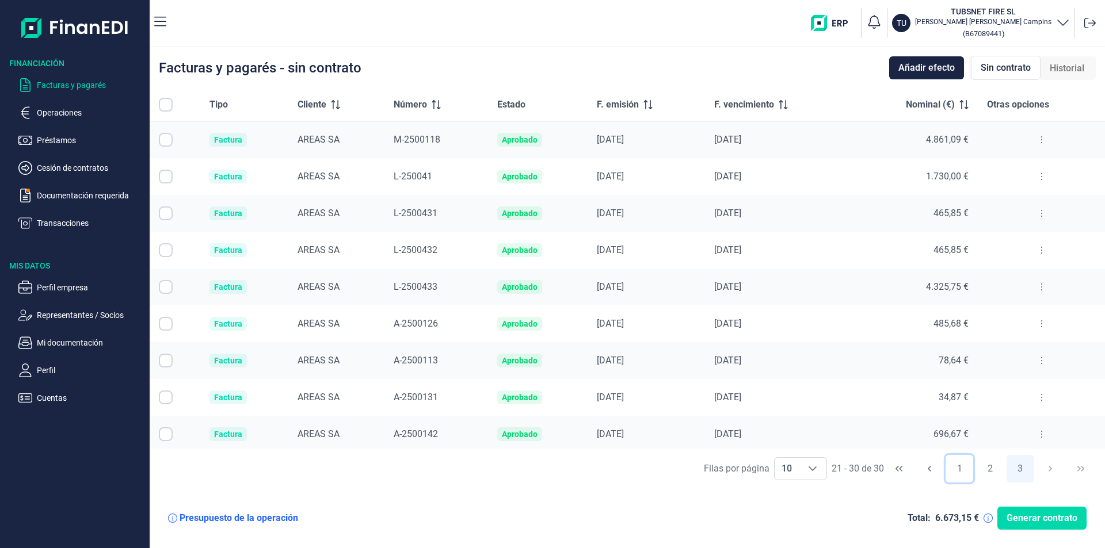
click at [957, 475] on button "1" at bounding box center [959, 469] width 28 height 28
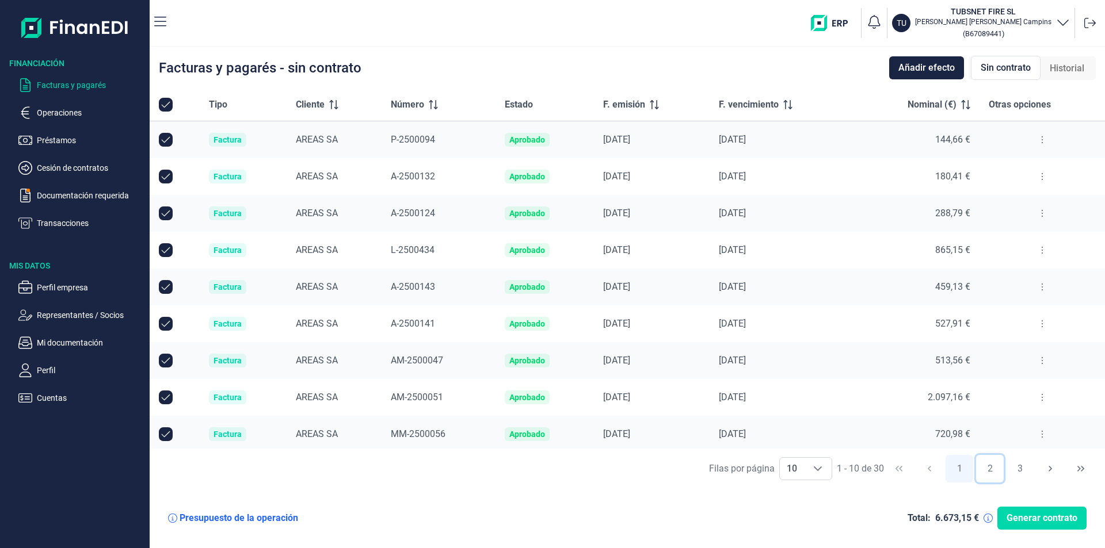
click at [989, 471] on button "2" at bounding box center [990, 469] width 28 height 28
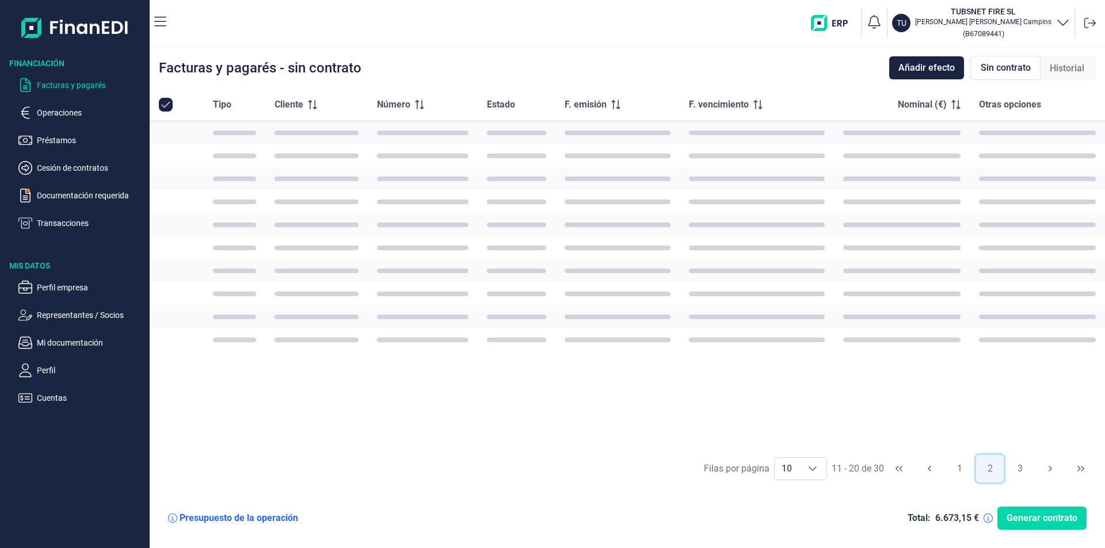
checkbox input "false"
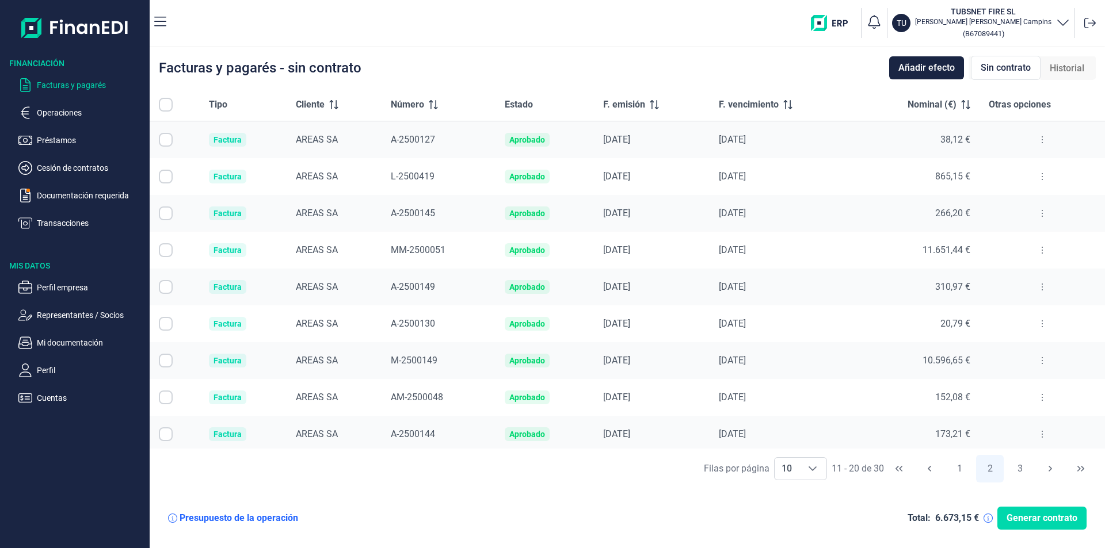
click at [1042, 287] on button at bounding box center [1042, 287] width 21 height 18
click at [1010, 316] on span "Ver detalle de la factura" at bounding box center [996, 316] width 84 height 12
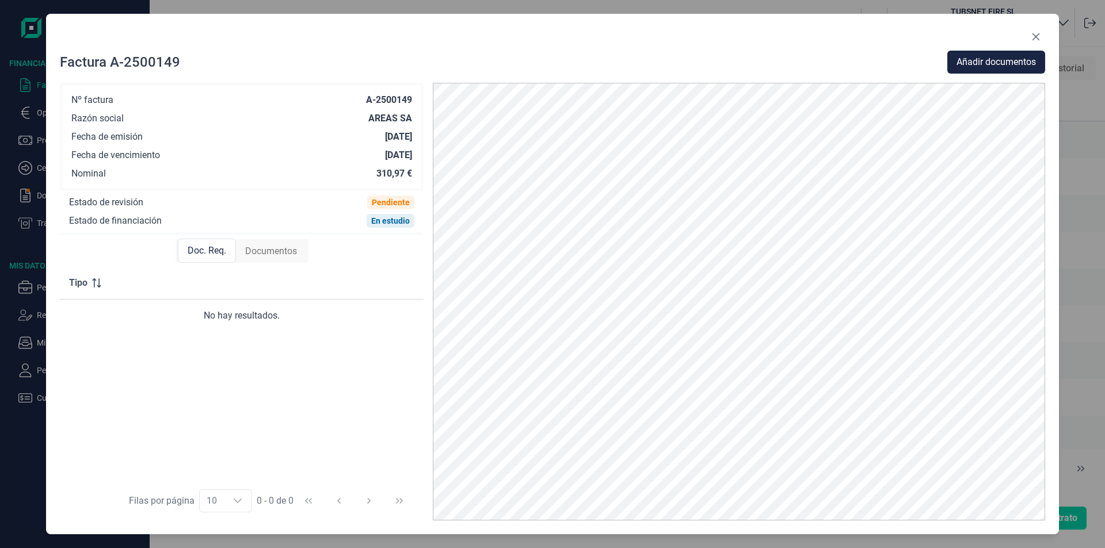
click at [302, 264] on div "Doc. Req. Documentos" at bounding box center [242, 251] width 364 height 32
click at [277, 245] on span "Documentos" at bounding box center [271, 252] width 52 height 14
click at [982, 58] on span "Añadir documentos" at bounding box center [995, 62] width 79 height 14
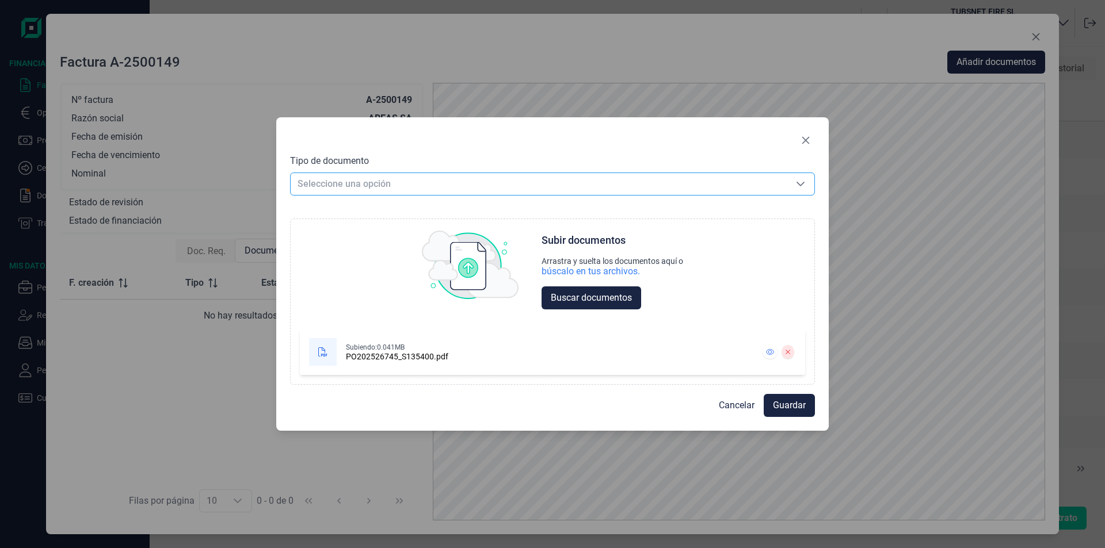
click at [345, 183] on span "Seleccione una opción" at bounding box center [539, 184] width 496 height 22
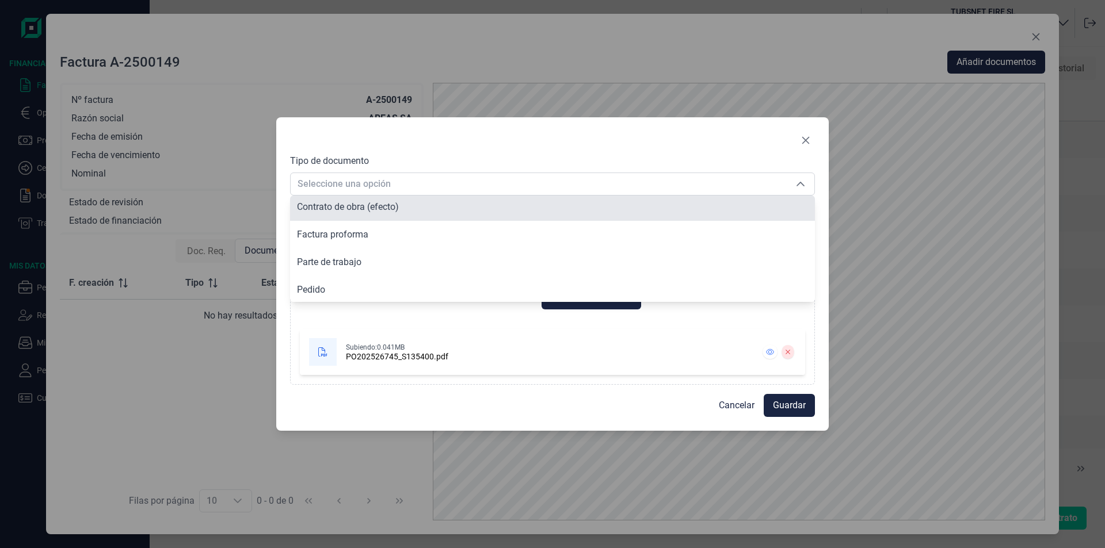
scroll to position [87, 0]
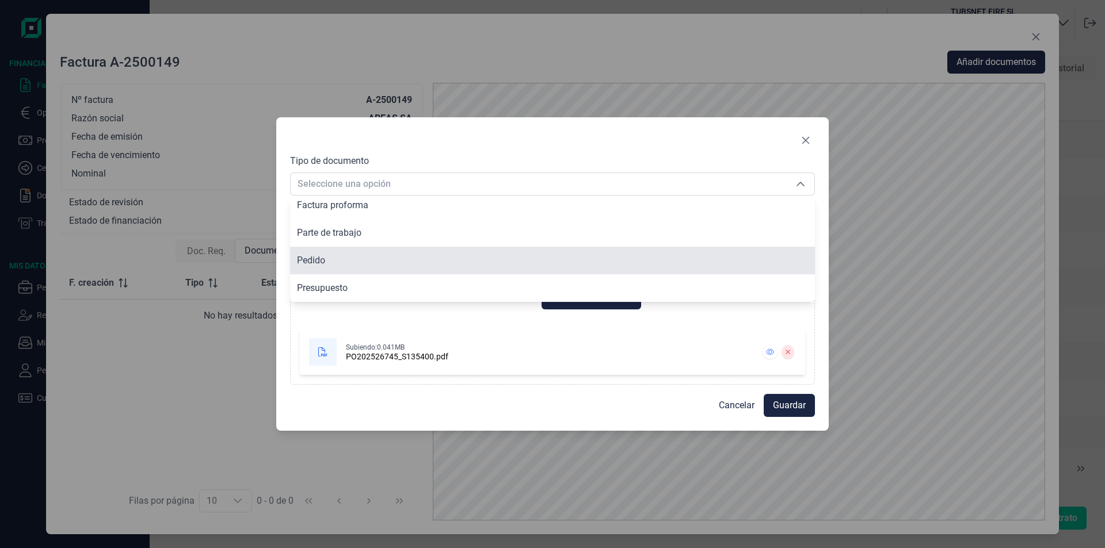
click at [320, 264] on span "Pedido" at bounding box center [311, 260] width 28 height 11
type input "Pedido"
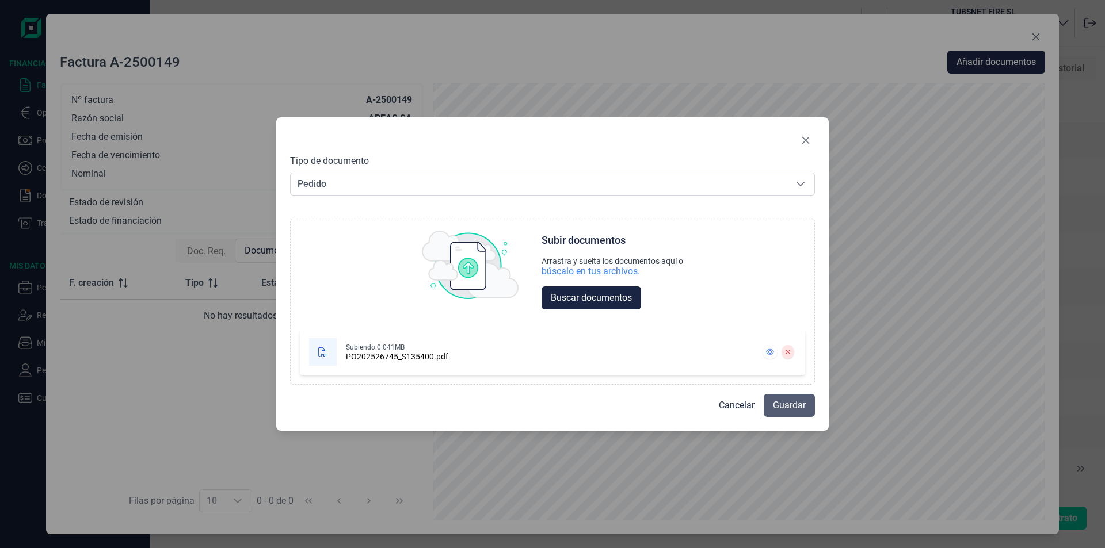
click at [792, 405] on span "Guardar" at bounding box center [789, 406] width 33 height 14
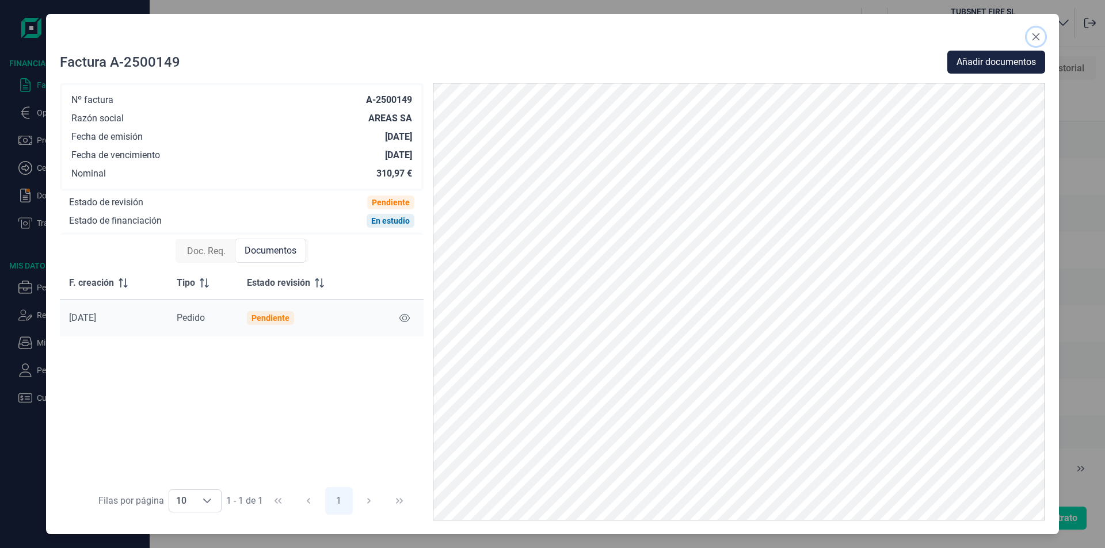
drag, startPoint x: 1035, startPoint y: 35, endPoint x: 952, endPoint y: 78, distance: 93.7
click at [1034, 35] on icon "Close" at bounding box center [1035, 36] width 9 height 9
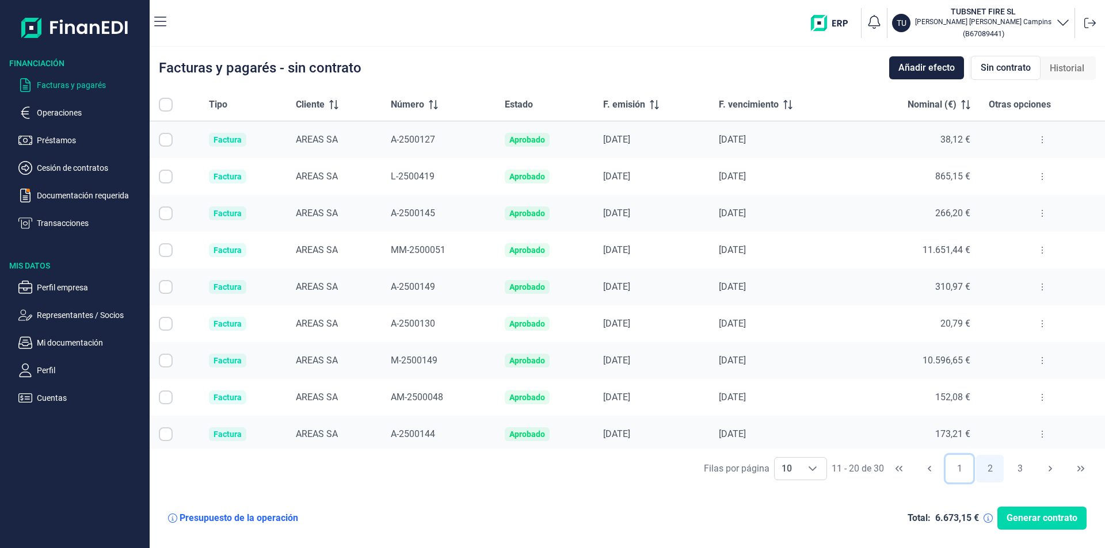
click at [961, 470] on button "1" at bounding box center [959, 469] width 28 height 28
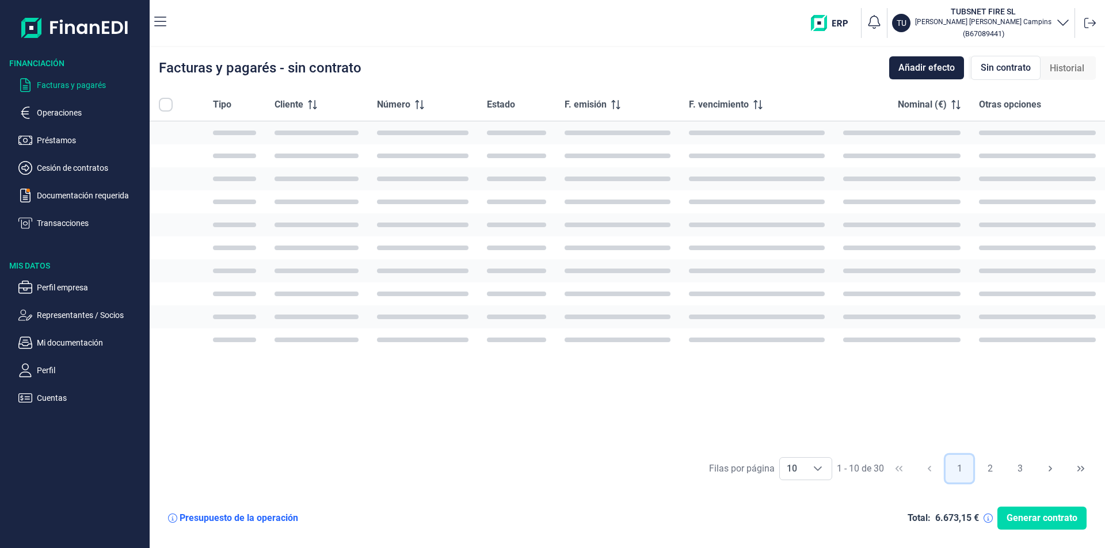
checkbox input "true"
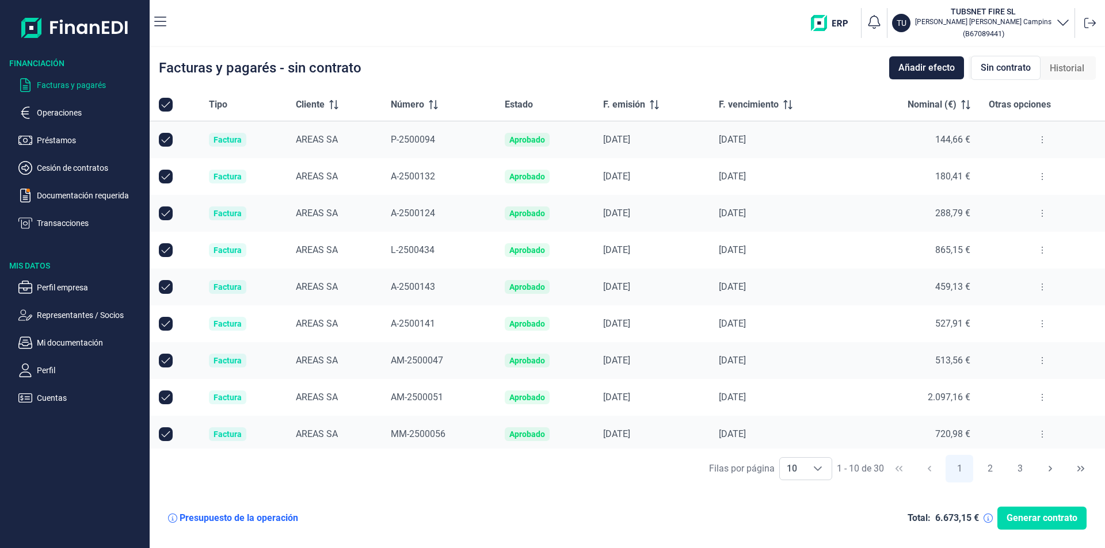
click at [1040, 400] on button at bounding box center [1042, 397] width 21 height 18
click at [997, 421] on span "Ver detalle de la factura" at bounding box center [996, 427] width 84 height 12
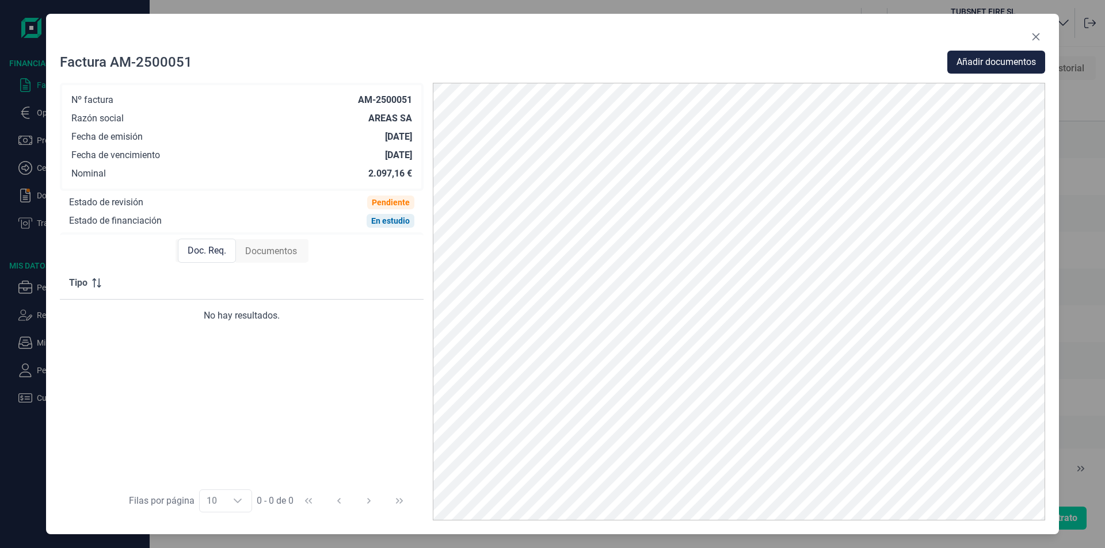
click at [270, 246] on span "Documentos" at bounding box center [271, 252] width 52 height 14
click at [195, 248] on span "Doc. Req." at bounding box center [206, 252] width 39 height 14
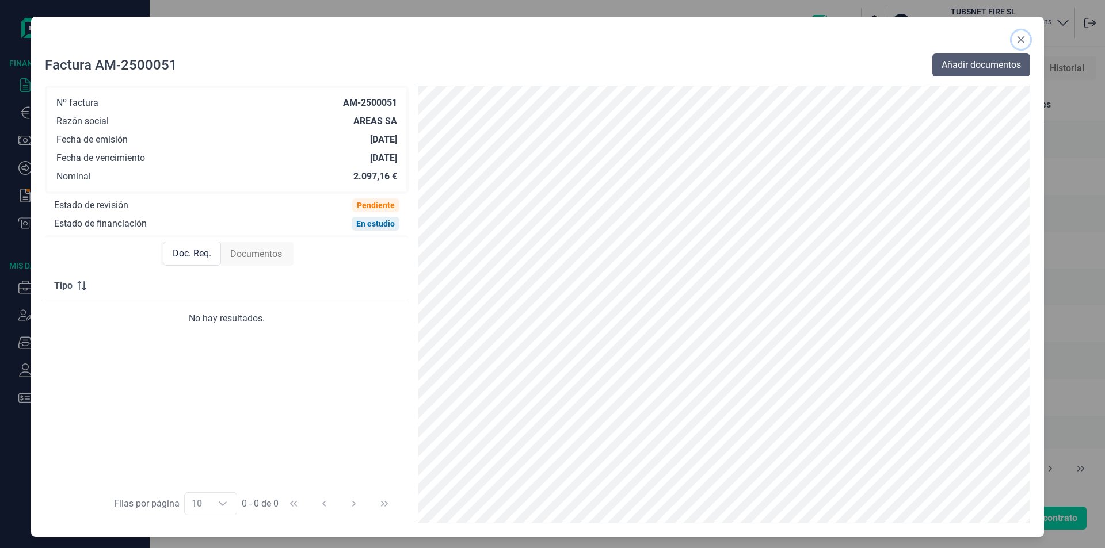
drag, startPoint x: 1029, startPoint y: 40, endPoint x: 1016, endPoint y: 59, distance: 23.9
click at [1016, 59] on div "Factura AM-2500051 Añadir documentos Nº factura AM-2500051 Razón social AREAS S…" at bounding box center [537, 277] width 1013 height 521
click at [1016, 59] on span "Añadir documentos" at bounding box center [980, 65] width 79 height 14
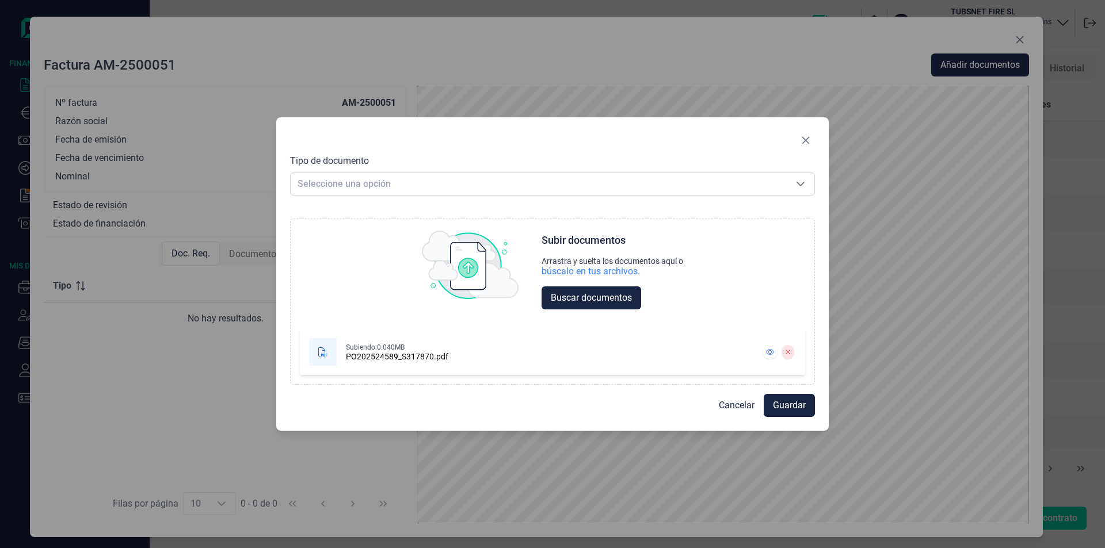
click at [331, 201] on div "Tipo de documento Seleccione una opción Seleccione una opción Choose Subir docu…" at bounding box center [552, 269] width 525 height 231
click at [328, 188] on span "Seleccione una opción" at bounding box center [539, 184] width 496 height 22
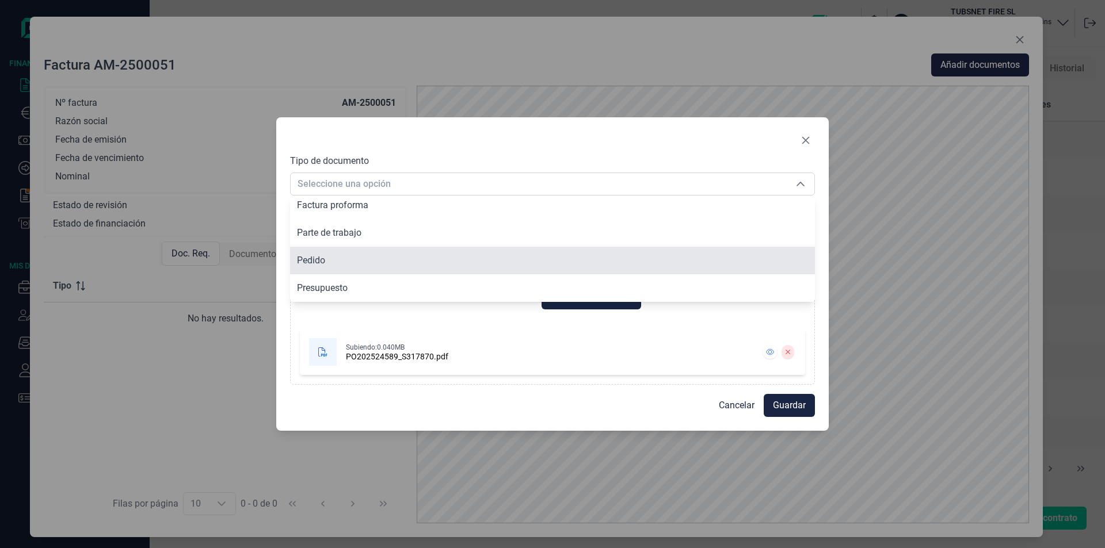
click at [326, 262] on li "Pedido" at bounding box center [552, 261] width 525 height 28
type input "Pedido"
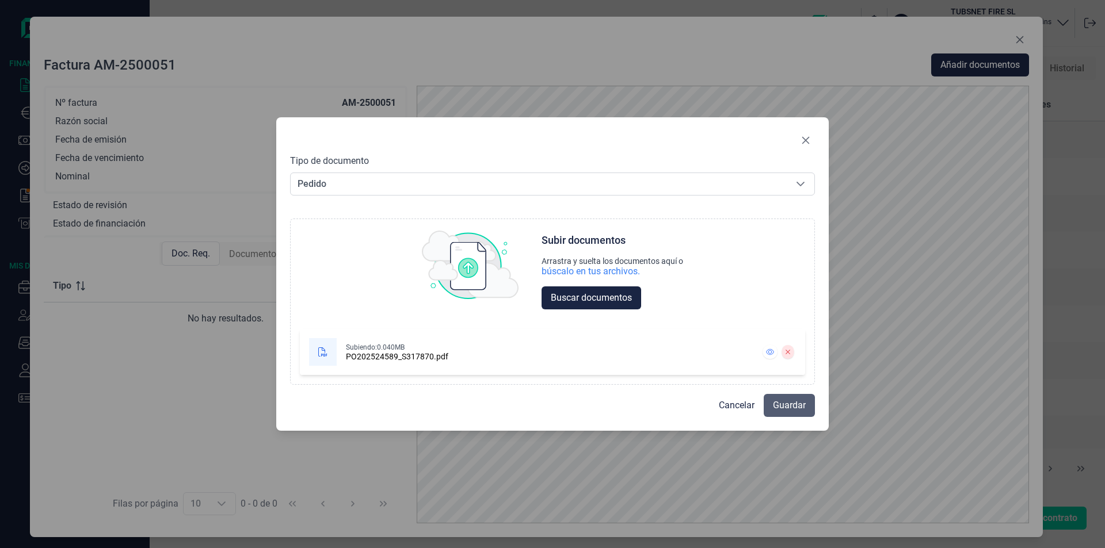
click at [797, 405] on span "Guardar" at bounding box center [789, 406] width 33 height 14
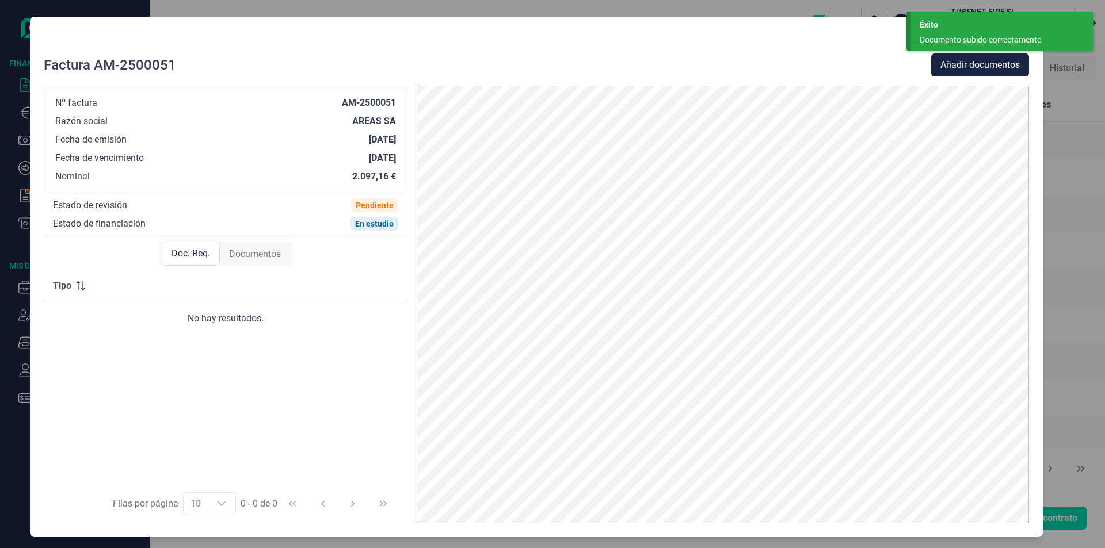
click at [276, 263] on div "Documentos" at bounding box center [255, 254] width 70 height 23
click at [177, 261] on div "Doc. Req." at bounding box center [190, 254] width 57 height 23
click at [837, 31] on div at bounding box center [536, 41] width 985 height 23
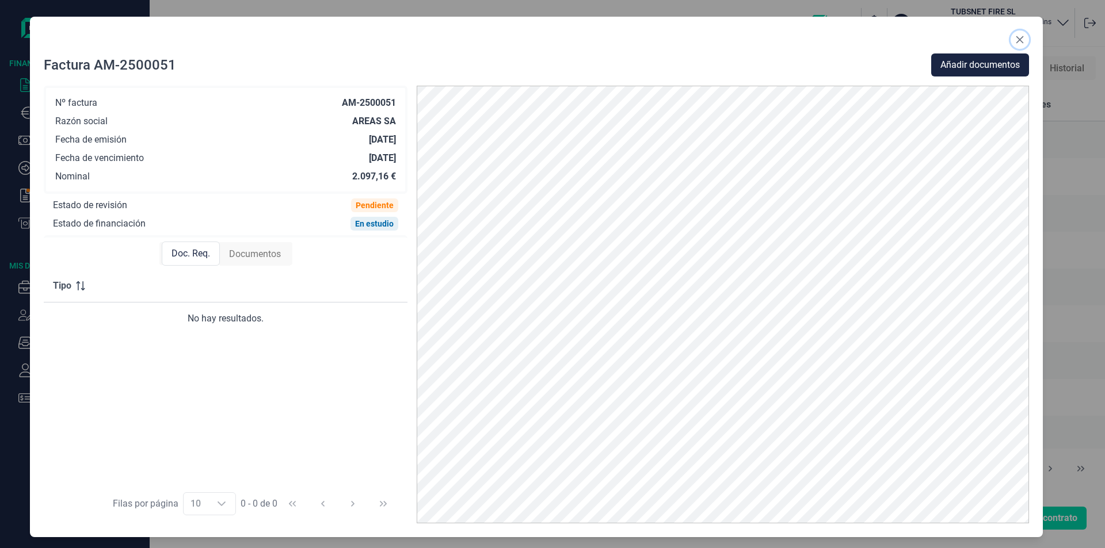
drag, startPoint x: 1019, startPoint y: 35, endPoint x: 952, endPoint y: 80, distance: 80.9
click at [1019, 36] on icon "Close" at bounding box center [1019, 39] width 9 height 9
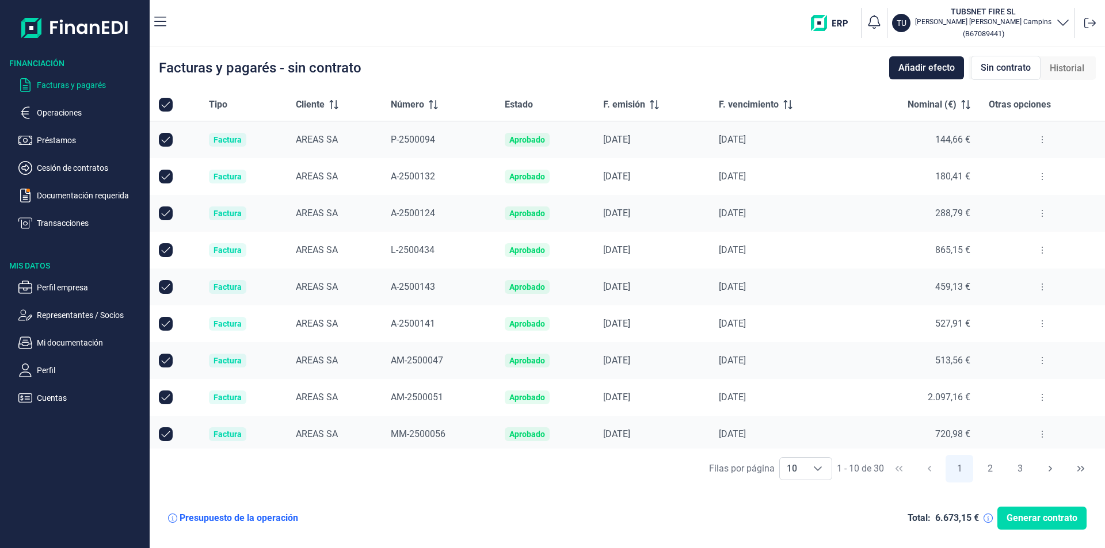
click at [620, 105] on span "F. emisión" at bounding box center [624, 105] width 42 height 14
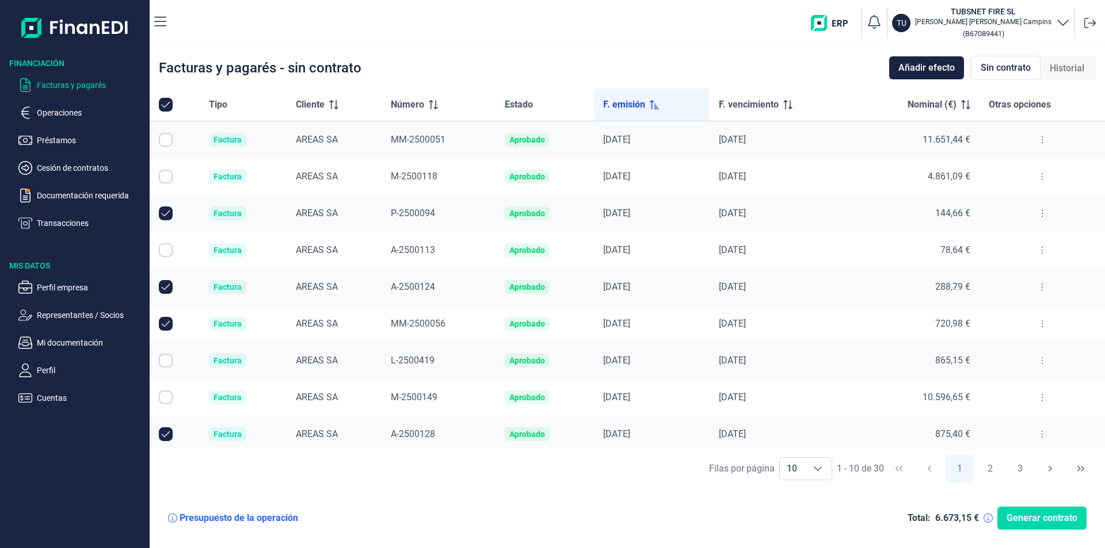
checkbox input "false"
click at [619, 105] on span "F. emisión" at bounding box center [624, 105] width 42 height 14
click at [1039, 140] on button at bounding box center [1042, 140] width 21 height 18
click at [1010, 169] on span "Ver detalle de la factura" at bounding box center [996, 169] width 84 height 12
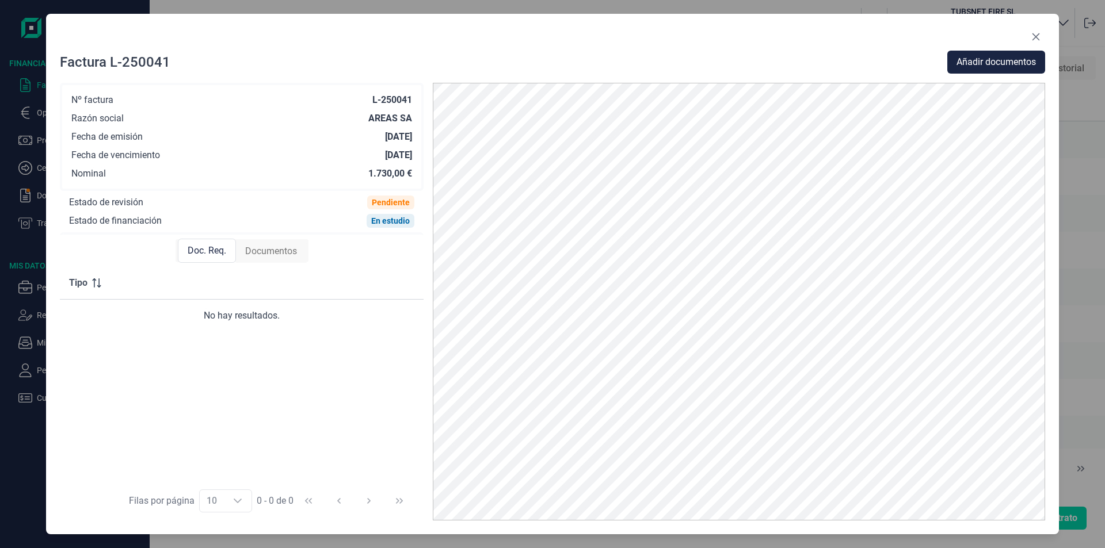
click at [284, 250] on span "Documentos" at bounding box center [271, 252] width 52 height 14
click at [1012, 60] on span "Añadir documentos" at bounding box center [995, 62] width 79 height 14
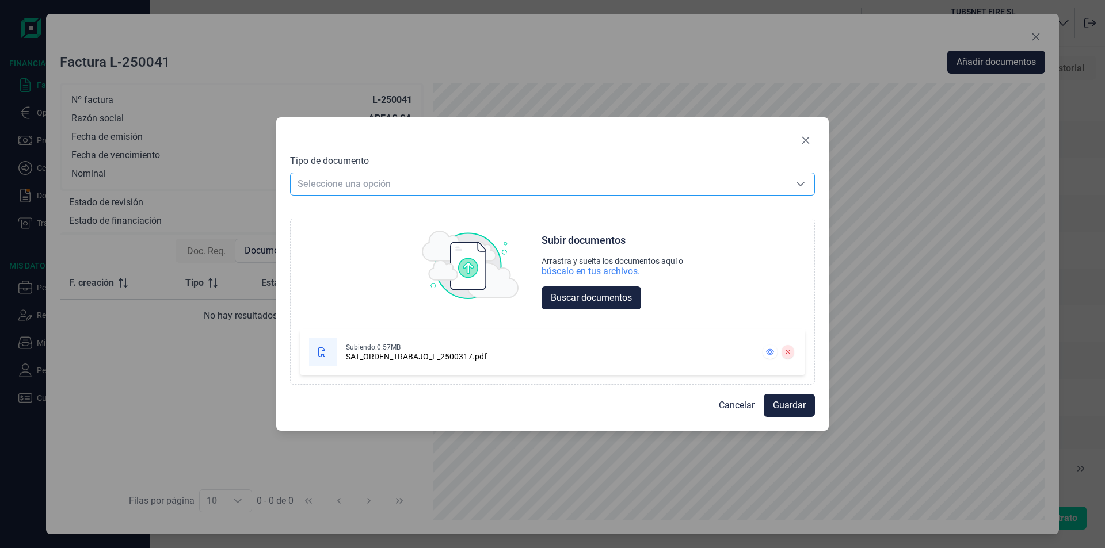
click at [425, 182] on span "Seleccione una opción" at bounding box center [539, 184] width 496 height 22
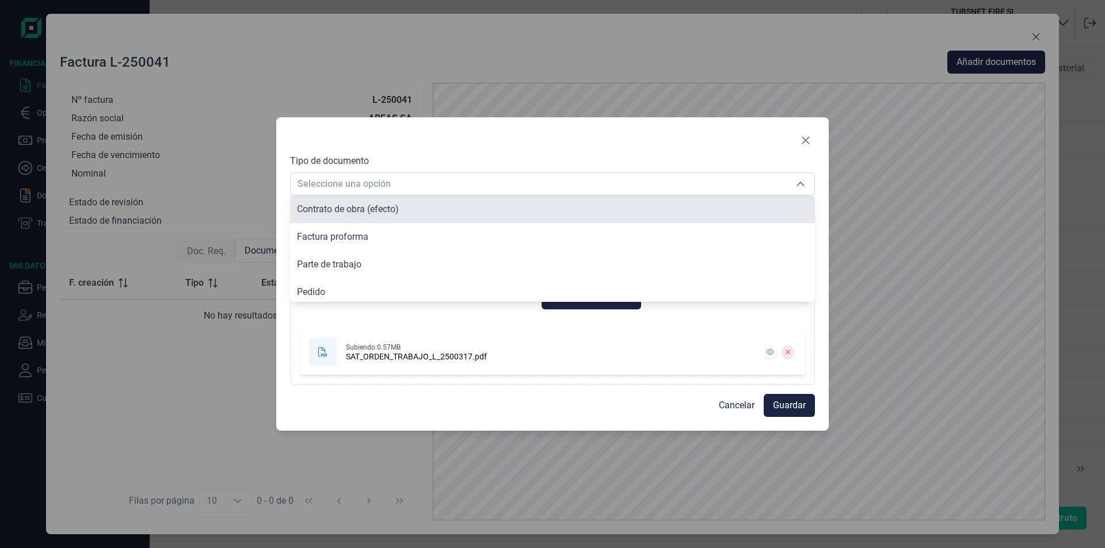
scroll to position [0, 0]
click at [345, 213] on li "Albarán" at bounding box center [552, 210] width 525 height 28
type input "Albarán"
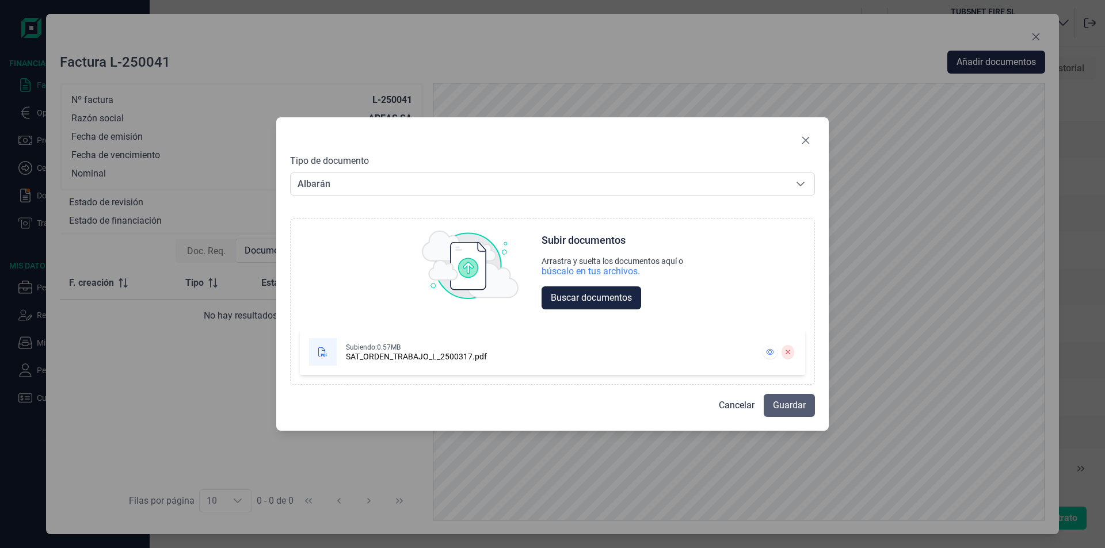
click at [776, 403] on span "Guardar" at bounding box center [789, 406] width 33 height 14
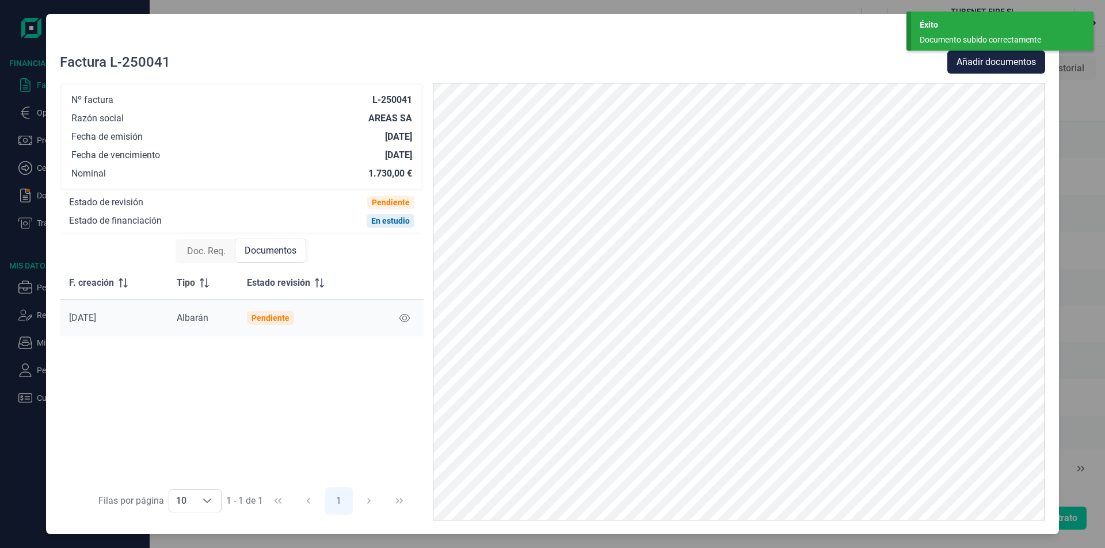
click at [1094, 137] on div "Factura L-250041 Añadir documentos Nº factura L-250041 Razón social AREAS SA Fe…" at bounding box center [552, 274] width 1105 height 548
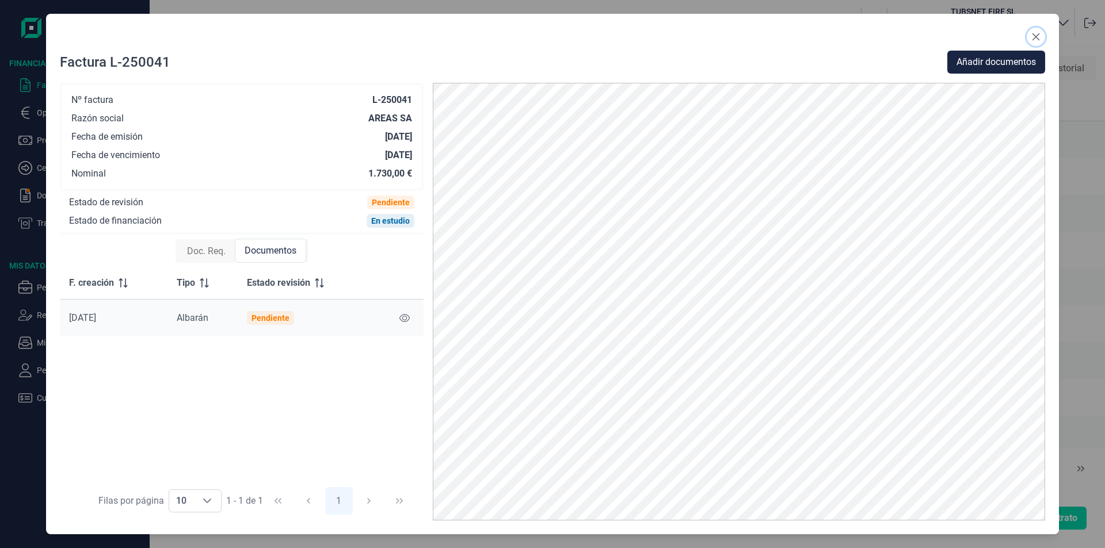
click at [1038, 37] on icon "Close" at bounding box center [1035, 36] width 9 height 9
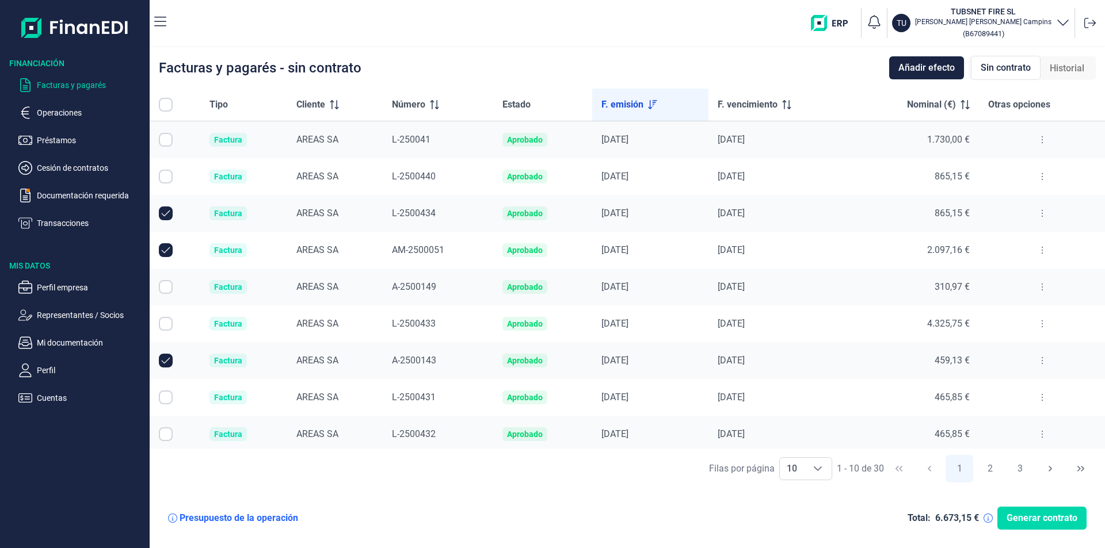
click at [1042, 247] on icon at bounding box center [1042, 250] width 1 height 7
click at [1024, 280] on span "Ver detalle de la factura" at bounding box center [996, 279] width 84 height 12
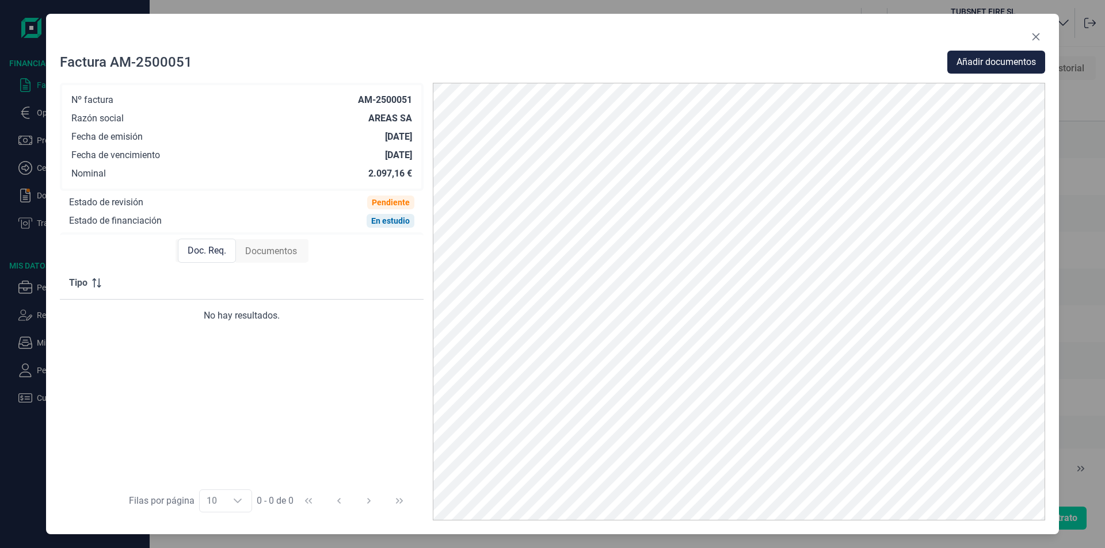
click at [268, 252] on span "Documentos" at bounding box center [271, 252] width 52 height 14
click at [213, 250] on span "Doc. Req." at bounding box center [206, 252] width 39 height 14
click at [1038, 36] on icon "Close" at bounding box center [1035, 36] width 9 height 9
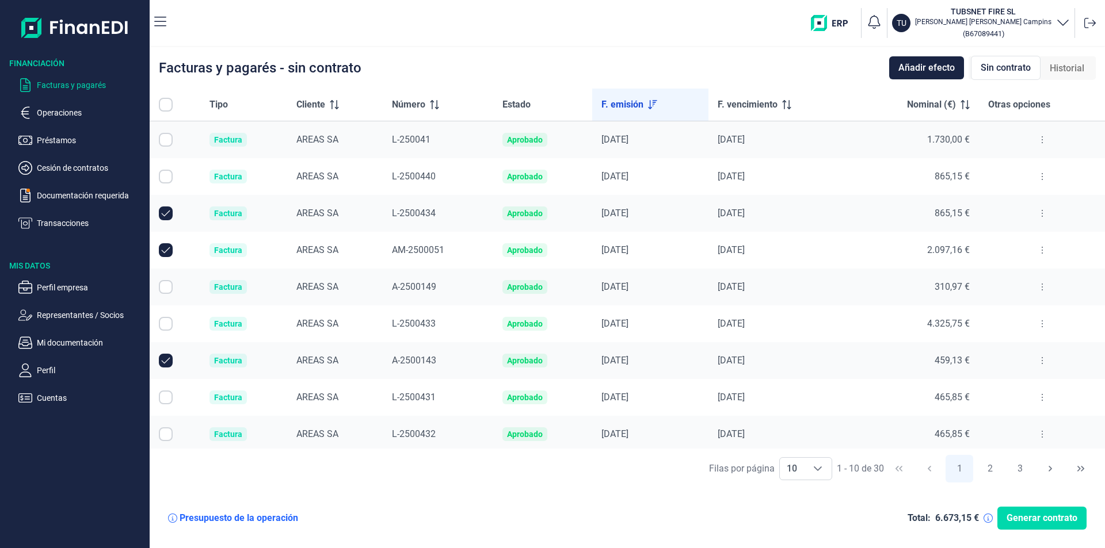
click at [1041, 289] on icon at bounding box center [1042, 287] width 2 height 9
click at [971, 320] on span "Ver detalle de la factura" at bounding box center [996, 316] width 84 height 12
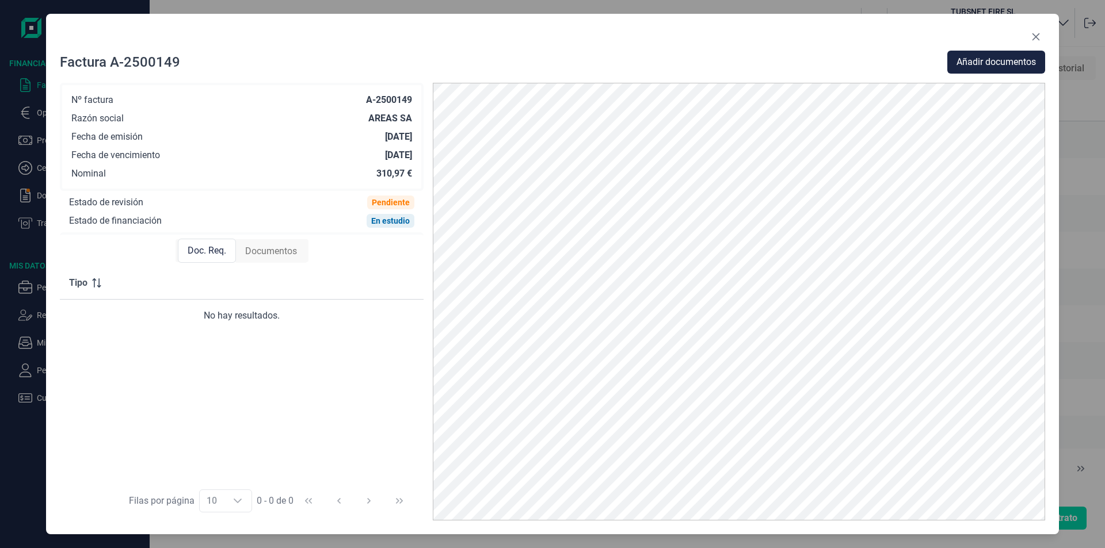
click at [270, 246] on span "Documentos" at bounding box center [271, 252] width 52 height 14
click at [1038, 35] on icon "Close" at bounding box center [1035, 36] width 7 height 7
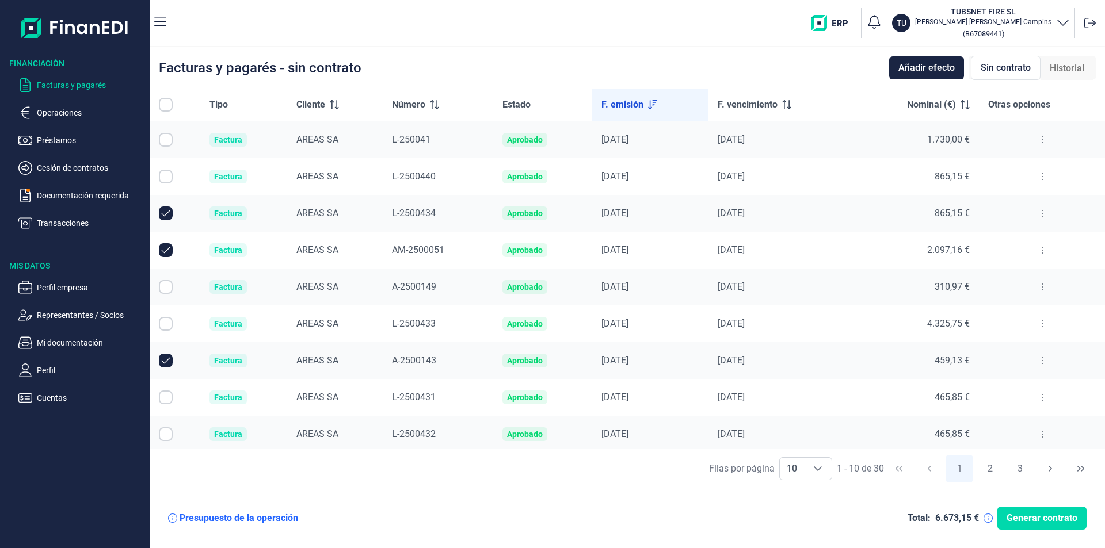
click at [1032, 322] on button at bounding box center [1042, 324] width 21 height 18
click at [1030, 348] on span "Ver detalle de la factura" at bounding box center [996, 353] width 84 height 12
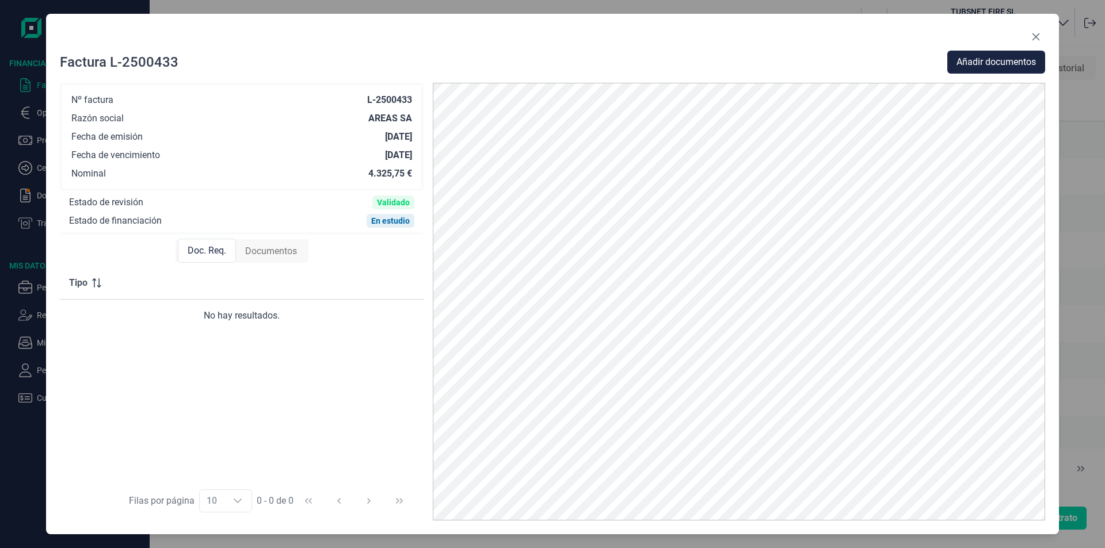
click at [254, 259] on div "Documentos" at bounding box center [271, 251] width 70 height 23
click at [254, 247] on span "Documentos" at bounding box center [271, 251] width 52 height 14
click at [1034, 36] on icon "Close" at bounding box center [1035, 36] width 7 height 7
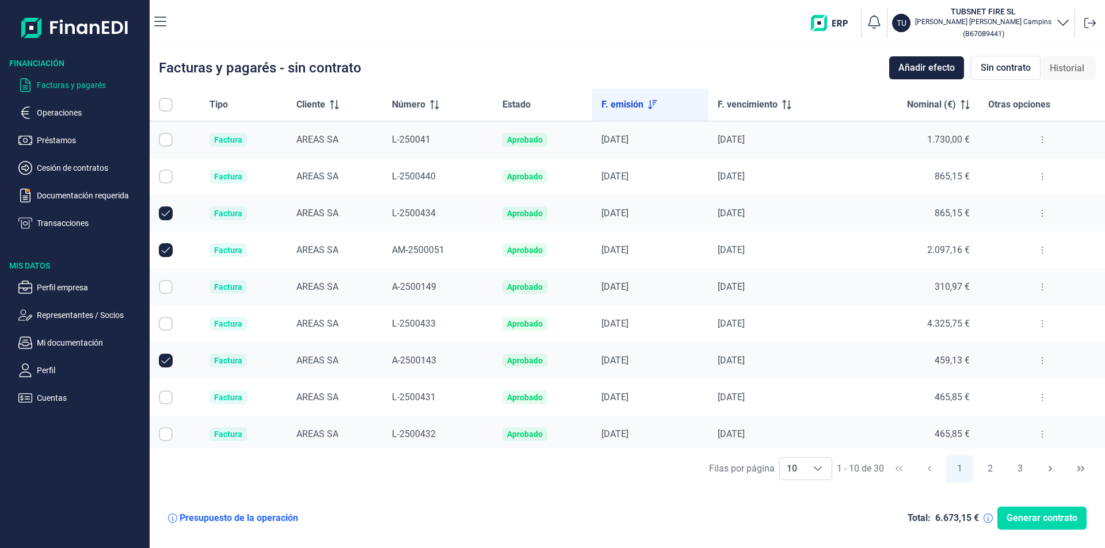
click at [1042, 359] on button at bounding box center [1042, 361] width 21 height 18
click at [971, 395] on li "Ver detalle de la factura" at bounding box center [988, 389] width 119 height 21
click at [995, 397] on li "Ver detalle de la factura" at bounding box center [988, 389] width 119 height 21
click at [978, 388] on span "Ver detalle de la factura" at bounding box center [996, 390] width 84 height 12
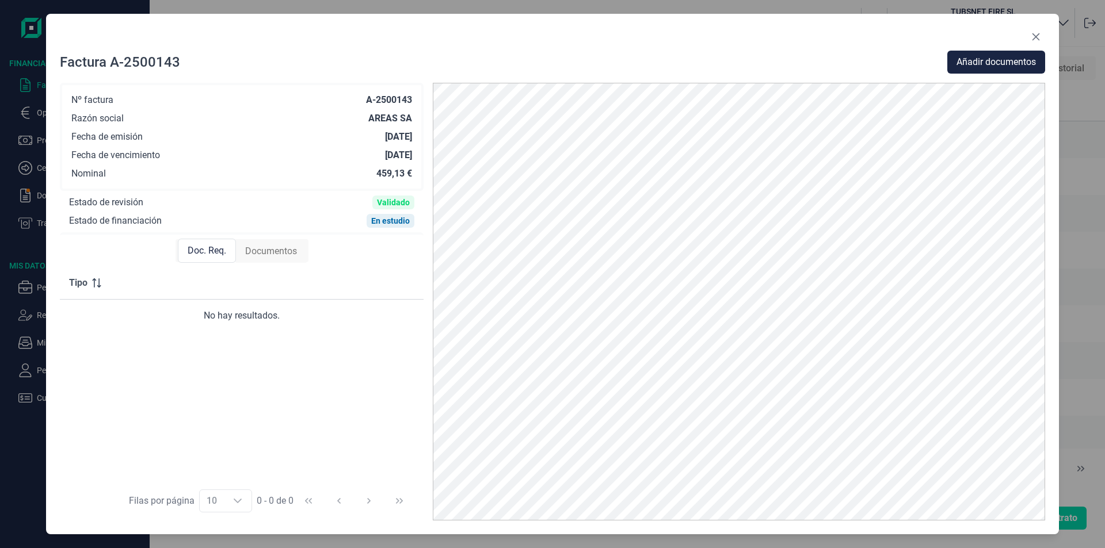
click at [279, 255] on span "Documentos" at bounding box center [271, 252] width 52 height 14
click at [1032, 37] on icon "Close" at bounding box center [1035, 36] width 9 height 9
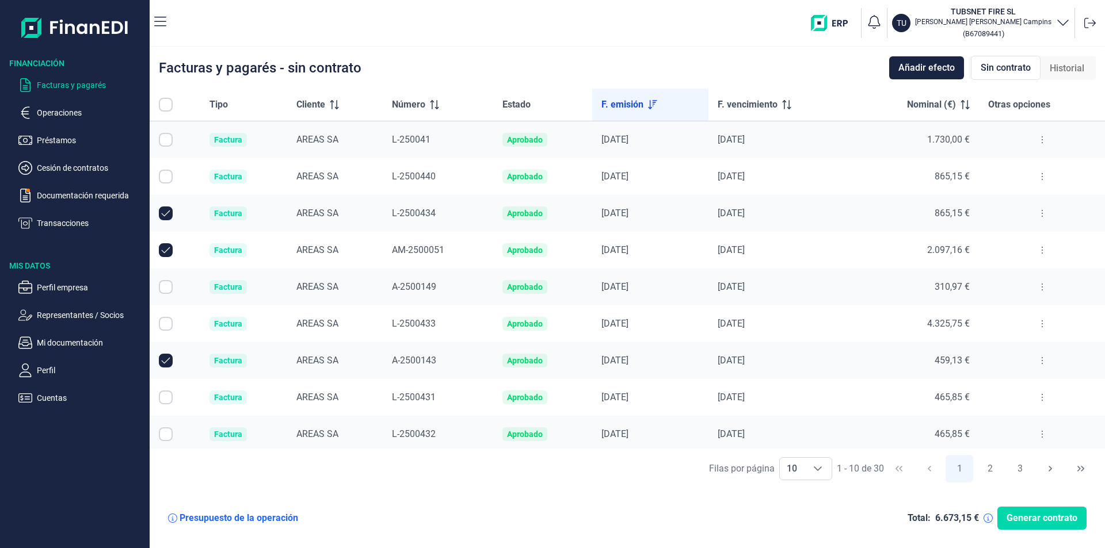
click at [1039, 396] on button at bounding box center [1042, 397] width 21 height 18
click at [966, 425] on span "Ver detalle de la factura" at bounding box center [996, 427] width 84 height 12
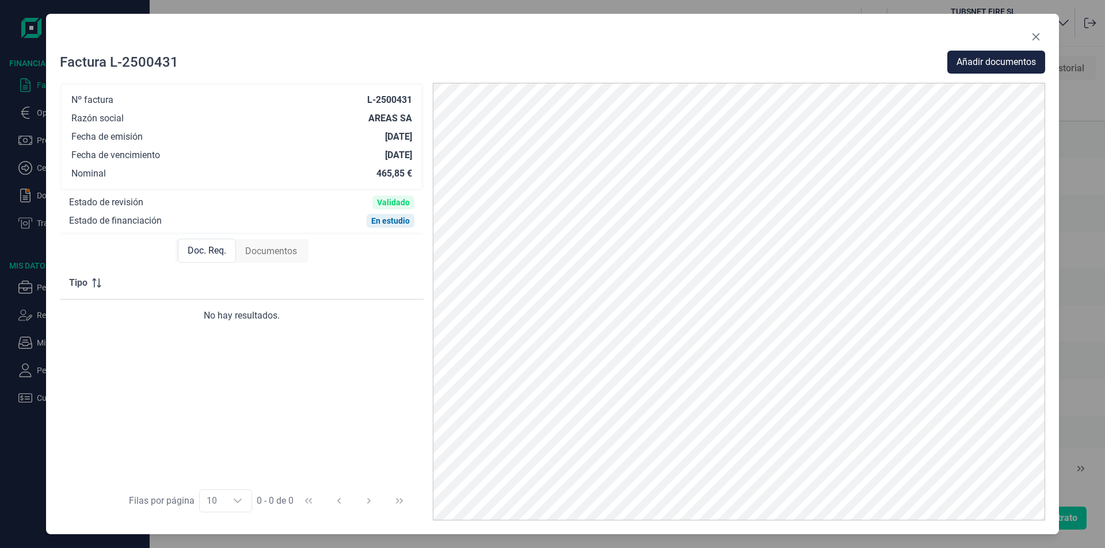
click at [288, 246] on span "Documentos" at bounding box center [271, 252] width 52 height 14
click at [1036, 30] on button "Close" at bounding box center [1036, 37] width 18 height 18
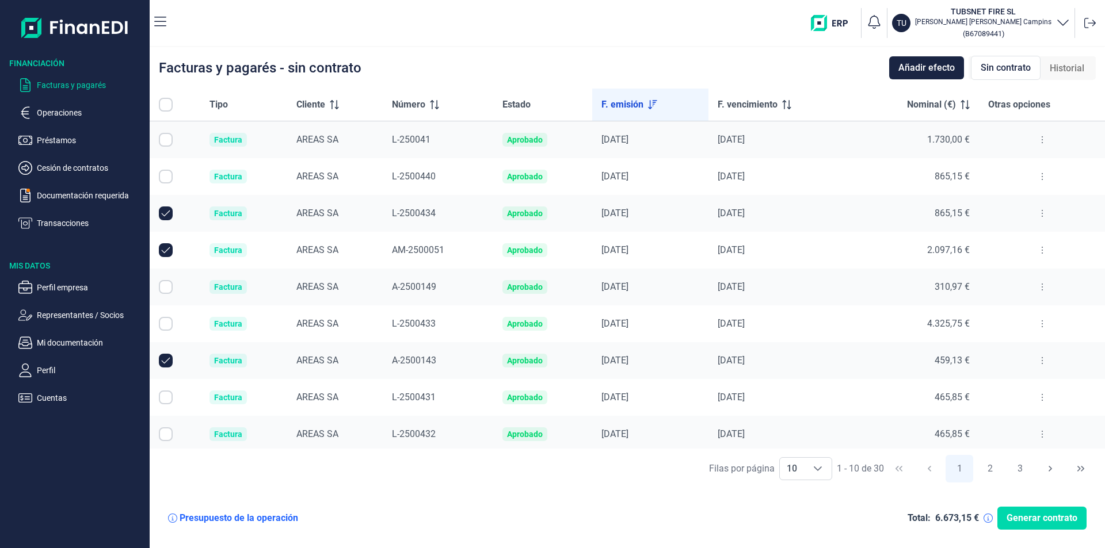
click at [1039, 432] on button at bounding box center [1042, 434] width 21 height 18
click at [1008, 468] on span "Ver detalle de la factura" at bounding box center [996, 463] width 84 height 12
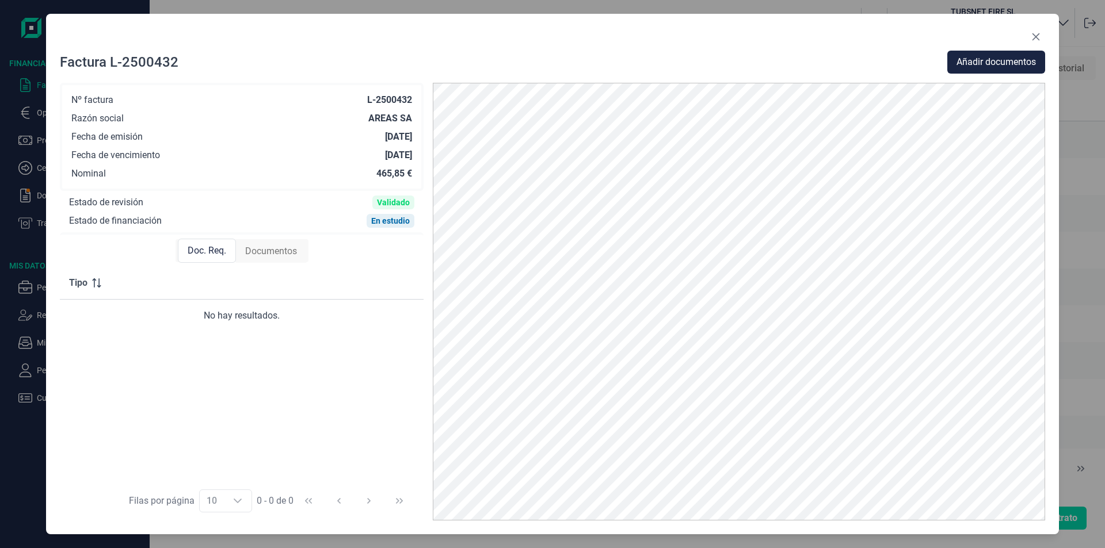
click at [278, 250] on span "Documentos" at bounding box center [271, 252] width 52 height 14
click at [1036, 37] on icon "Close" at bounding box center [1035, 36] width 7 height 7
